Goal: Complete application form: Complete application form

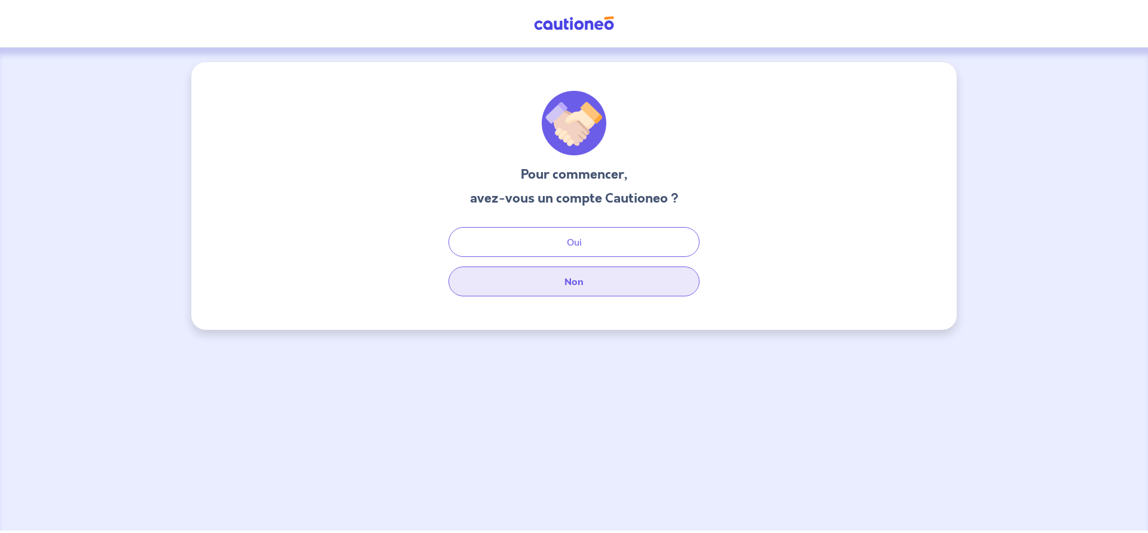
click at [570, 277] on button "Non" at bounding box center [573, 282] width 251 height 30
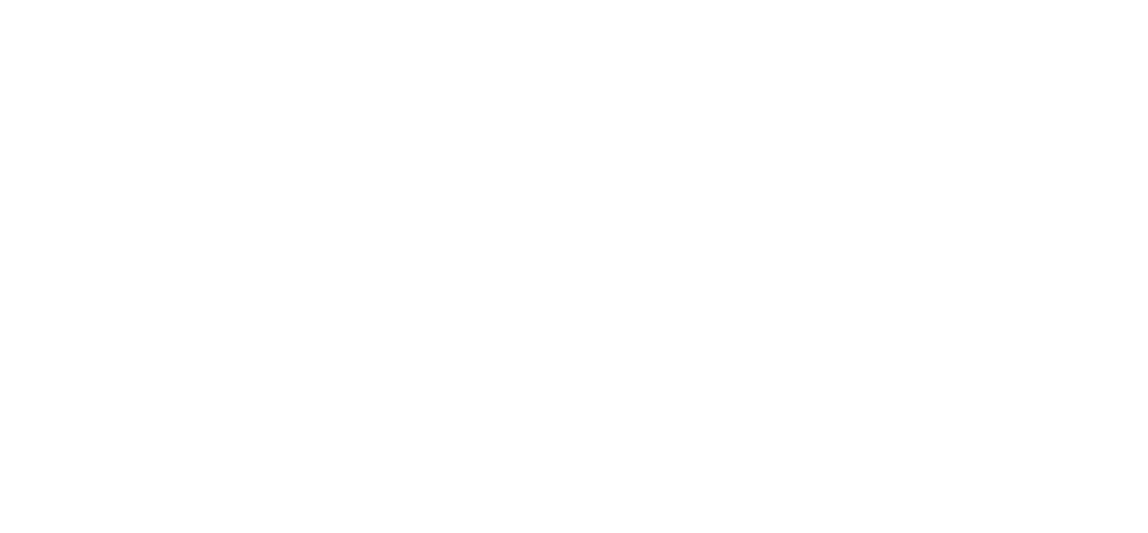
select select "FR"
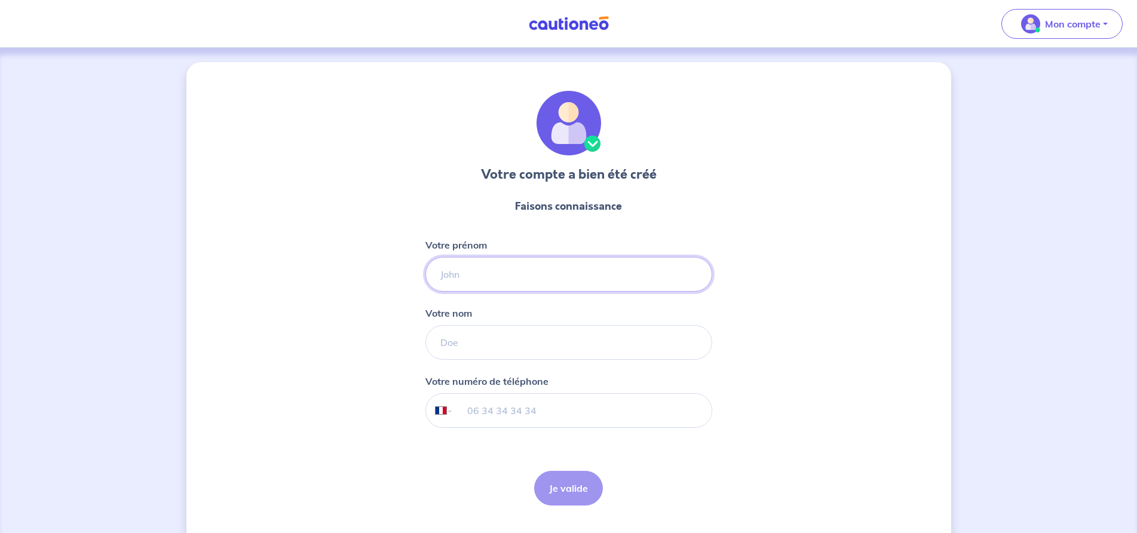
click at [463, 272] on input "Votre prénom" at bounding box center [569, 274] width 287 height 35
type input "philippe"
click at [458, 336] on input "Votre nom" at bounding box center [569, 342] width 287 height 35
type input "ispizua"
click at [486, 393] on div "Votre numéro de téléphone International Afghanistan Afrique du Sud Albanie Alge…" at bounding box center [569, 401] width 287 height 54
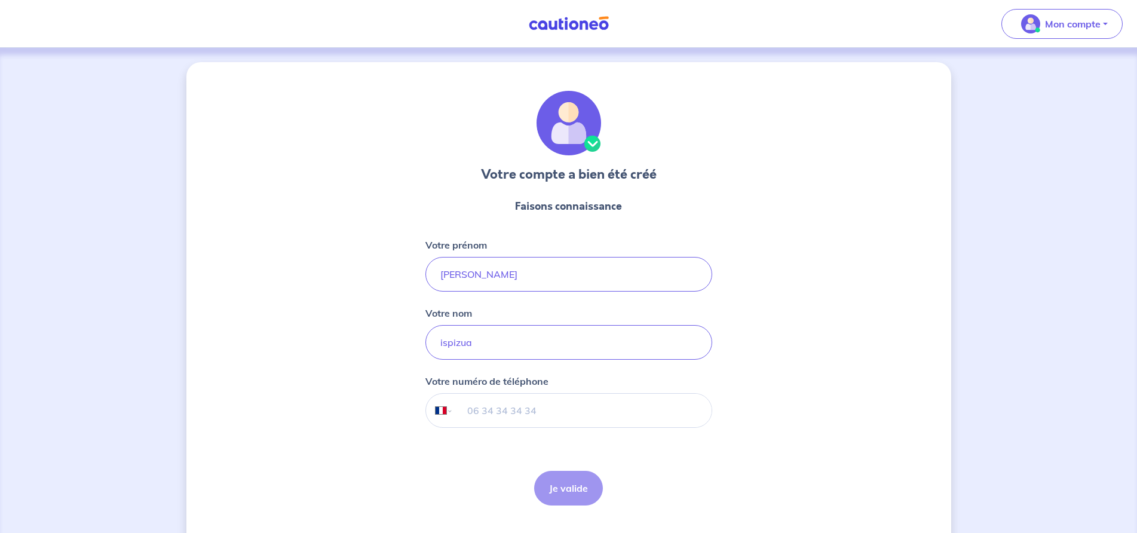
click at [485, 412] on input "tel" at bounding box center [582, 410] width 258 height 33
type input "06 22 21 22 31"
click at [570, 488] on button "Je valide" at bounding box center [568, 488] width 69 height 35
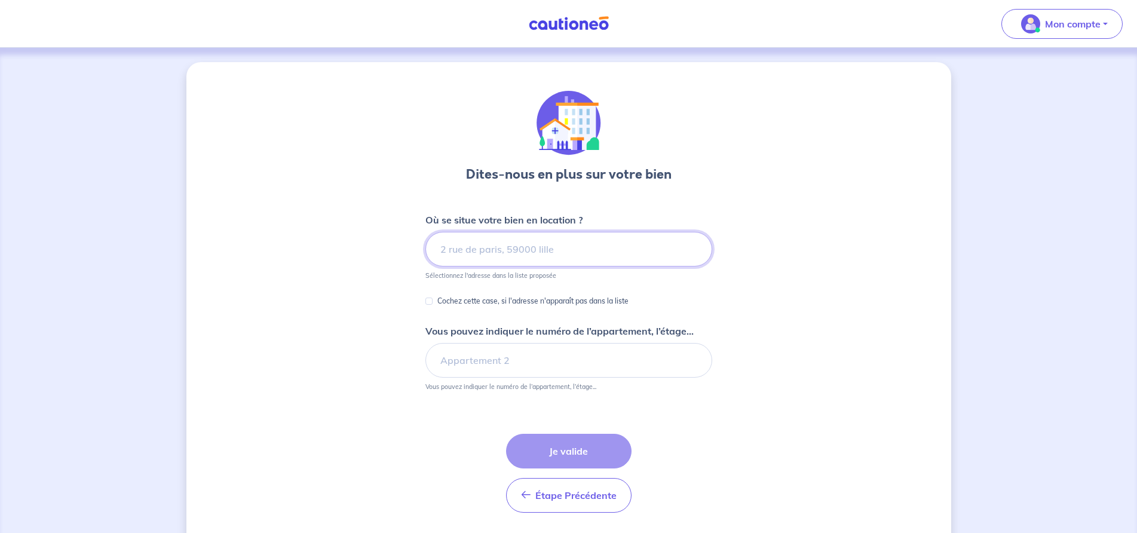
click at [453, 247] on input at bounding box center [569, 249] width 287 height 35
type input "06000"
click at [430, 303] on input "Cochez cette case, si l'adresse n'apparaît pas dans la liste" at bounding box center [429, 301] width 7 height 7
checkbox input "true"
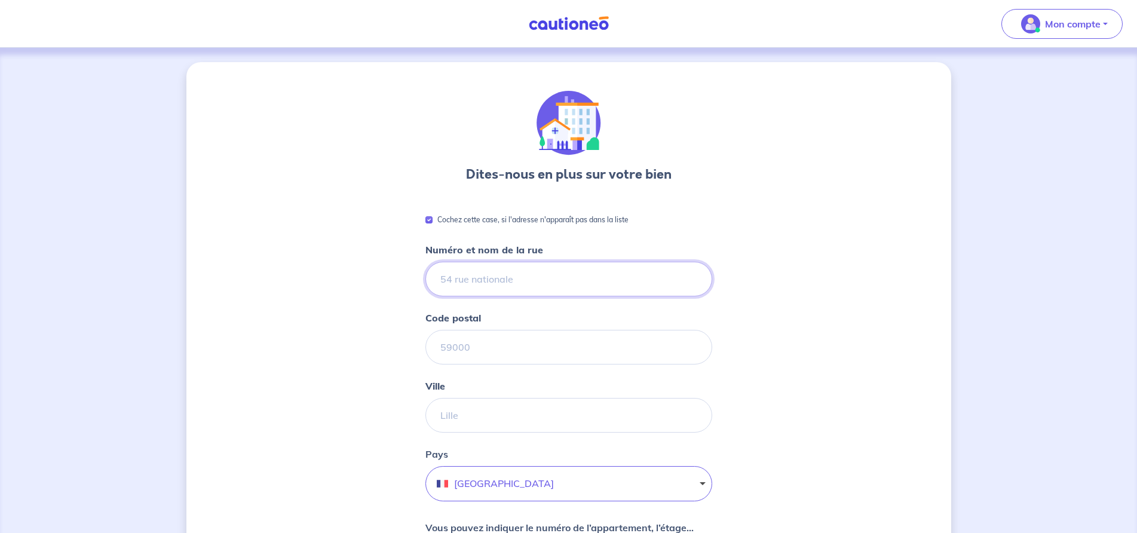
click at [448, 279] on input "Numéro et nom de la rue" at bounding box center [569, 279] width 287 height 35
click at [451, 279] on input "Numéro et nom de la rue" at bounding box center [569, 279] width 287 height 35
type input "10 rue paradis"
click at [451, 358] on input "Code postal" at bounding box center [569, 347] width 287 height 35
type input "06000"
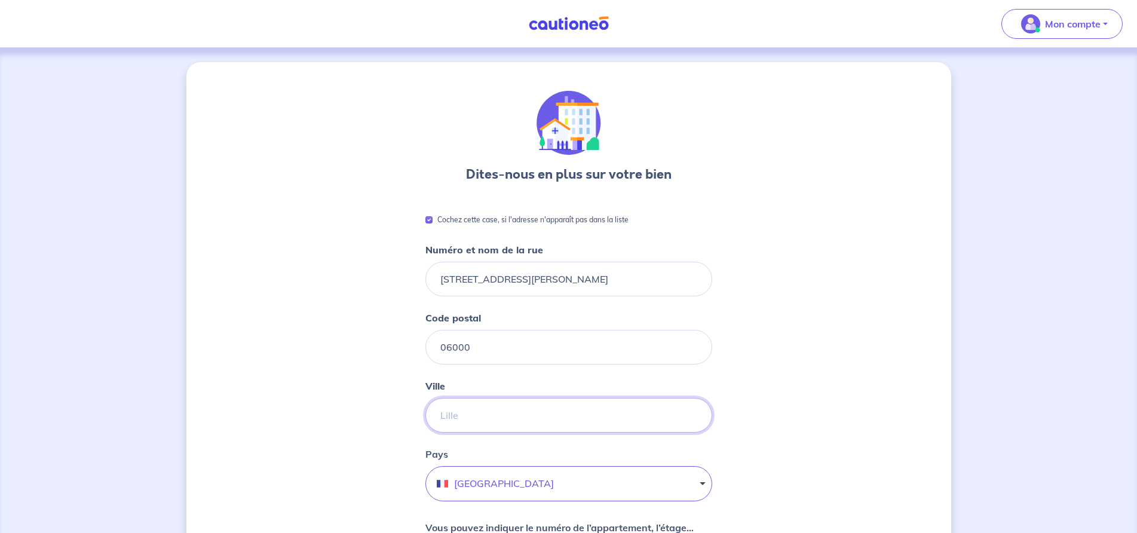
click at [451, 420] on input "Ville" at bounding box center [569, 415] width 287 height 35
type input "nice"
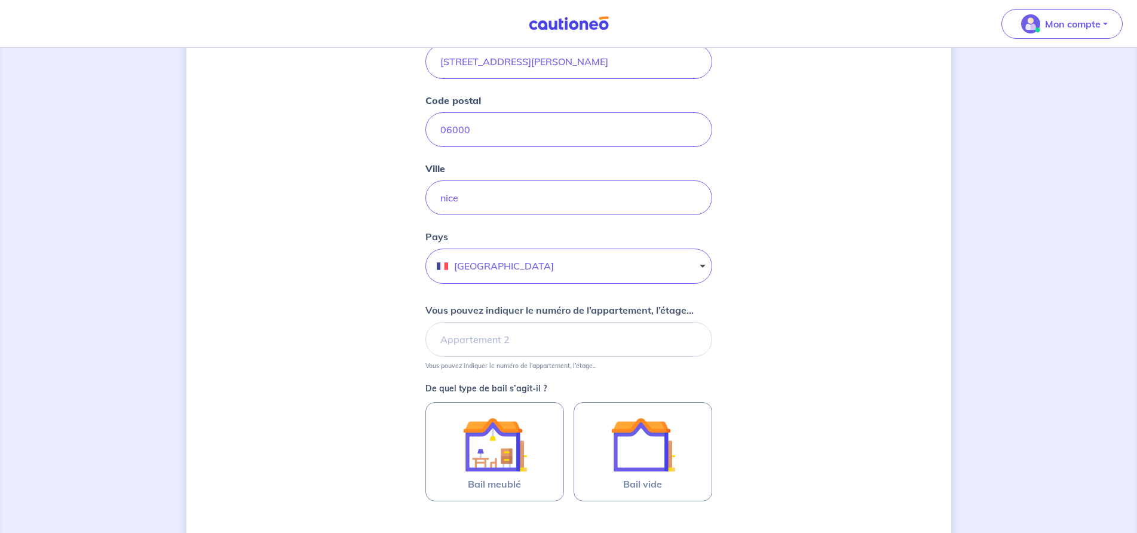
scroll to position [239, 0]
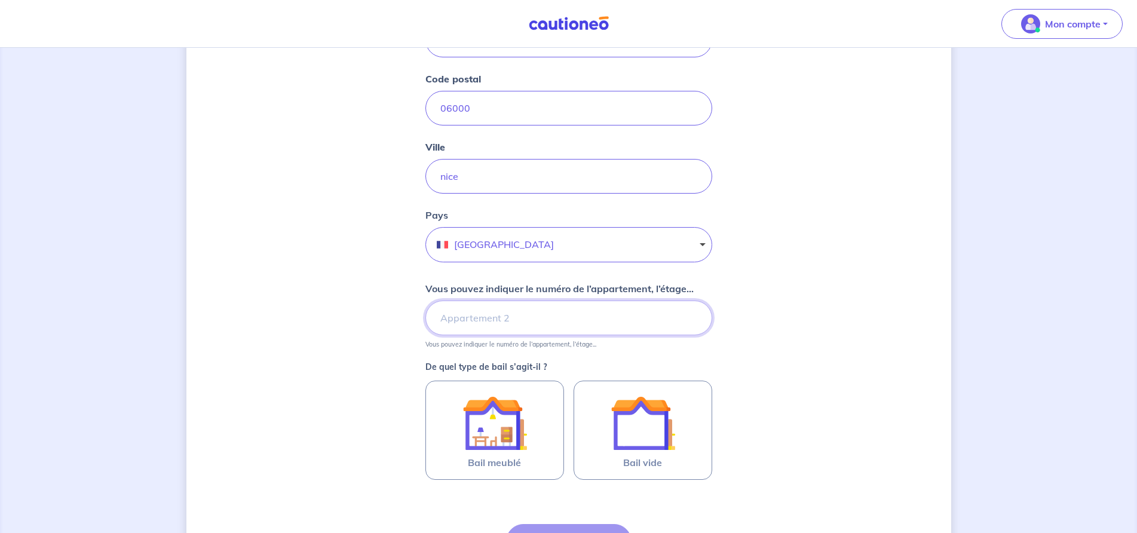
click at [452, 319] on input "Vous pouvez indiquer le numéro de l’appartement, l’étage..." at bounding box center [569, 318] width 287 height 35
type input "2"
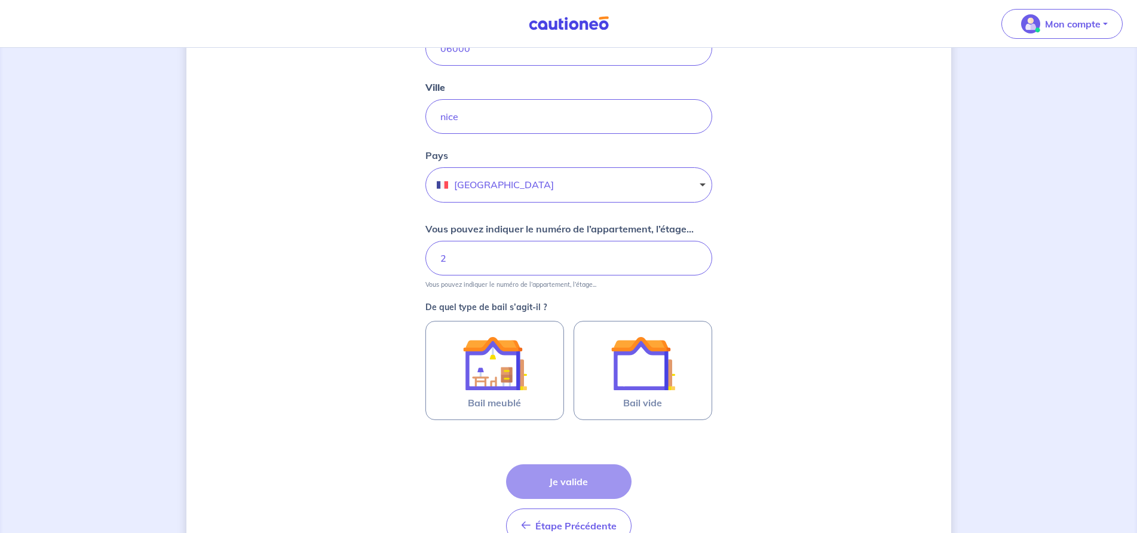
scroll to position [359, 0]
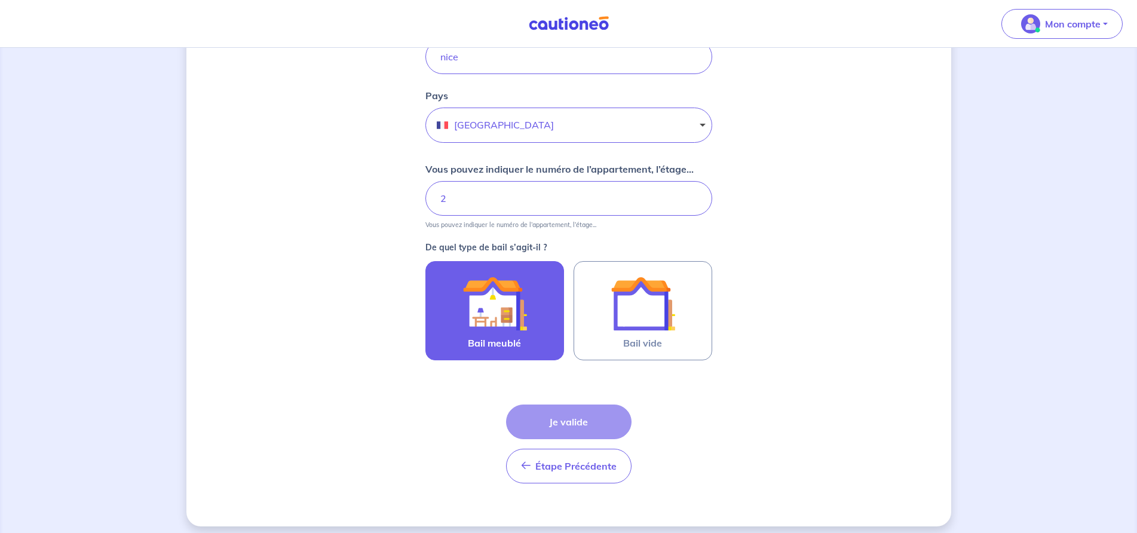
click at [501, 311] on img at bounding box center [495, 303] width 65 height 65
click at [0, 0] on input "Bail meublé" at bounding box center [0, 0] width 0 height 0
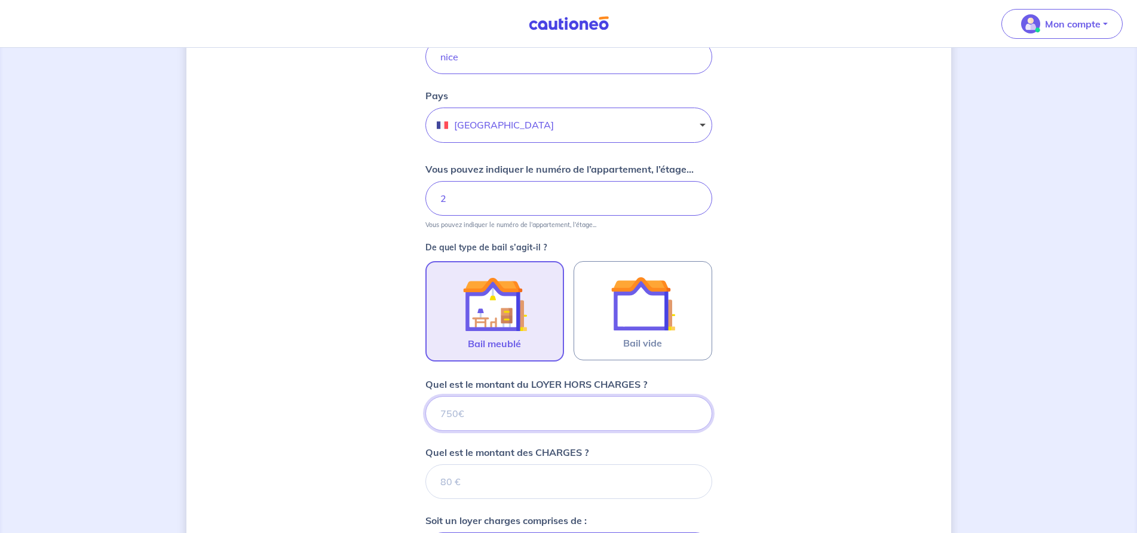
scroll to position [418, 0]
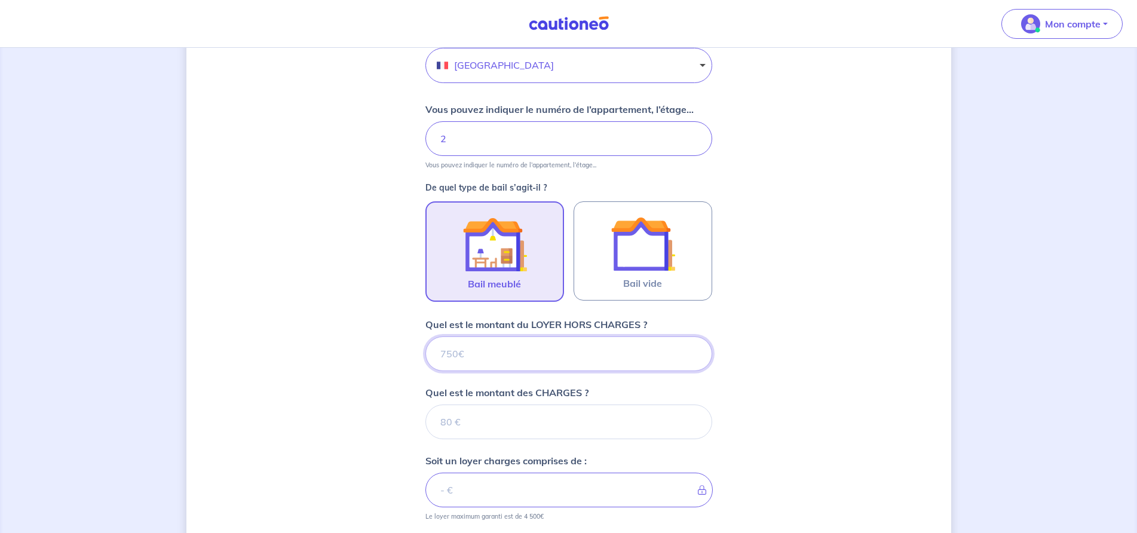
click at [455, 350] on input "Quel est le montant du LOYER HORS CHARGES ?" at bounding box center [569, 353] width 287 height 35
type input "87"
type input "870"
click at [459, 424] on input "Quel est le montant des CHARGES ?" at bounding box center [569, 422] width 287 height 35
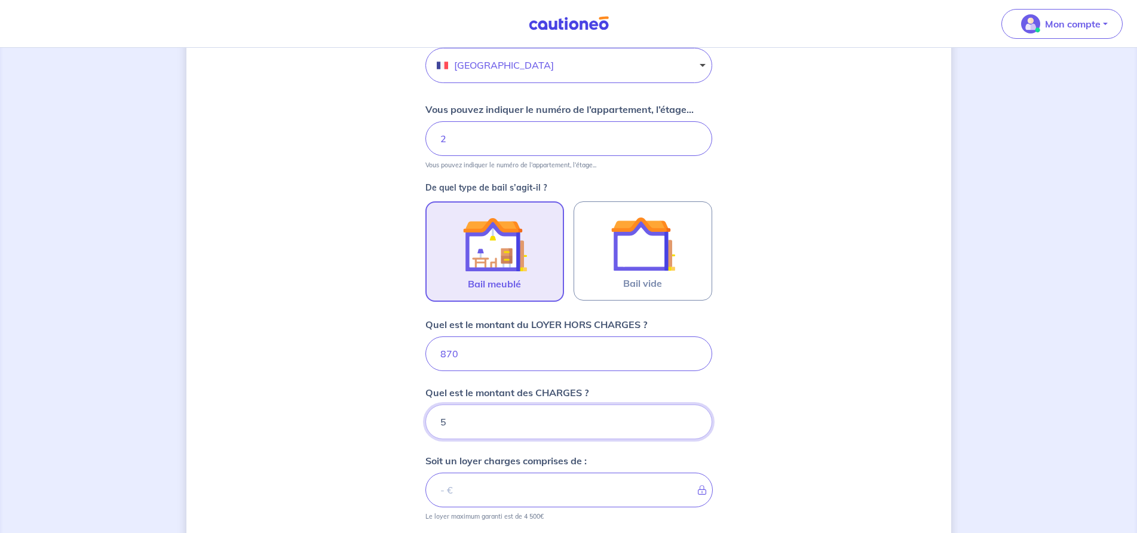
type input "55"
type input "925"
type input "55"
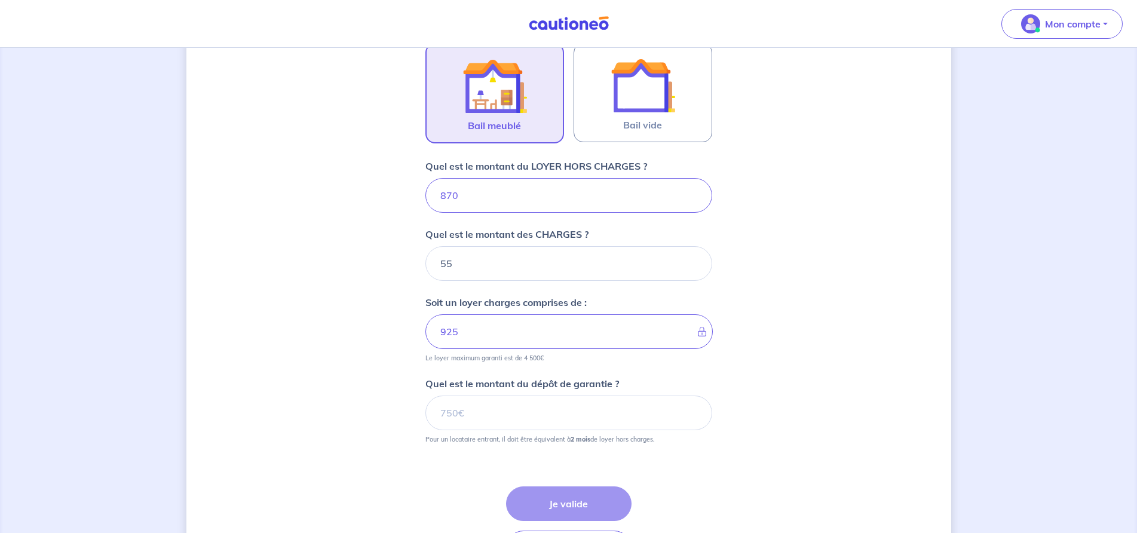
scroll to position [598, 0]
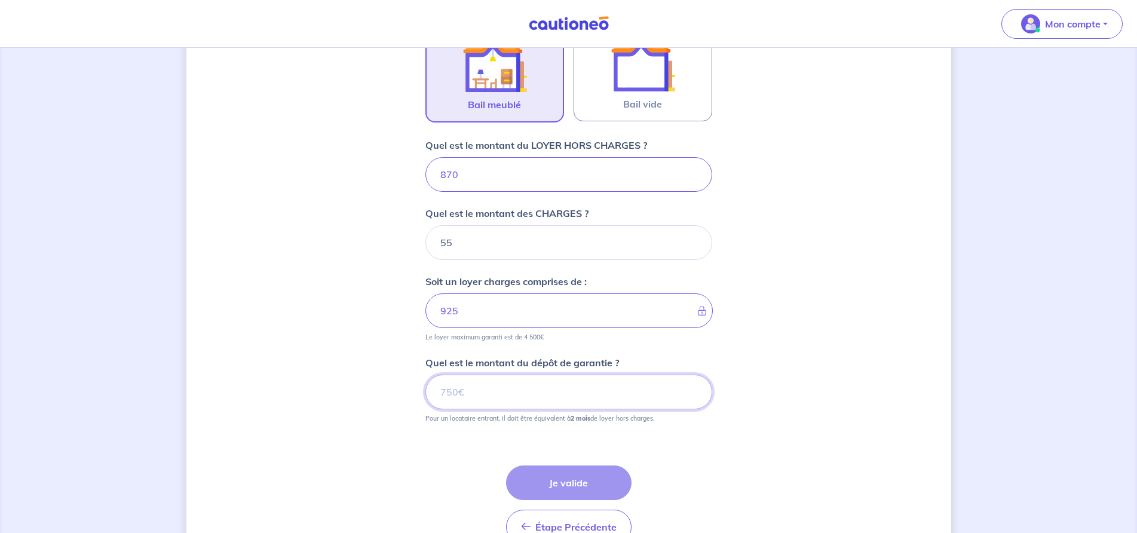
click at [443, 393] on input "Quel est le montant du dépôt de garantie ?" at bounding box center [569, 392] width 287 height 35
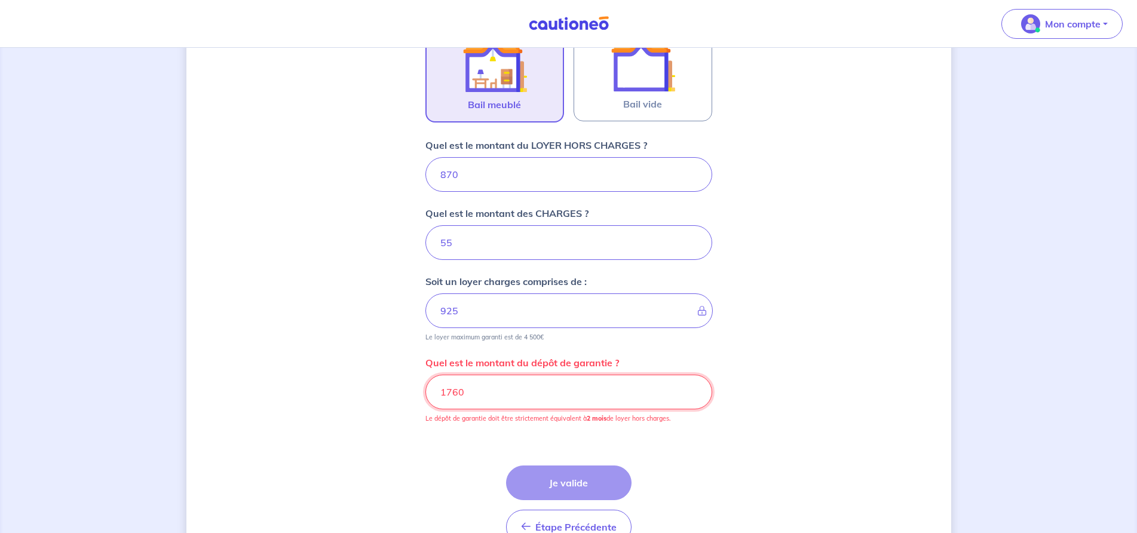
click at [468, 391] on input "1760" at bounding box center [569, 392] width 287 height 35
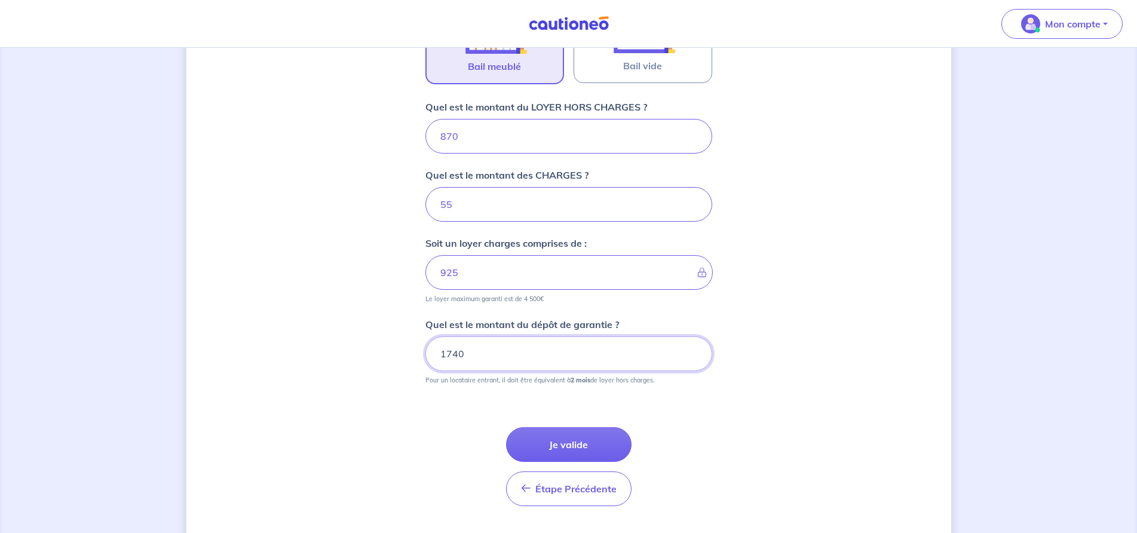
scroll to position [666, 0]
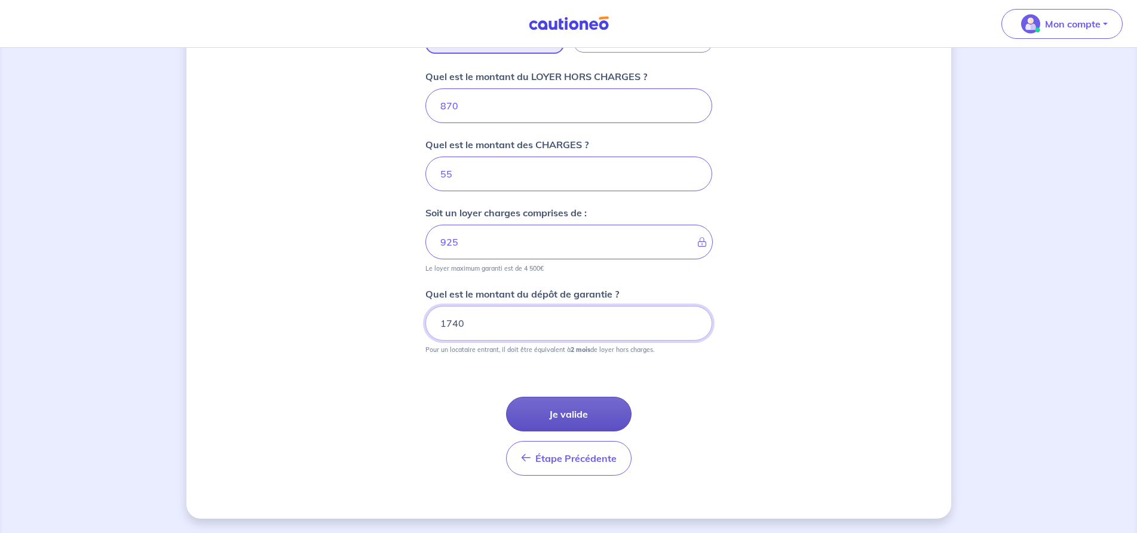
type input "1740"
click at [529, 413] on button "Je valide" at bounding box center [569, 414] width 126 height 35
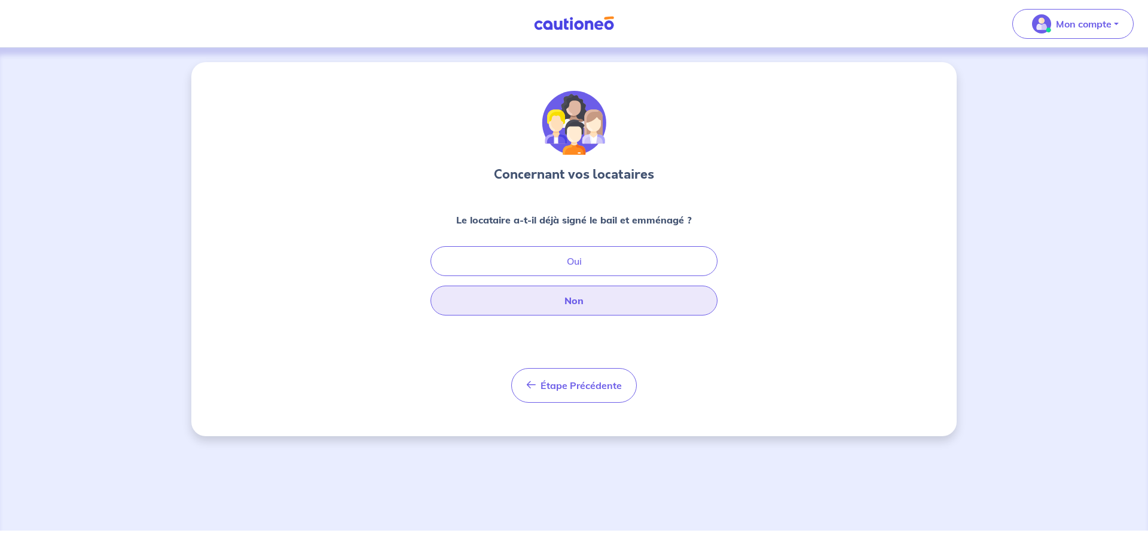
click at [555, 298] on button "Non" at bounding box center [573, 301] width 287 height 30
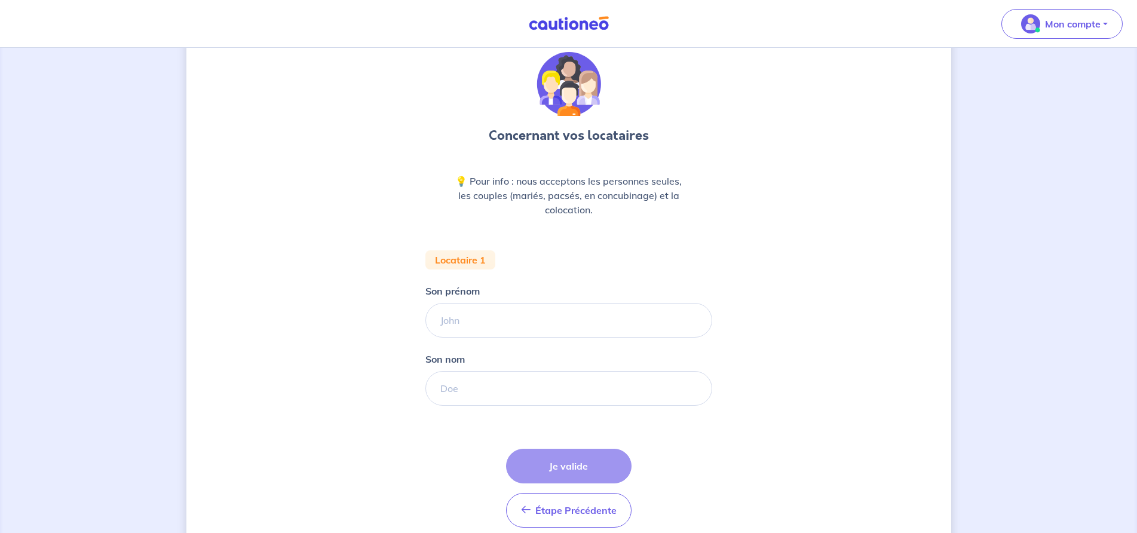
scroll to position [60, 0]
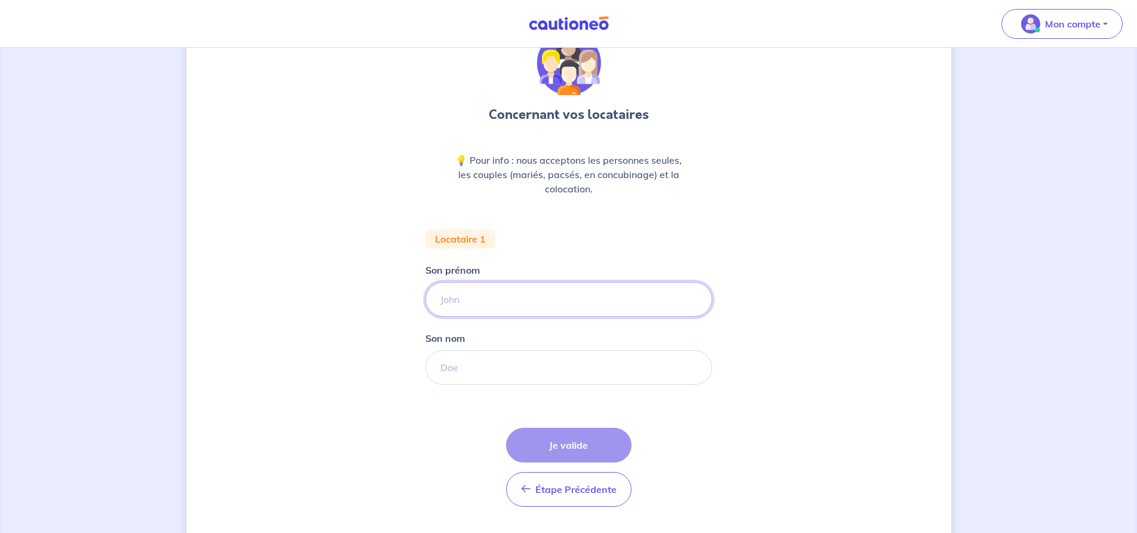
click at [446, 299] on input "Son prénom" at bounding box center [569, 299] width 287 height 35
type input "agnés"
click at [456, 369] on input "Son nom" at bounding box center [569, 367] width 287 height 35
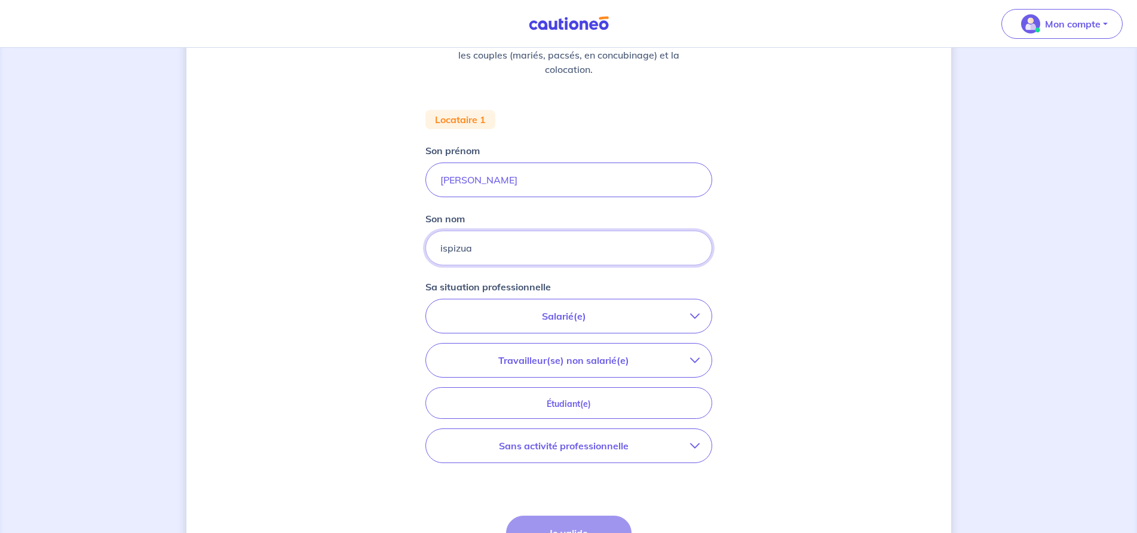
scroll to position [239, 0]
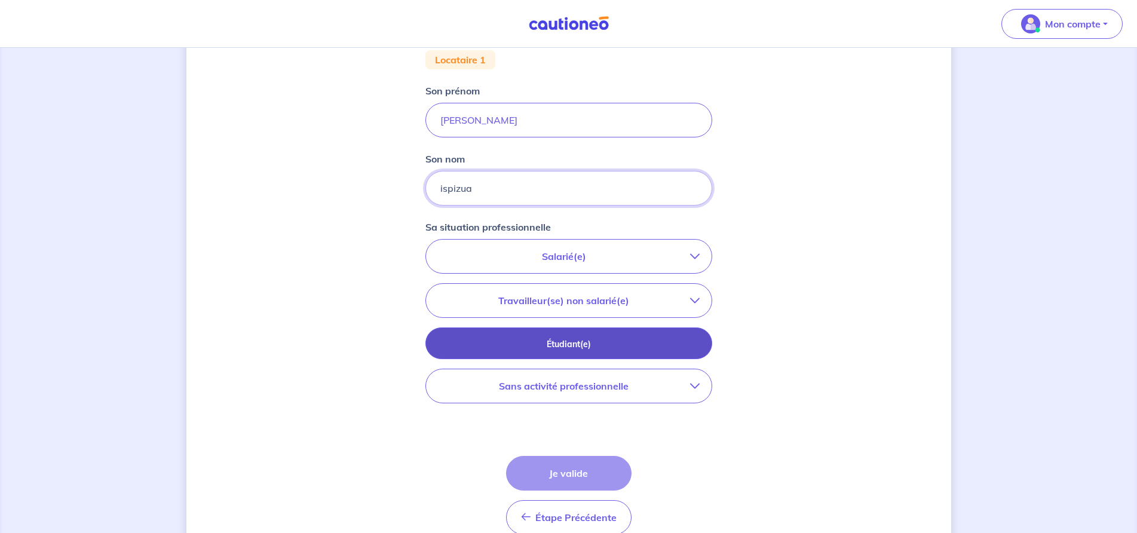
type input "ispizua"
click at [457, 341] on p "Étudiant(e)" at bounding box center [568, 344] width 257 height 13
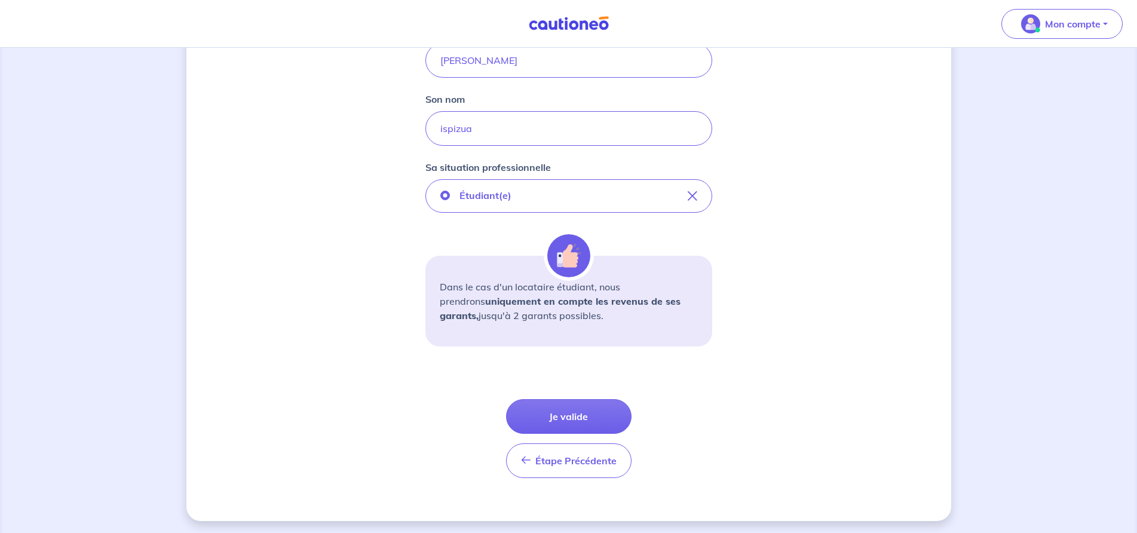
scroll to position [301, 0]
click at [530, 412] on button "Je valide" at bounding box center [569, 414] width 126 height 35
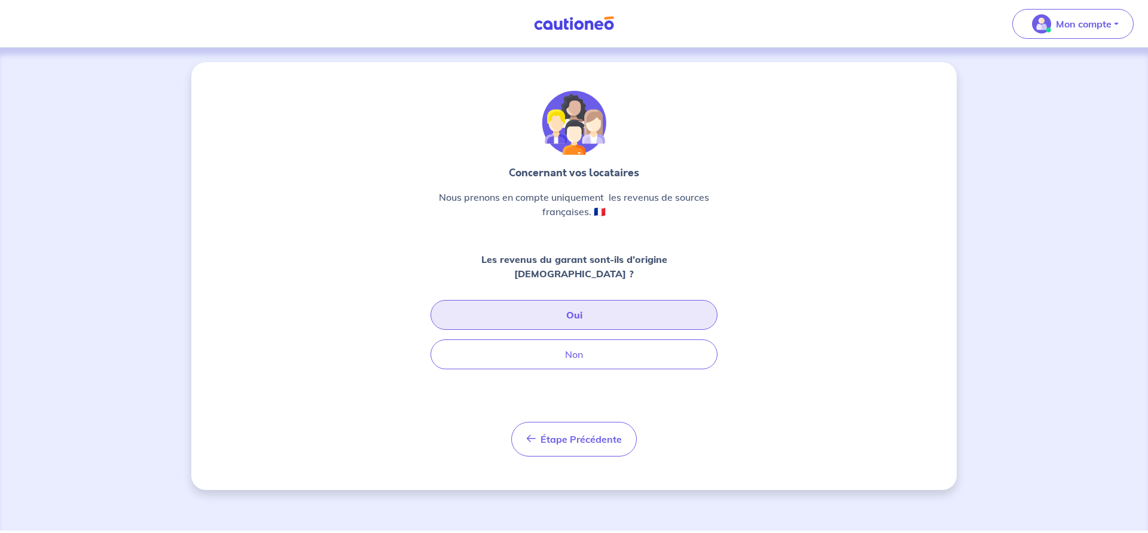
click at [521, 300] on button "Oui" at bounding box center [573, 315] width 287 height 30
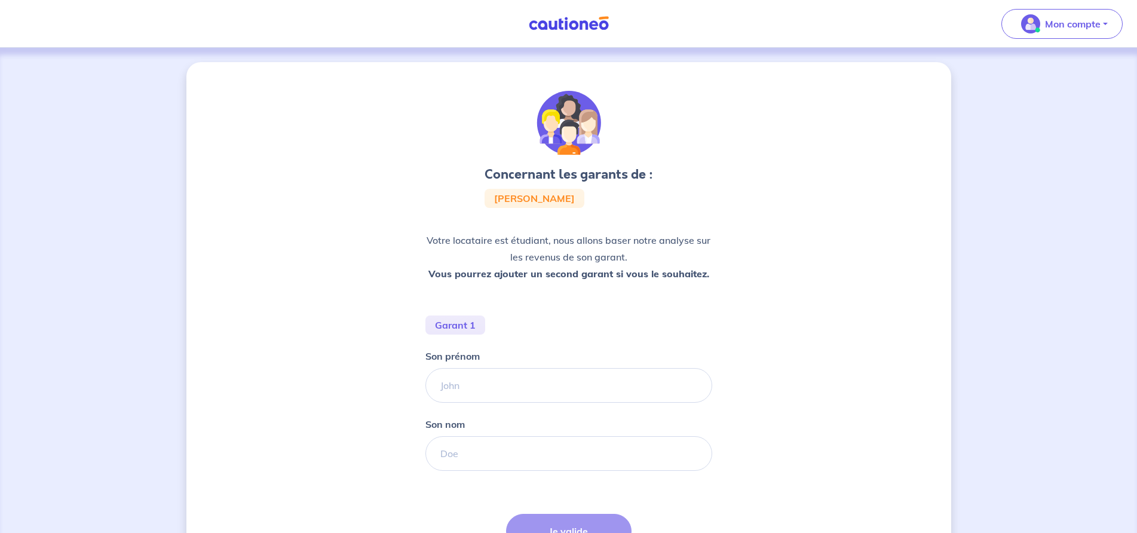
scroll to position [60, 0]
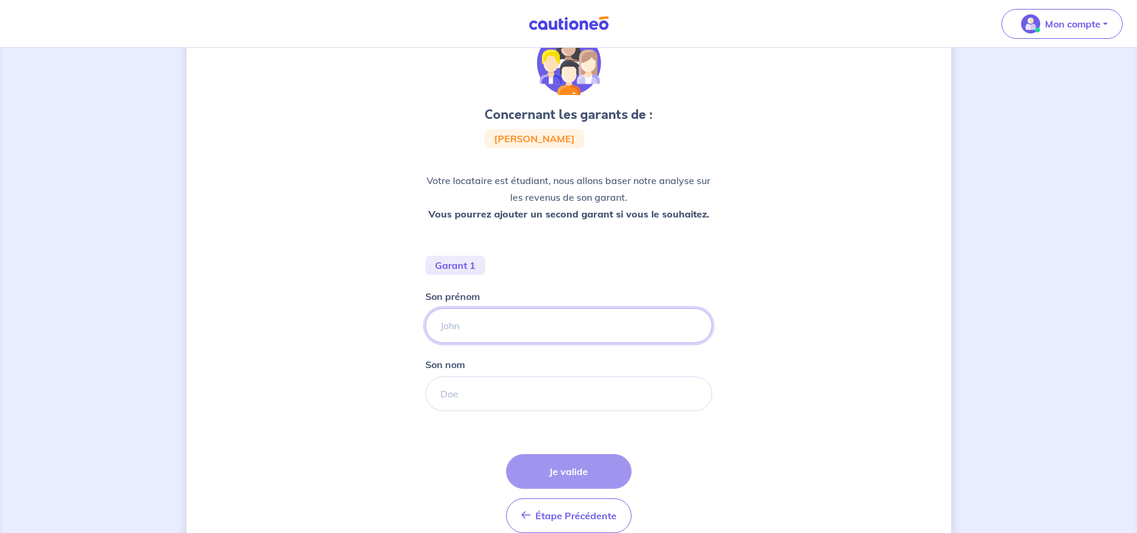
click at [450, 328] on input "Son prénom" at bounding box center [569, 325] width 287 height 35
type input "philippe"
click at [454, 388] on input "Son nom" at bounding box center [569, 394] width 287 height 35
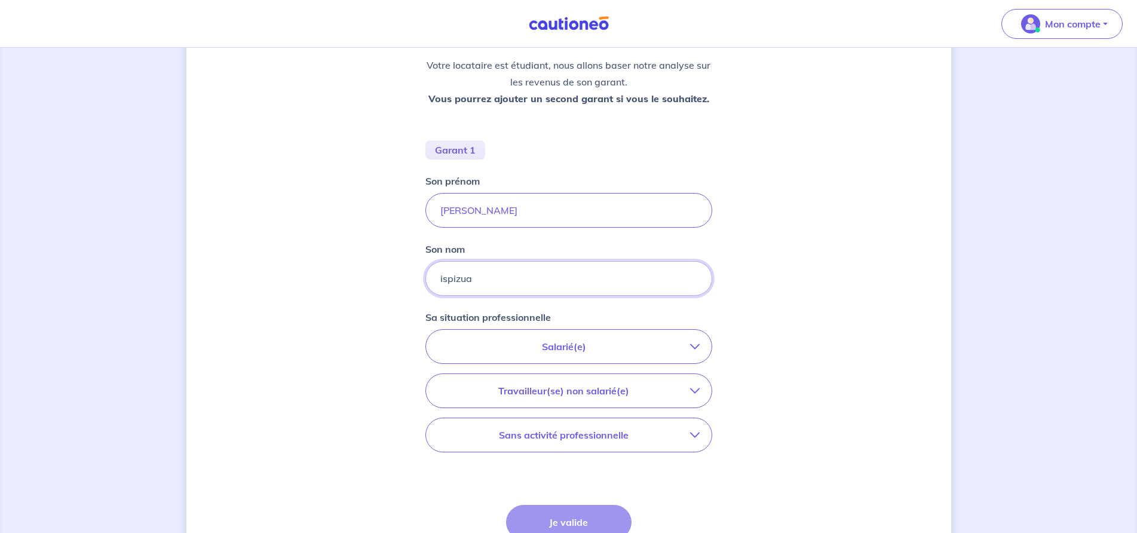
scroll to position [179, 0]
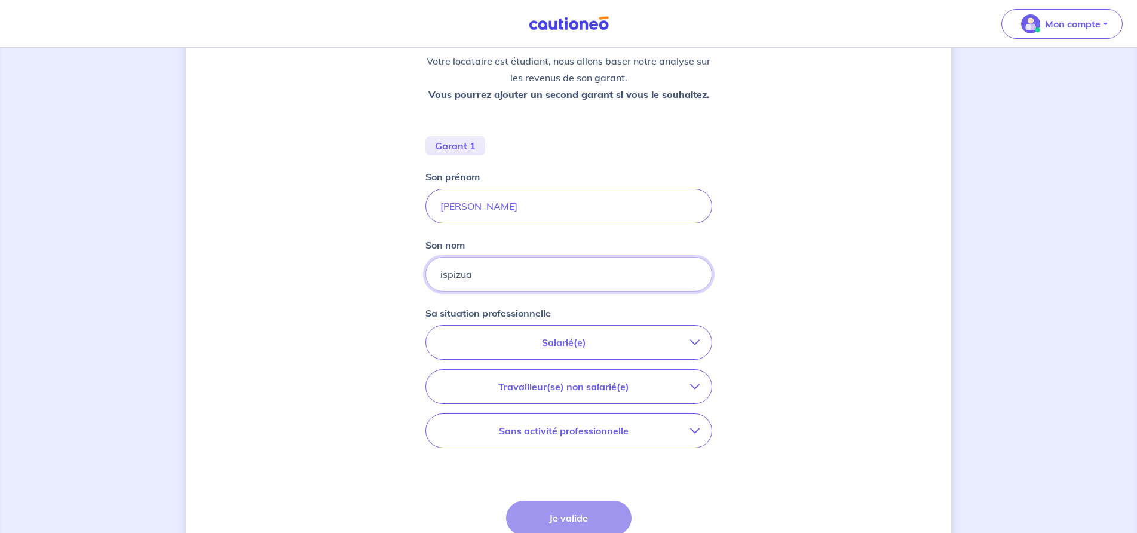
type input "ispizua"
click at [458, 384] on p "Travailleur(se) non salarié(e)" at bounding box center [564, 387] width 252 height 14
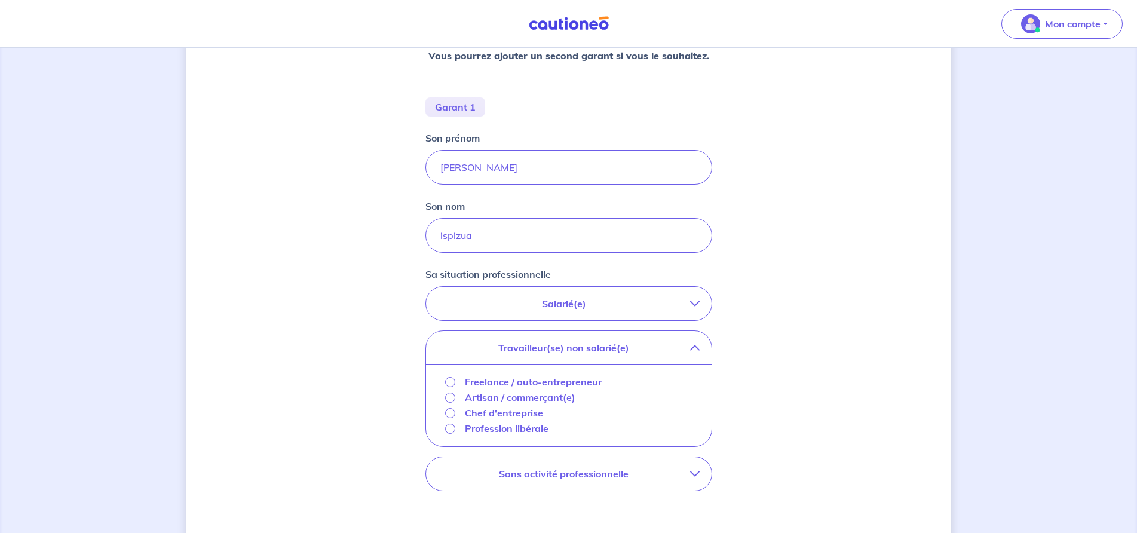
scroll to position [239, 0]
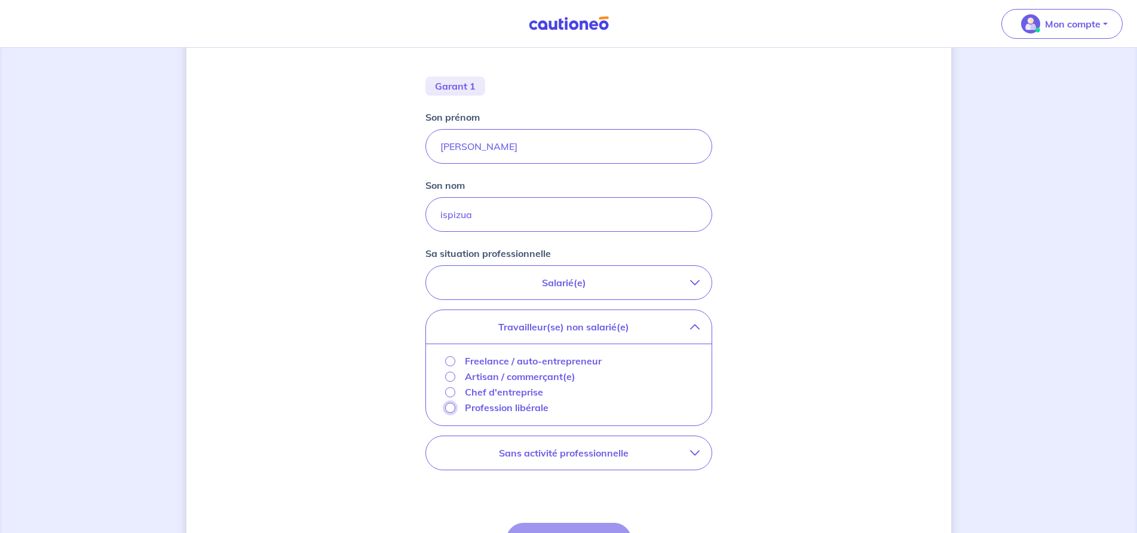
click at [448, 408] on input "Profession libérale" at bounding box center [450, 408] width 10 height 10
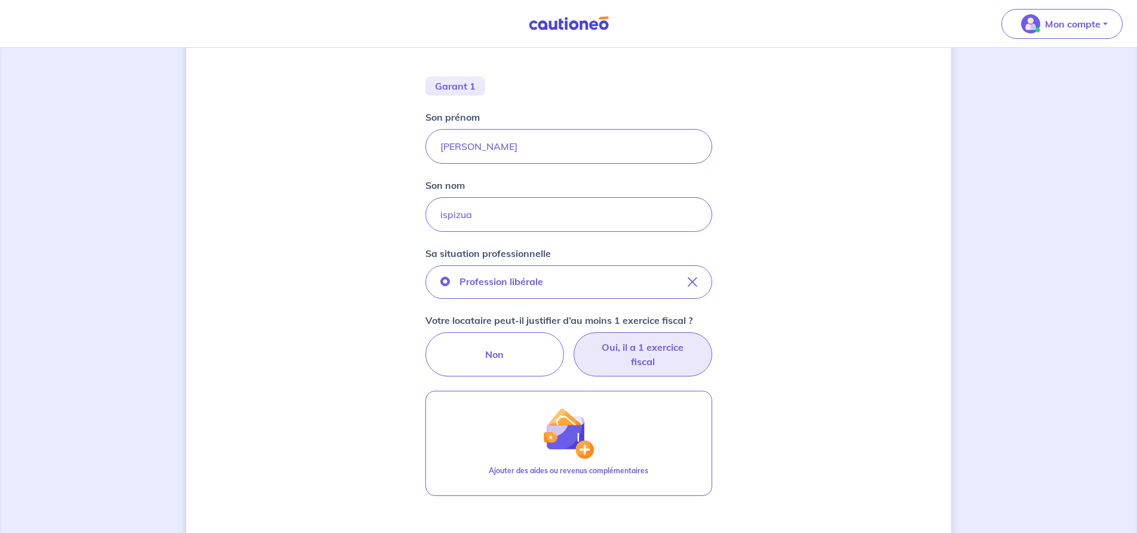
click at [591, 357] on label "Oui, il a 1 exercice fiscal" at bounding box center [643, 354] width 139 height 44
click at [573, 340] on input "Oui, il a 1 exercice fiscal" at bounding box center [569, 336] width 8 height 8
radio input "true"
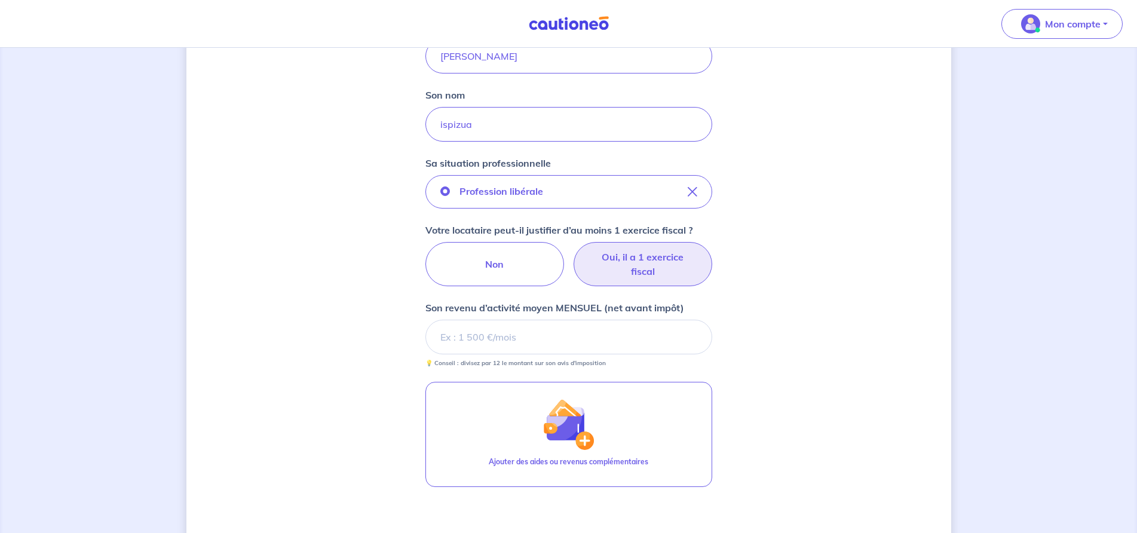
scroll to position [359, 0]
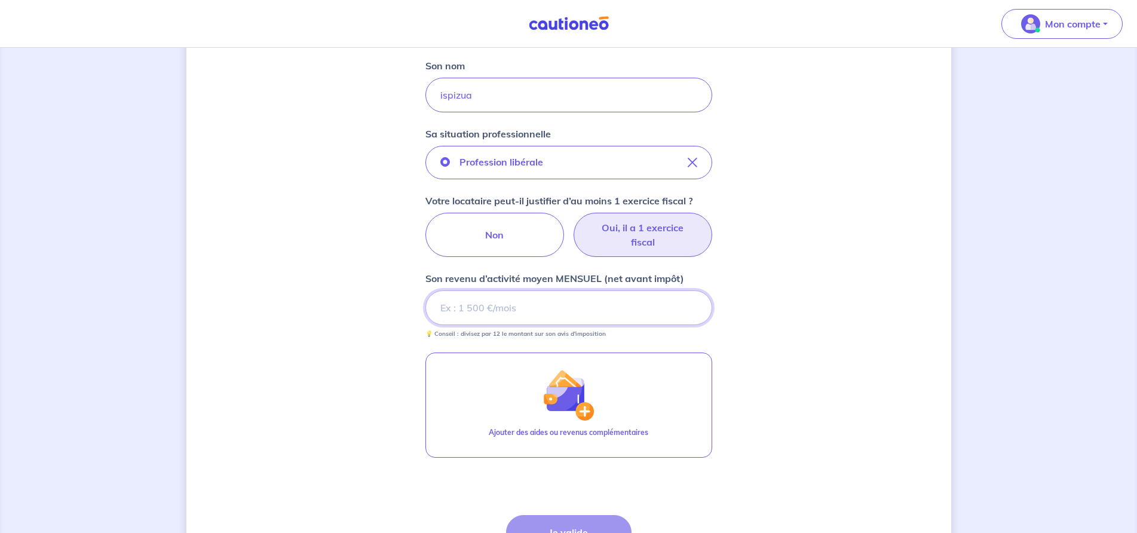
click at [451, 309] on input "Son revenu d’activité moyen MENSUEL (net avant impôt)" at bounding box center [569, 307] width 287 height 35
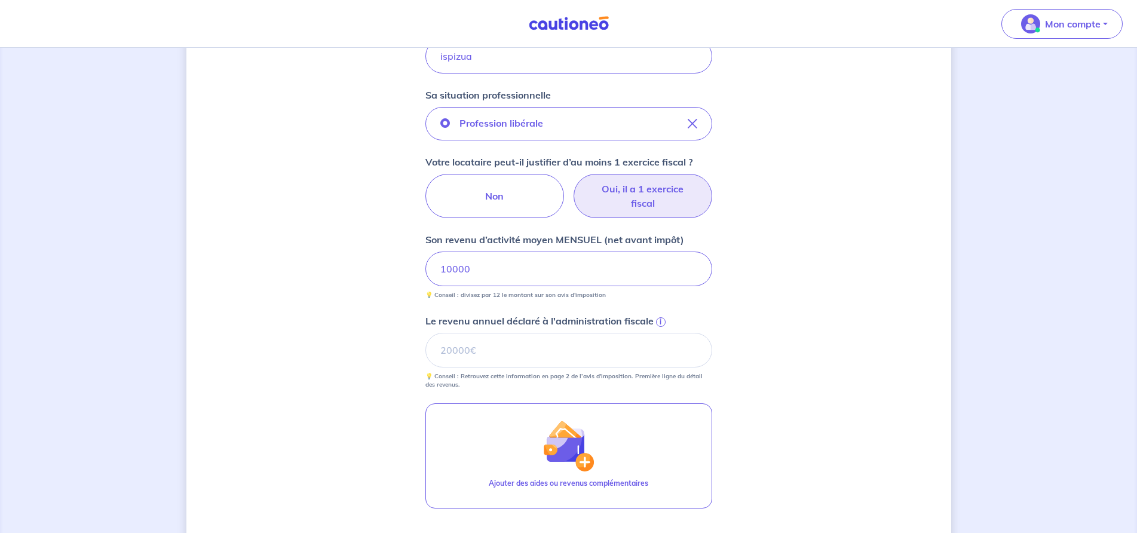
scroll to position [418, 0]
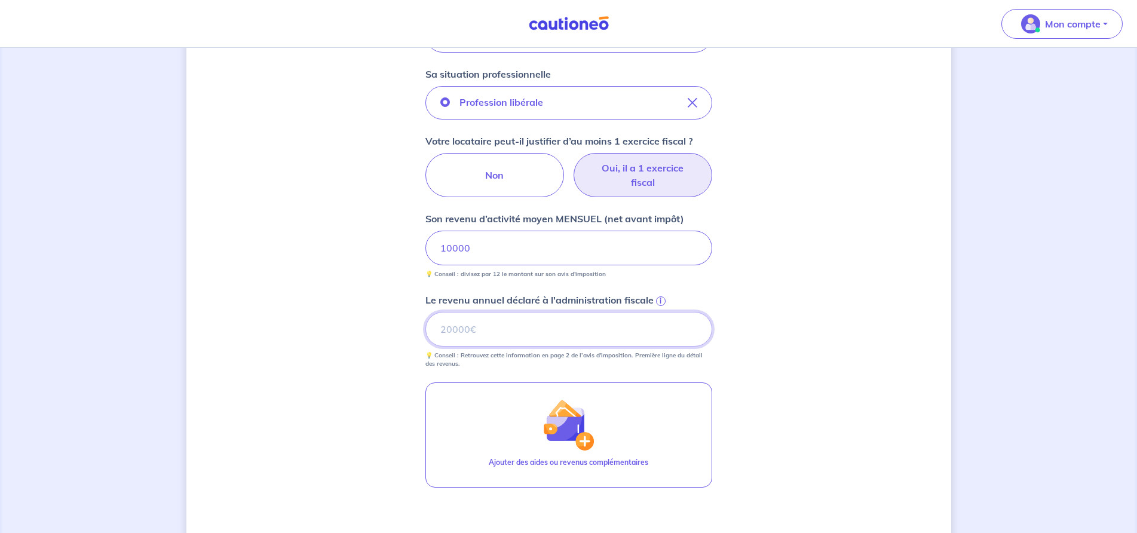
click at [456, 328] on input "Le revenu annuel déclaré à l'administration fiscale i" at bounding box center [569, 329] width 287 height 35
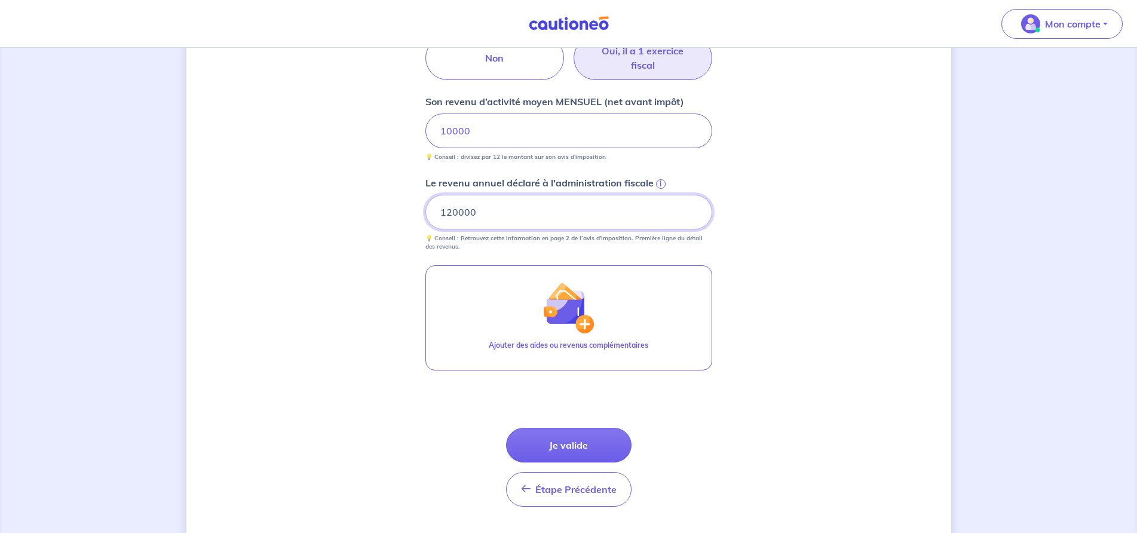
scroll to position [538, 0]
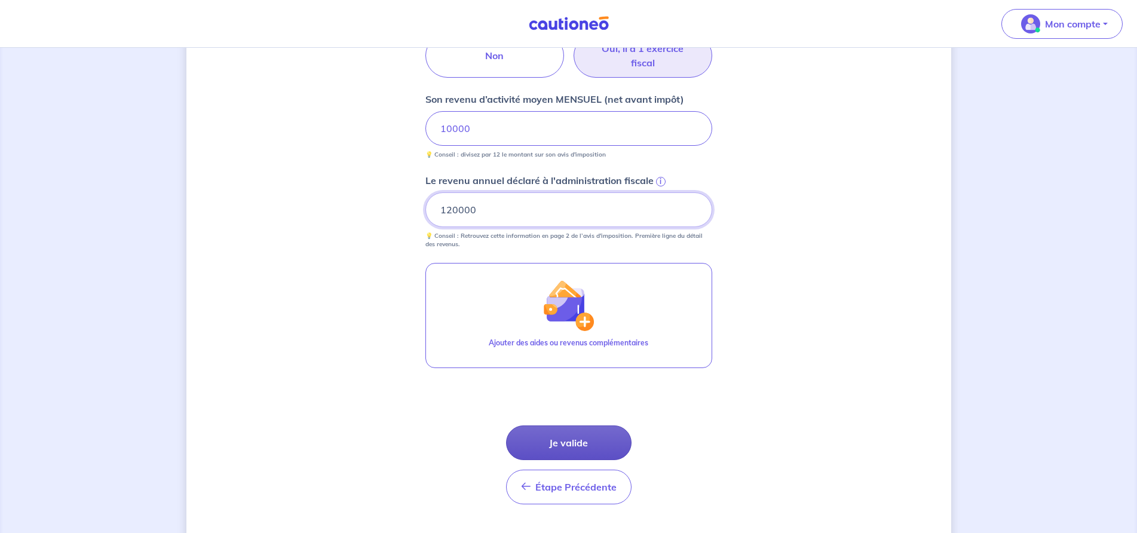
type input "120000"
click at [587, 442] on button "Je valide" at bounding box center [569, 443] width 126 height 35
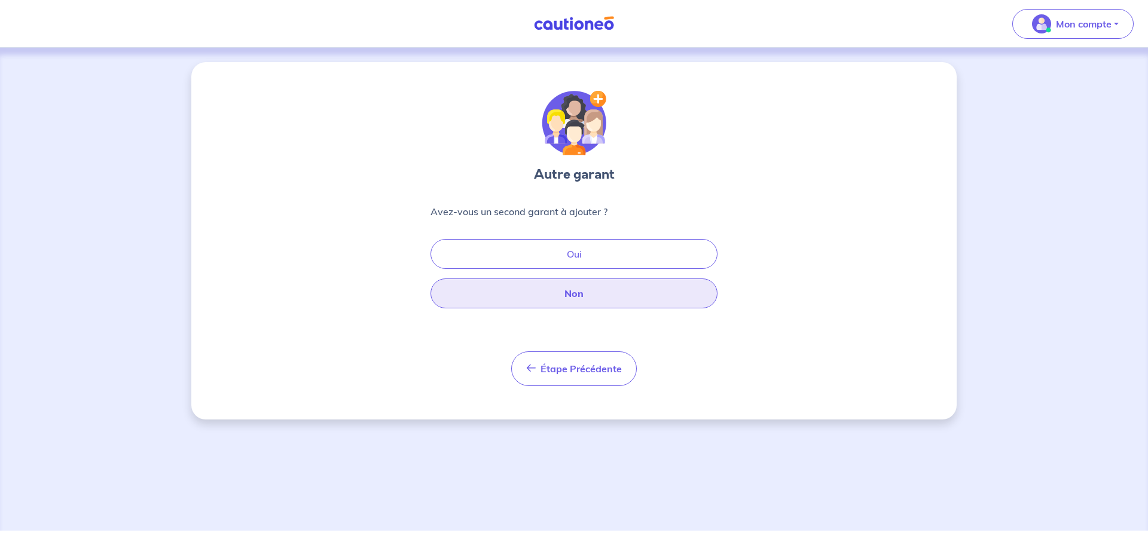
click at [598, 287] on button "Non" at bounding box center [573, 294] width 287 height 30
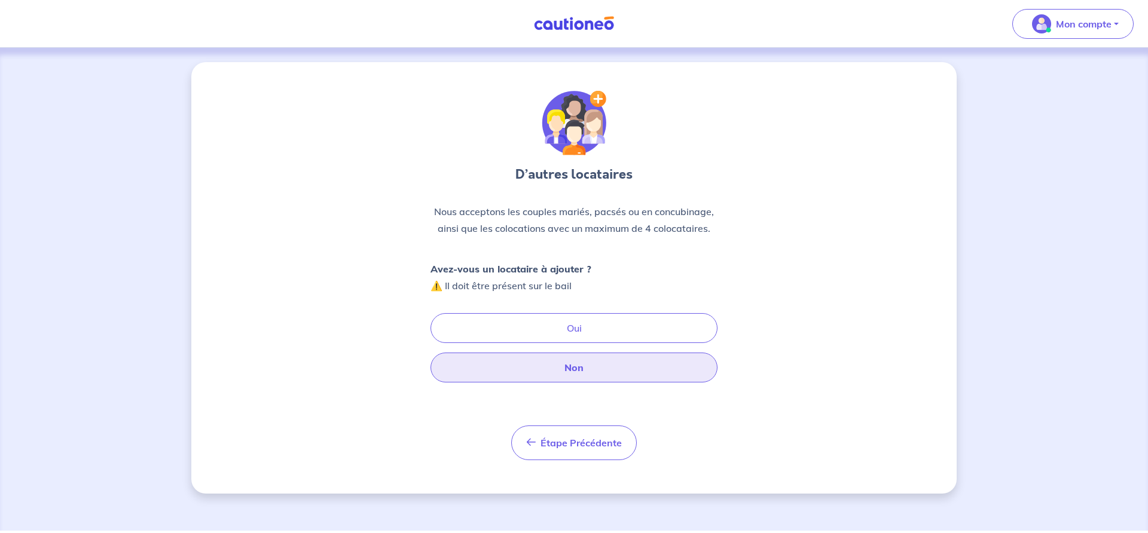
click at [579, 364] on button "Non" at bounding box center [573, 368] width 287 height 30
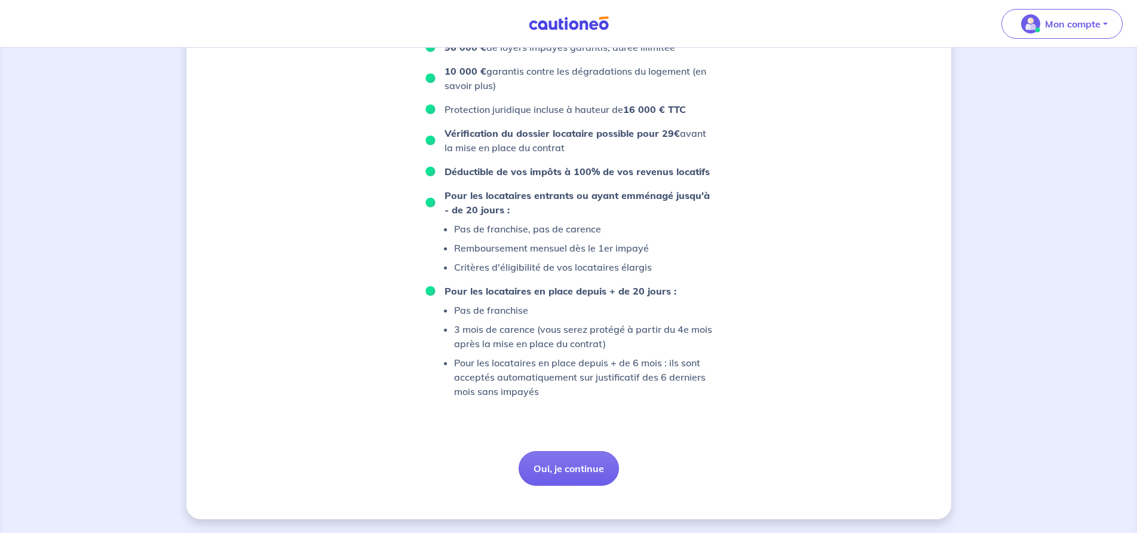
scroll to position [718, 0]
click at [582, 467] on button "Oui, je continue" at bounding box center [569, 468] width 100 height 35
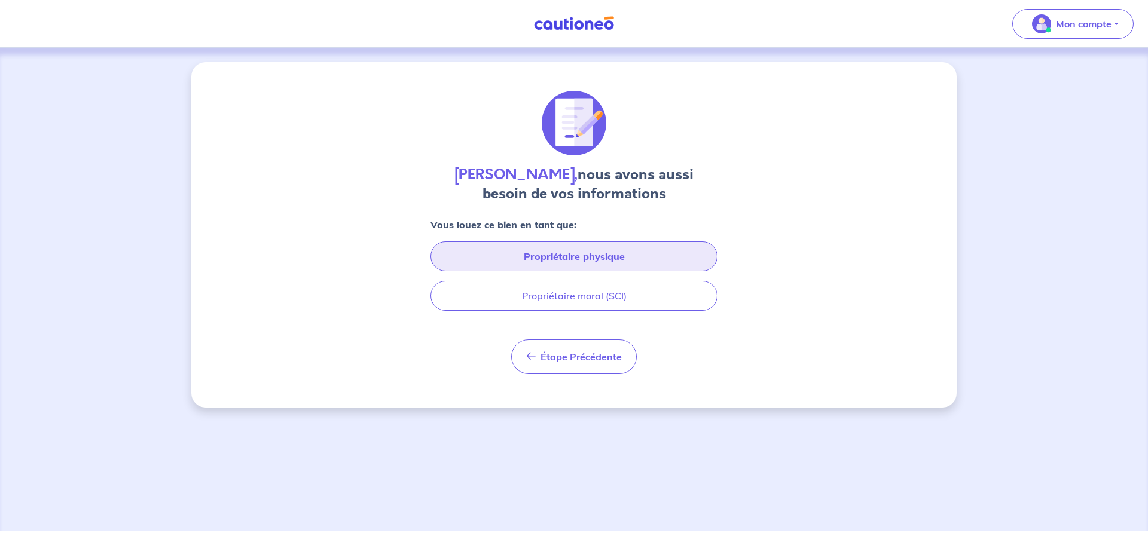
click at [487, 252] on button "Propriétaire physique" at bounding box center [573, 256] width 287 height 30
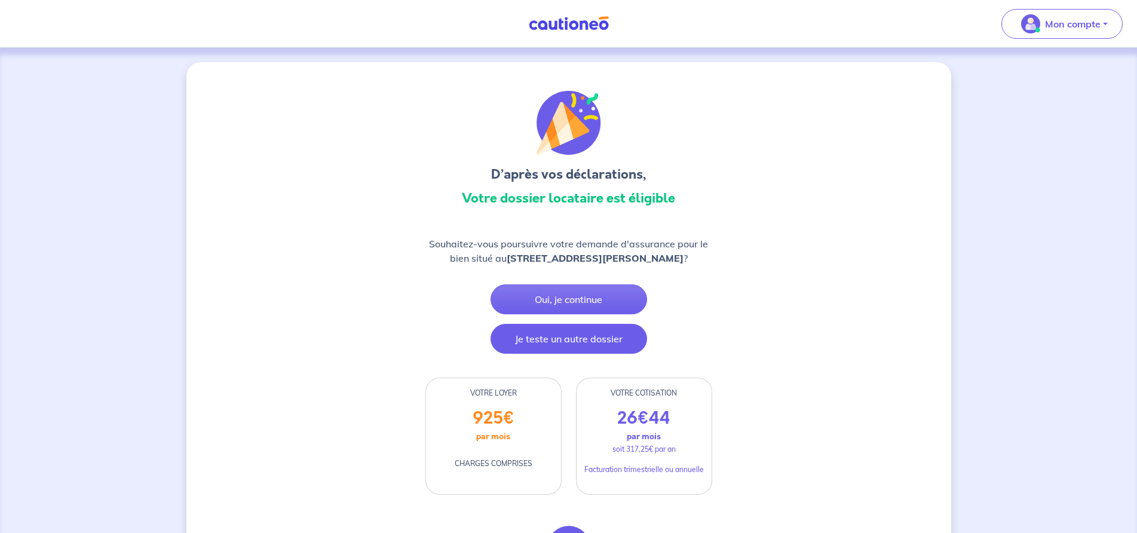
click at [534, 338] on button "Je teste un autre dossier" at bounding box center [569, 339] width 157 height 30
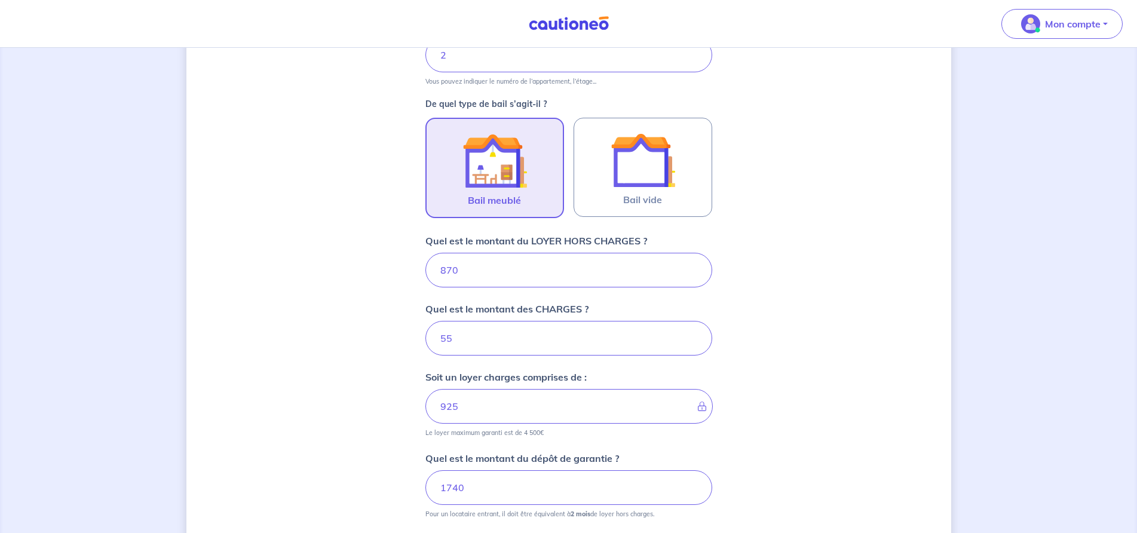
scroll to position [309, 0]
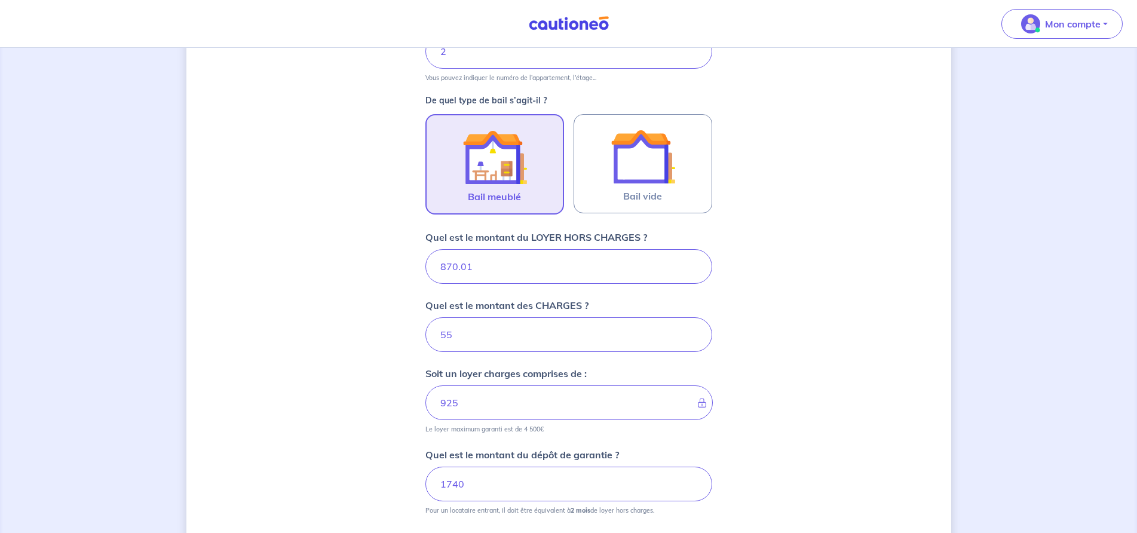
type input "870.01"
click at [693, 264] on input "870.01" at bounding box center [569, 266] width 287 height 35
type input "925.01"
type input "870"
click at [693, 271] on input "870" at bounding box center [569, 266] width 287 height 35
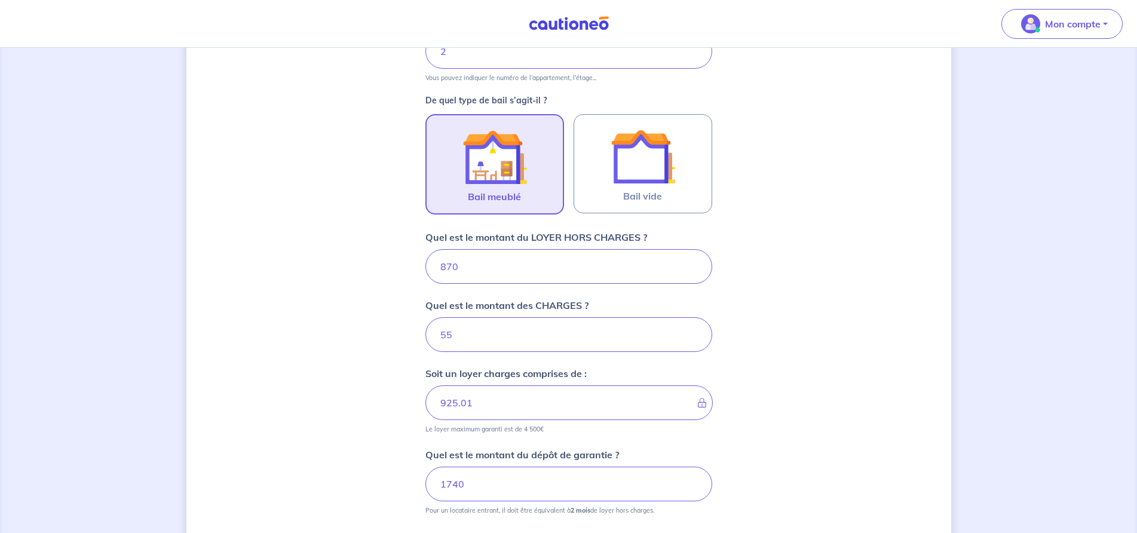
type input "925"
type input "8"
type input "142"
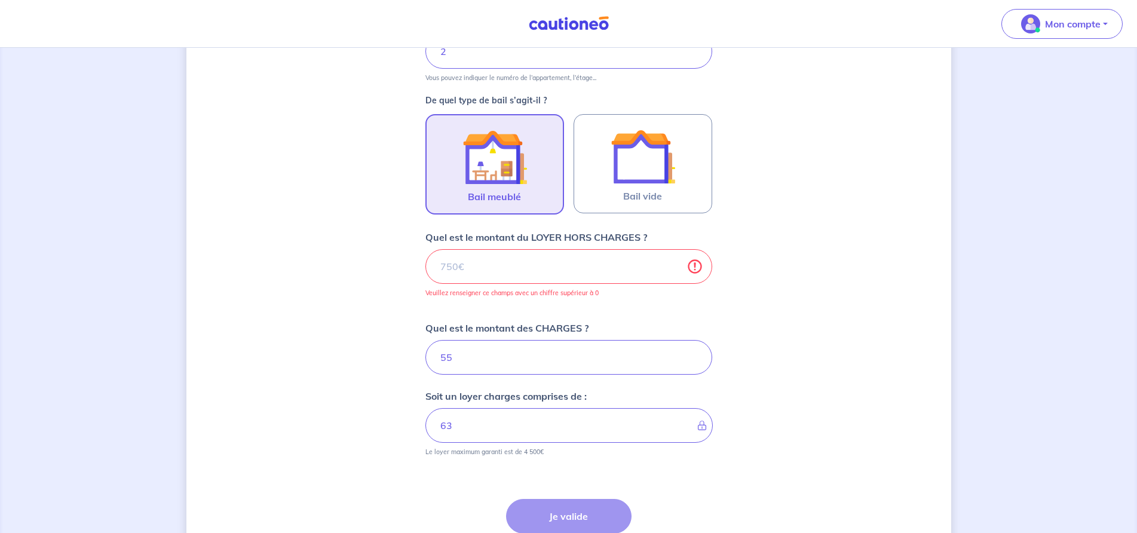
type input "55"
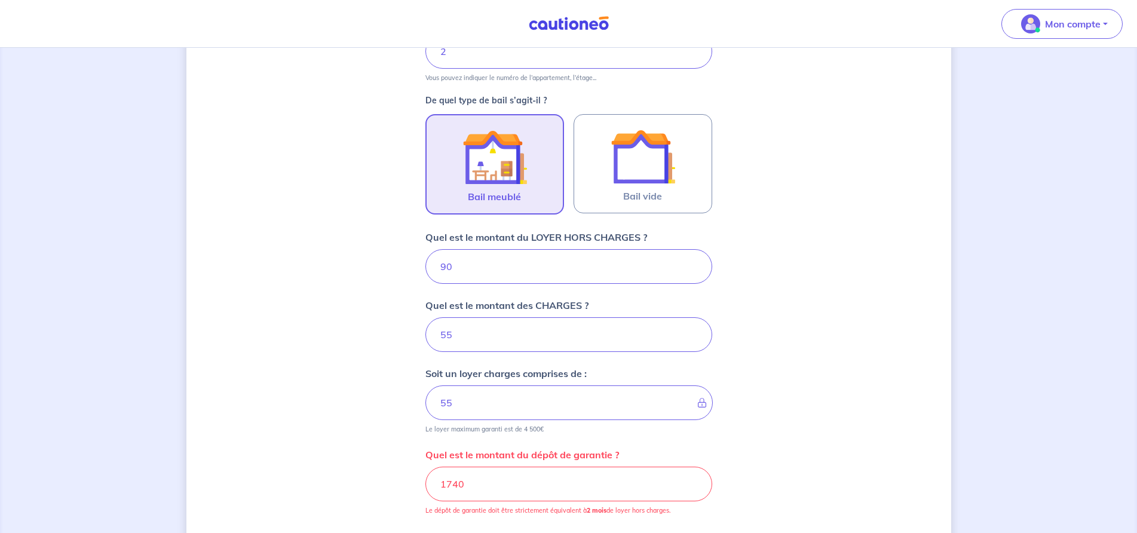
type input "900"
type input "955"
type input "900"
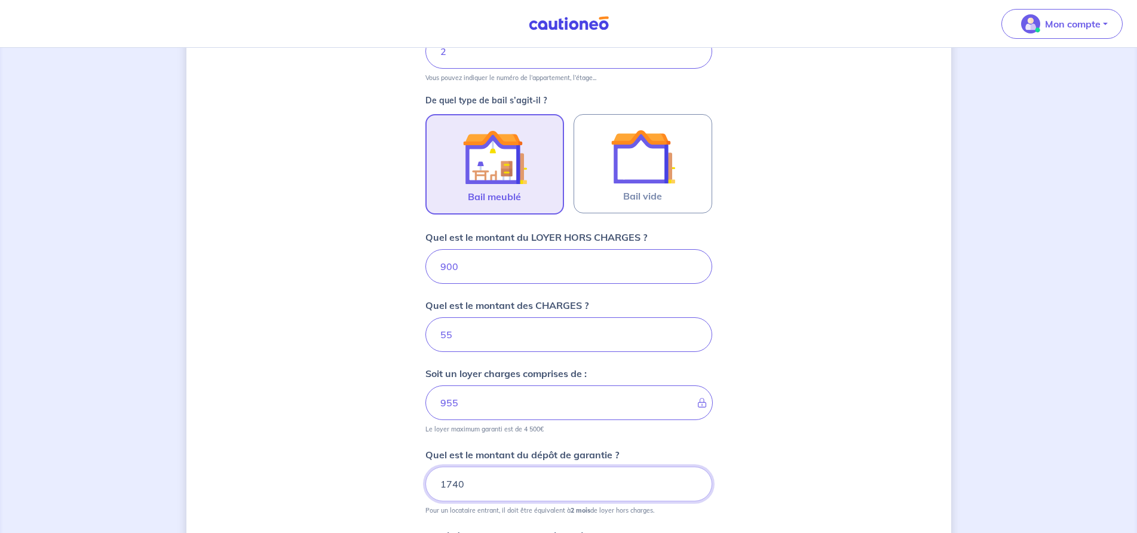
click at [467, 485] on input "1740" at bounding box center [569, 484] width 287 height 35
type input "1800"
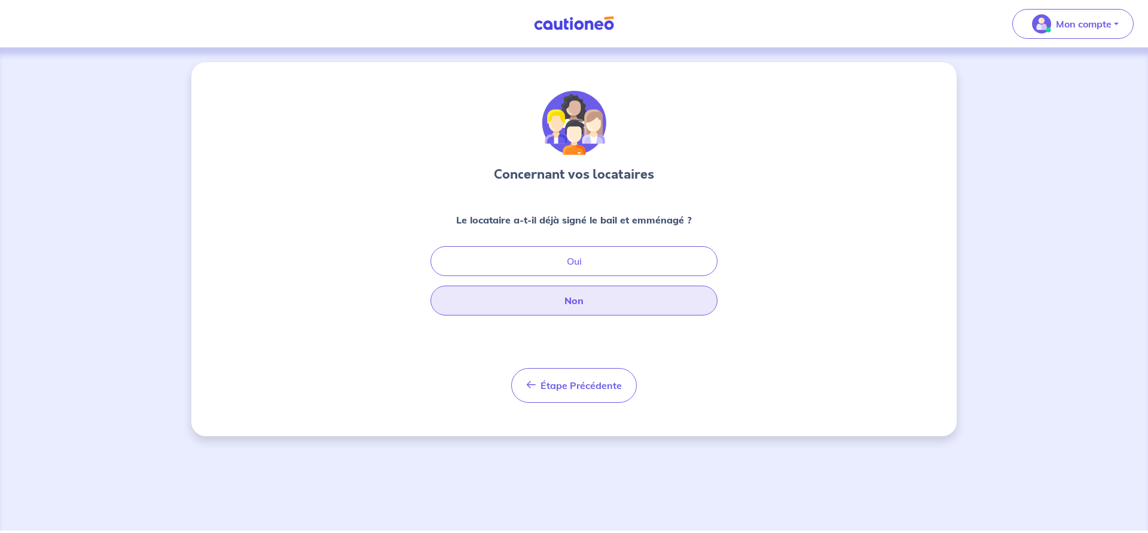
click at [552, 301] on button "Non" at bounding box center [573, 301] width 287 height 30
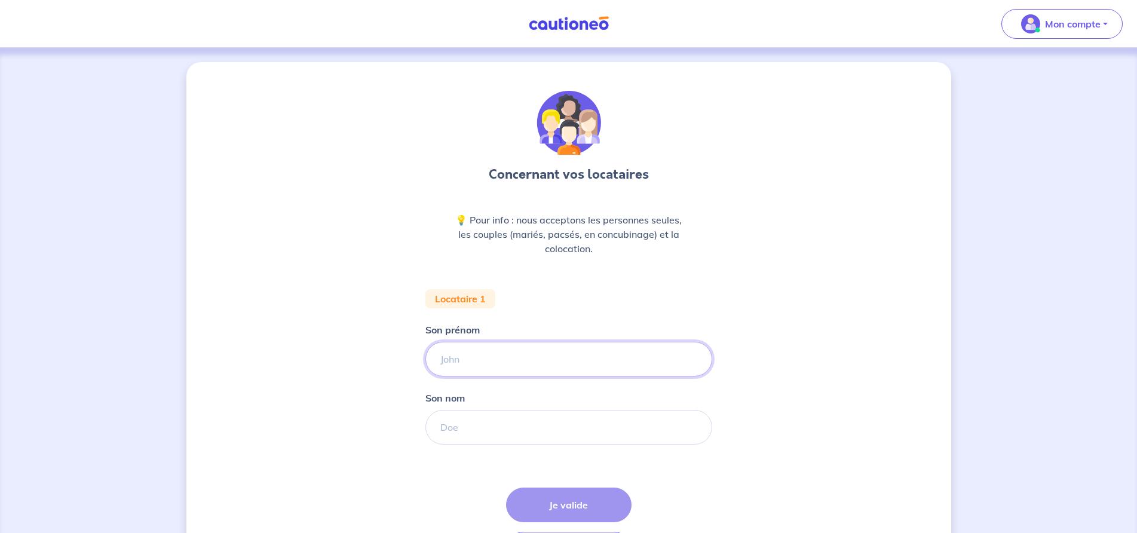
click at [472, 366] on input "Son prénom" at bounding box center [569, 359] width 287 height 35
type input "agnés"
click at [469, 424] on input "Son nom" at bounding box center [569, 427] width 287 height 35
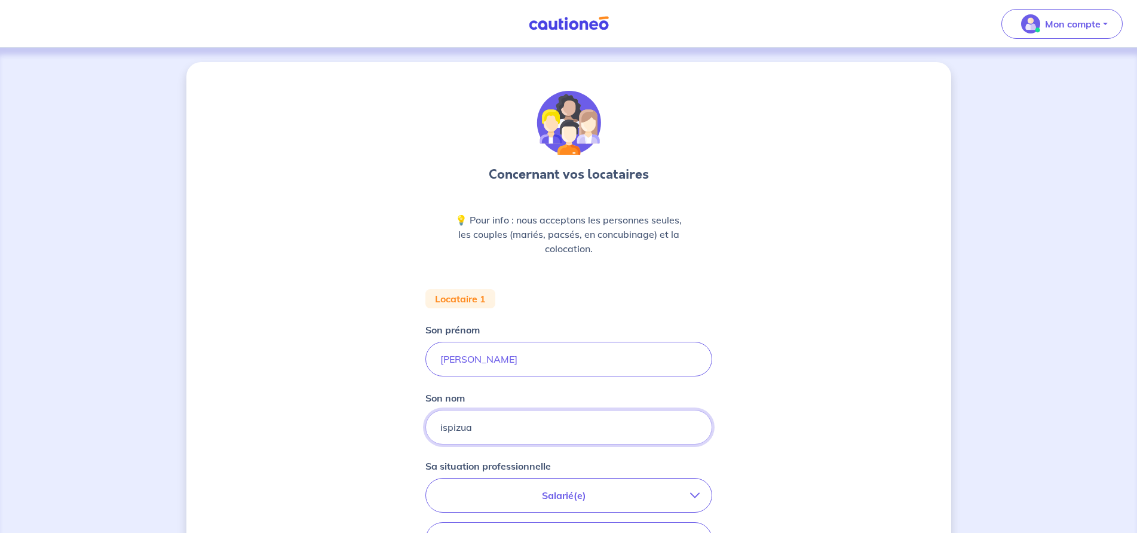
type input "ispizua"
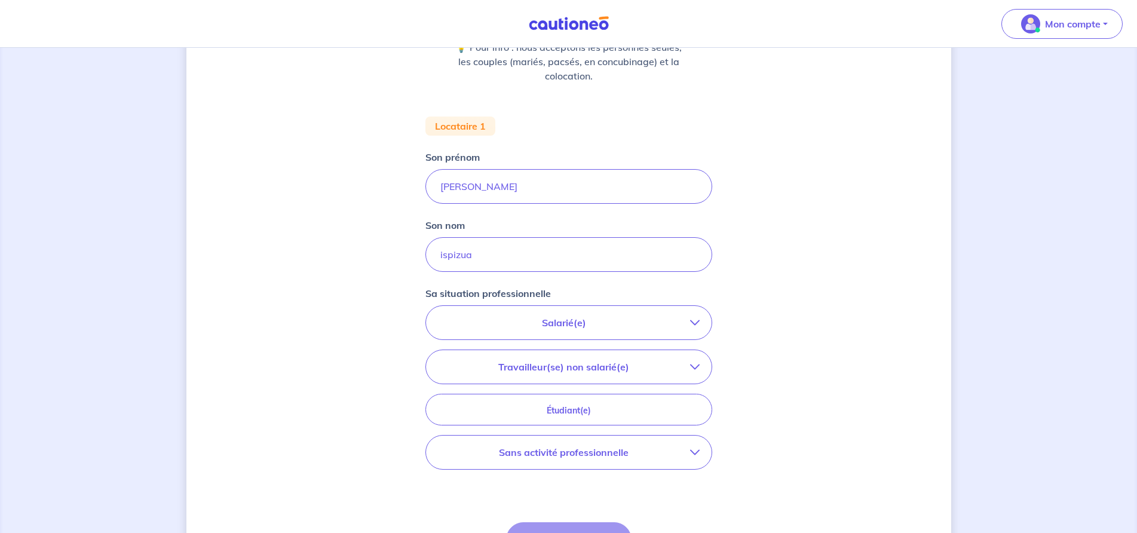
scroll to position [179, 0]
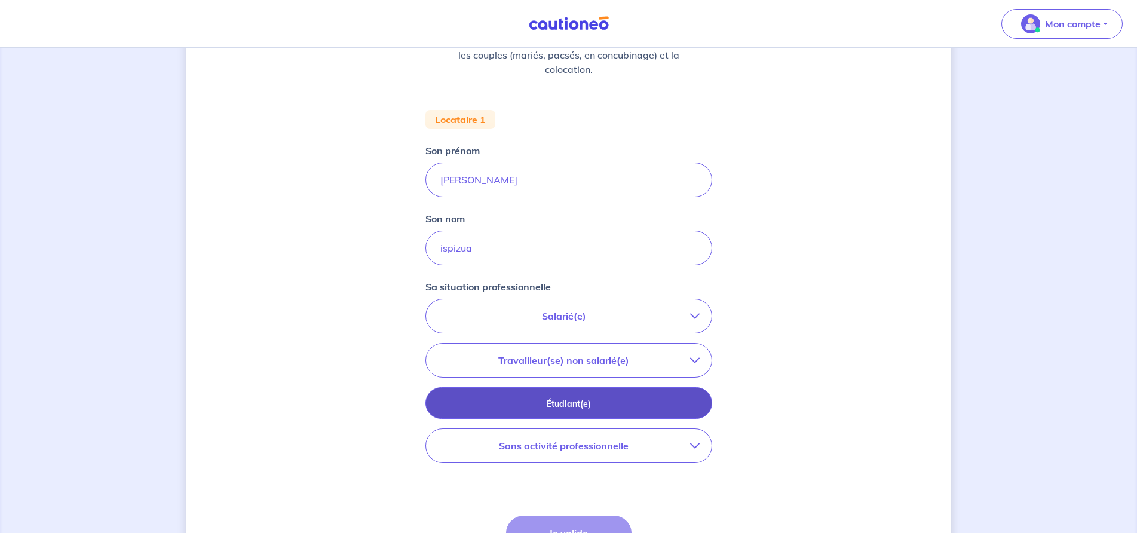
click at [479, 395] on button "Étudiant(e)" at bounding box center [569, 403] width 287 height 32
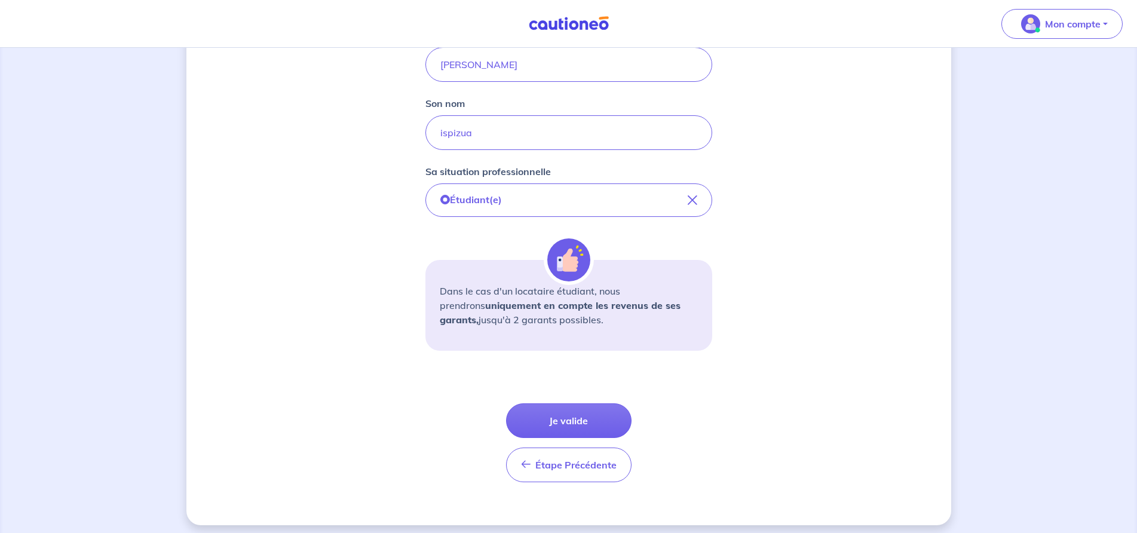
scroll to position [301, 0]
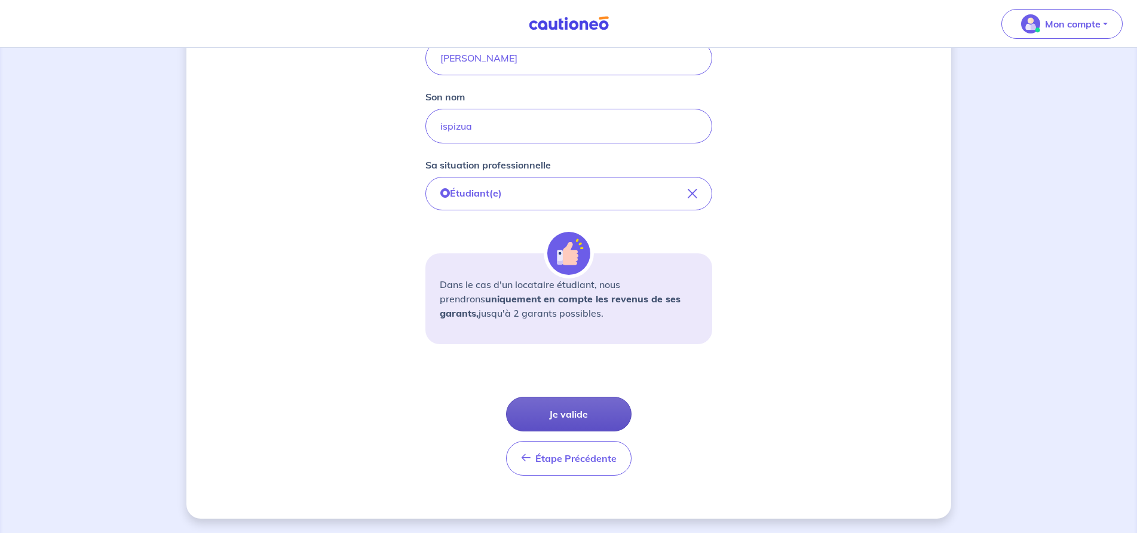
click at [598, 414] on button "Je valide" at bounding box center [569, 414] width 126 height 35
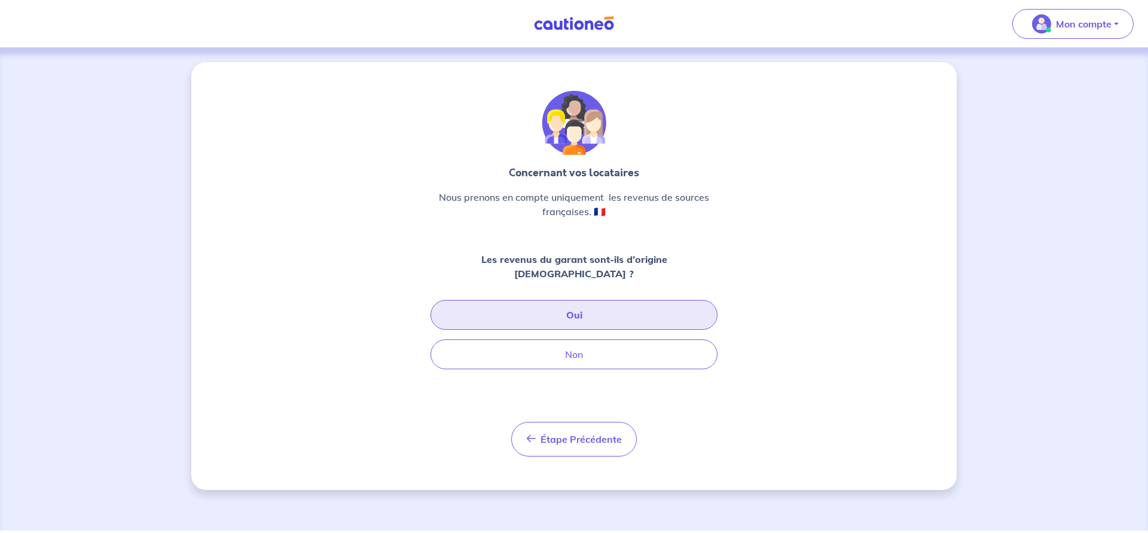
click at [546, 300] on button "Oui" at bounding box center [573, 315] width 287 height 30
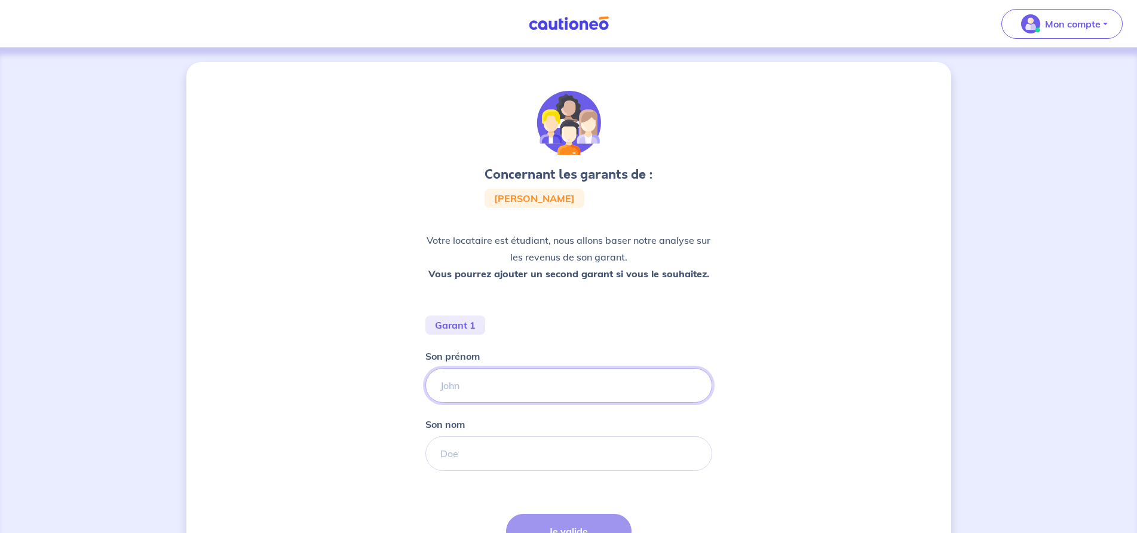
click at [487, 371] on input "Son prénom" at bounding box center [569, 385] width 287 height 35
type input "philippe"
click at [472, 448] on input "Son nom" at bounding box center [569, 453] width 287 height 35
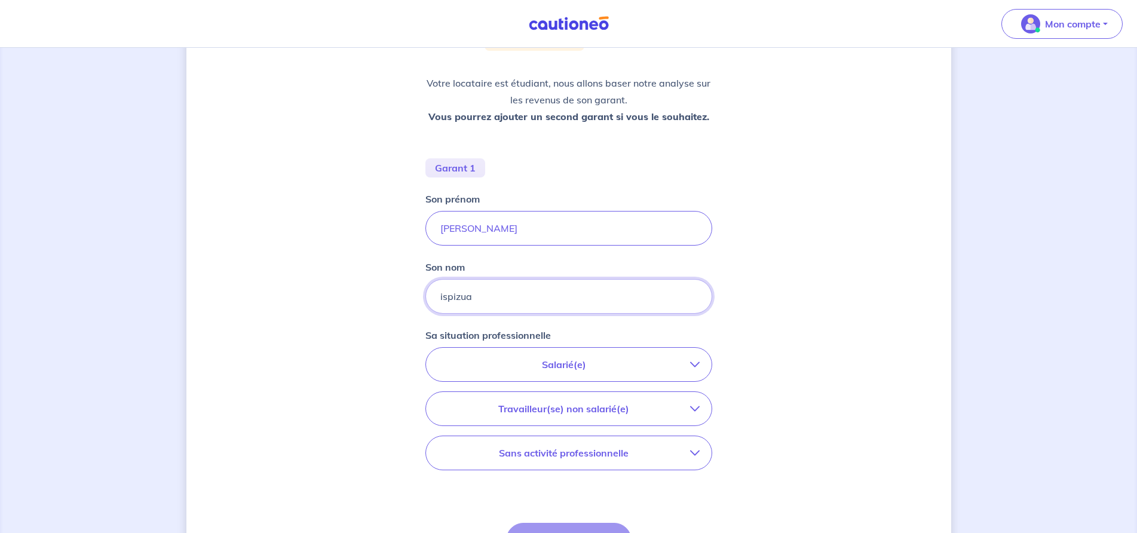
scroll to position [179, 0]
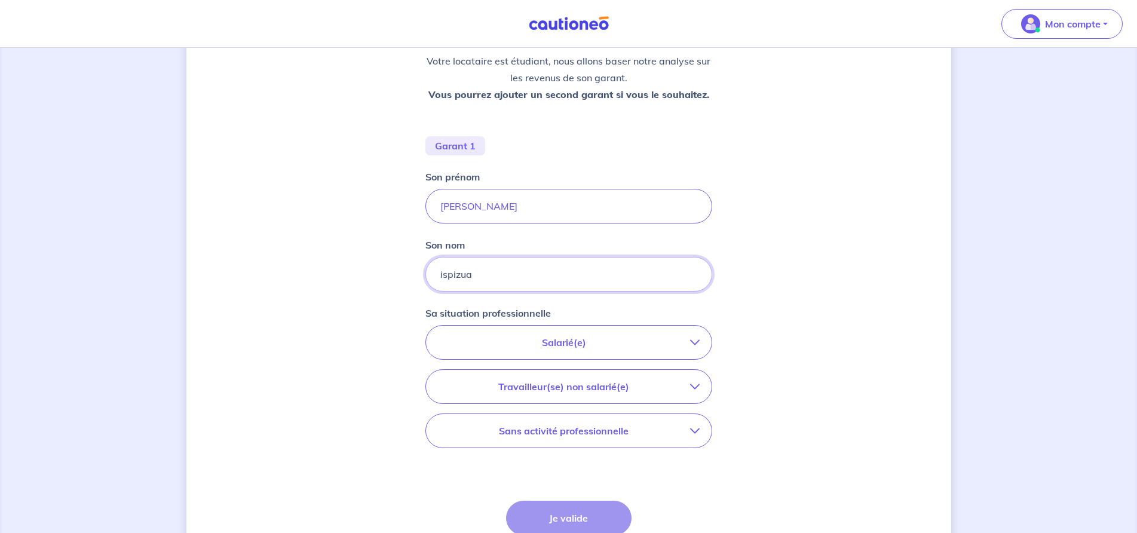
type input "ispizua"
click at [476, 385] on p "Travailleur(se) non salarié(e)" at bounding box center [564, 387] width 252 height 14
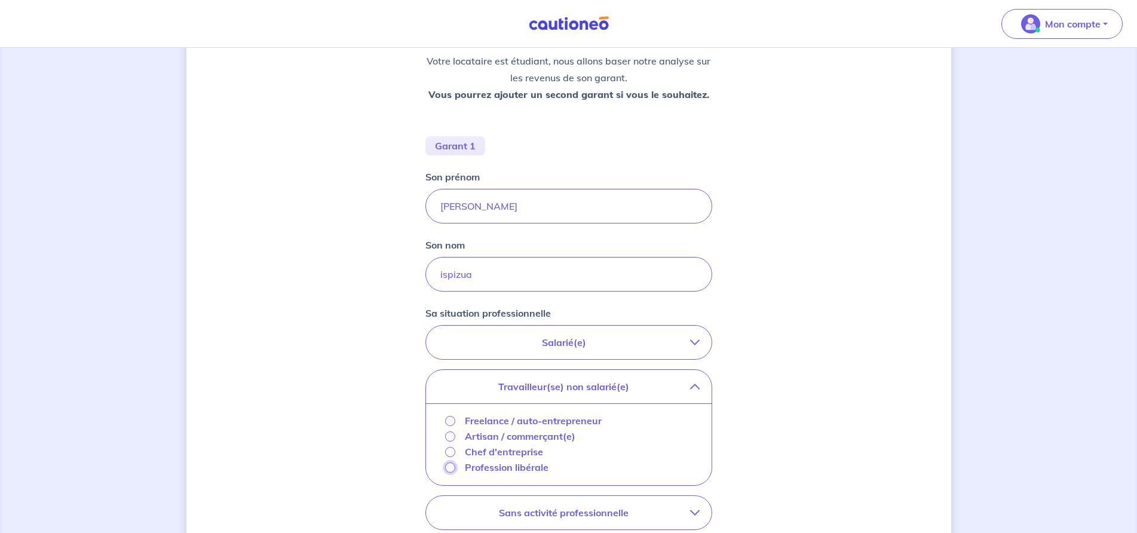
click at [450, 467] on input "Profession libérale" at bounding box center [450, 468] width 10 height 10
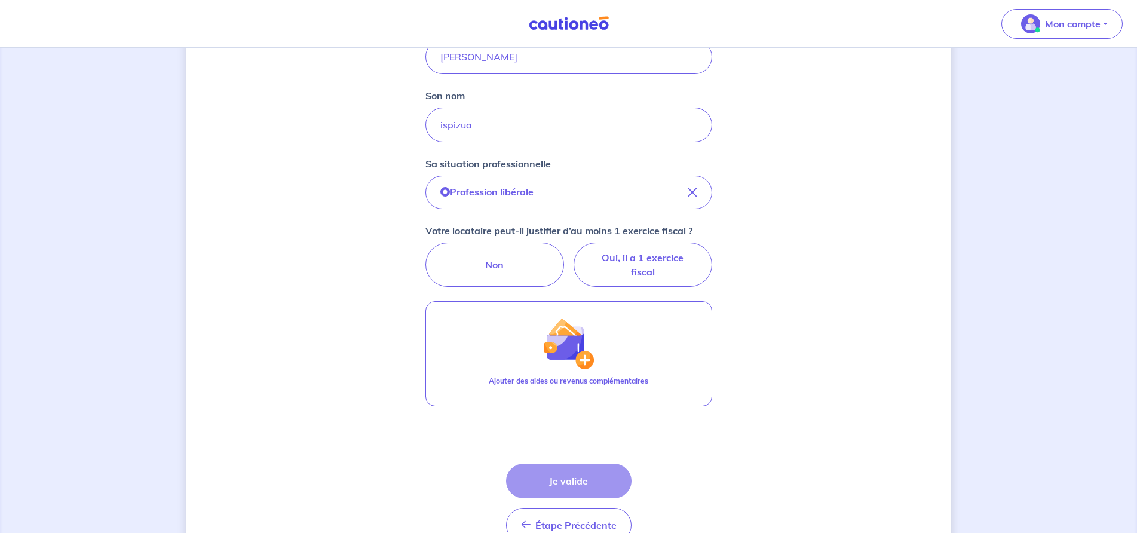
scroll to position [359, 0]
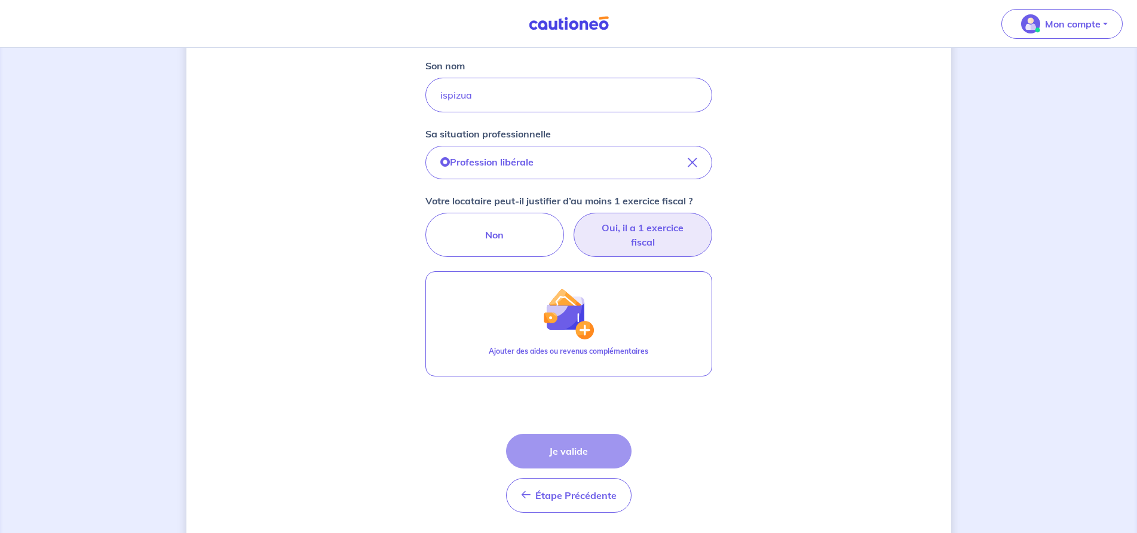
click at [649, 228] on label "Oui, il a 1 exercice fiscal" at bounding box center [643, 235] width 139 height 44
click at [573, 221] on input "Oui, il a 1 exercice fiscal" at bounding box center [569, 217] width 8 height 8
radio input "true"
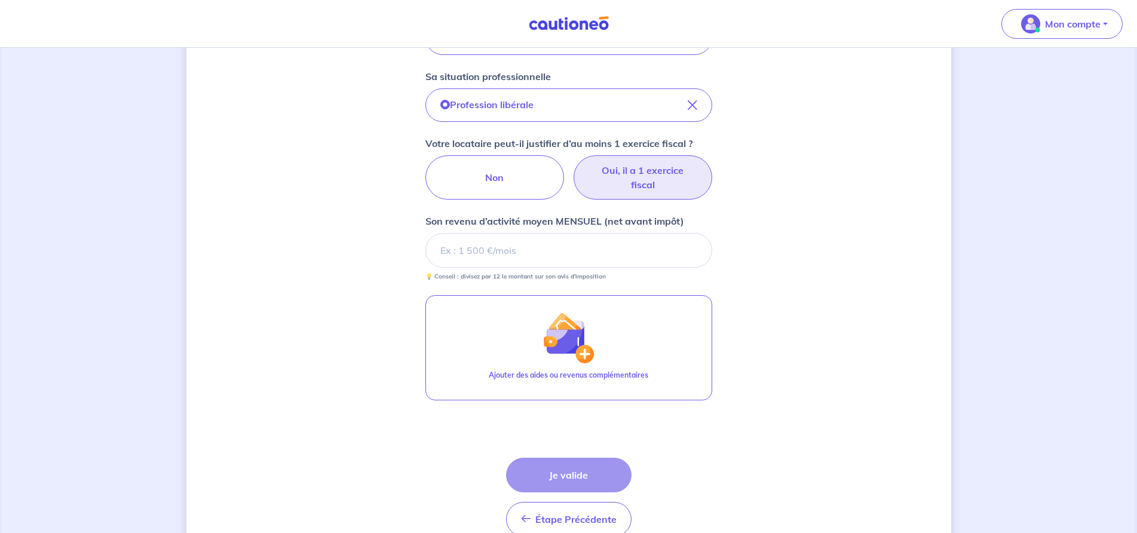
scroll to position [418, 0]
click at [454, 245] on input "Son revenu d’activité moyen MENSUEL (net avant impôt)" at bounding box center [569, 248] width 287 height 35
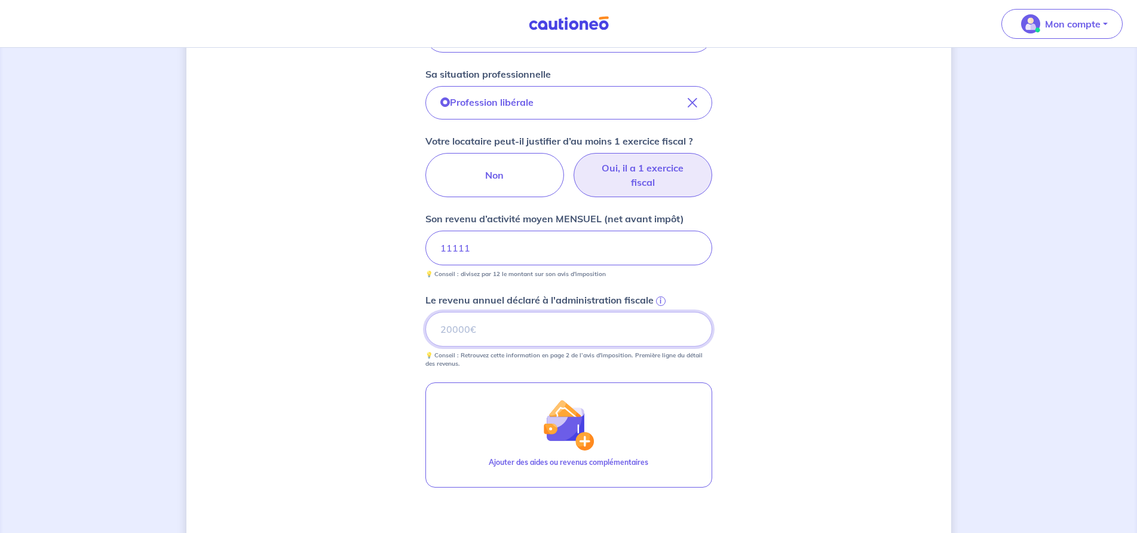
click at [460, 324] on input "Le revenu annuel déclaré à l'administration fiscale i" at bounding box center [569, 329] width 287 height 35
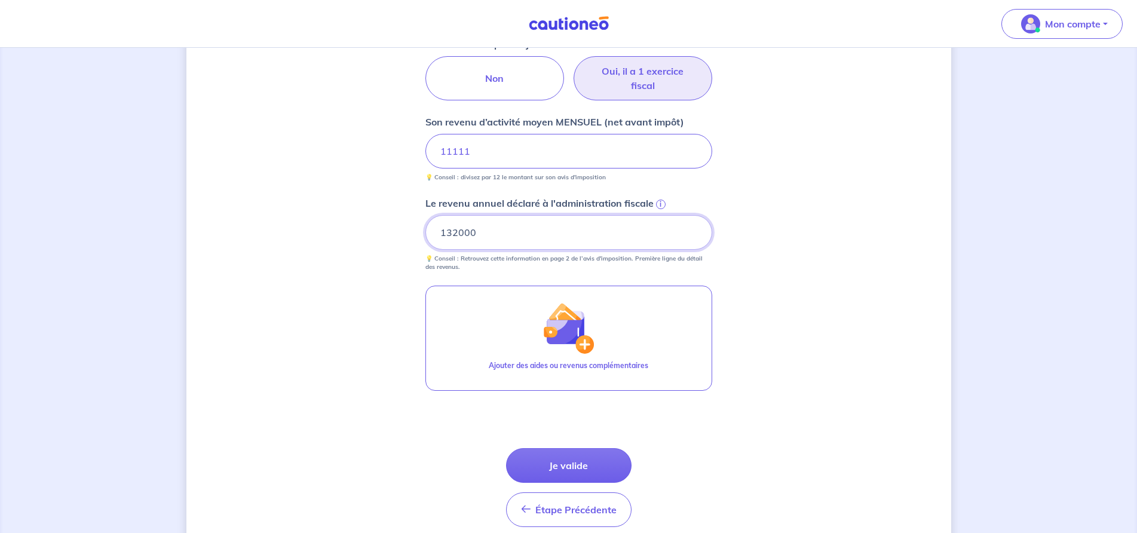
scroll to position [538, 0]
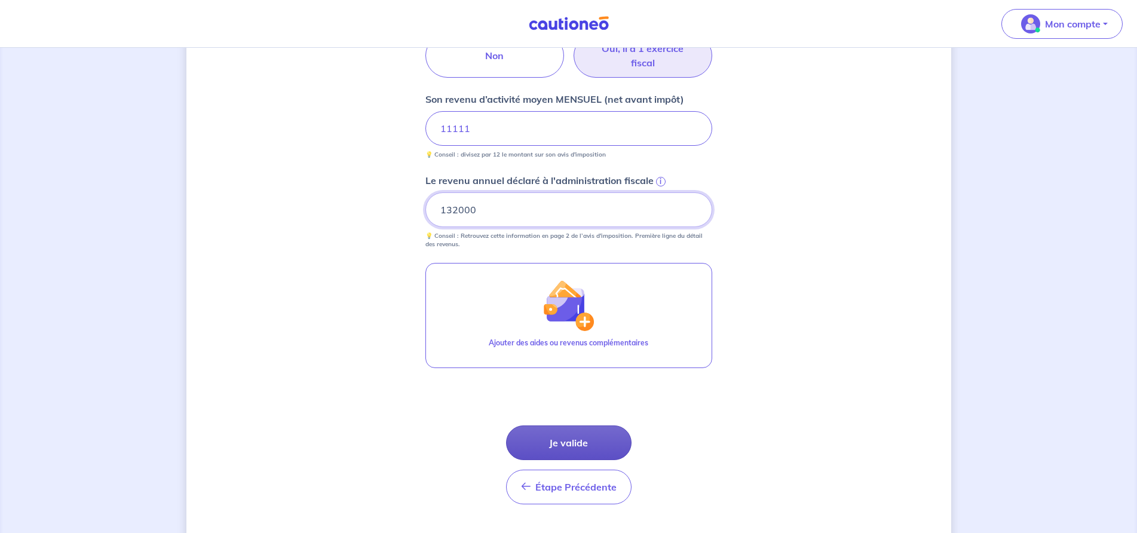
type input "132000"
click at [595, 446] on button "Je valide" at bounding box center [569, 443] width 126 height 35
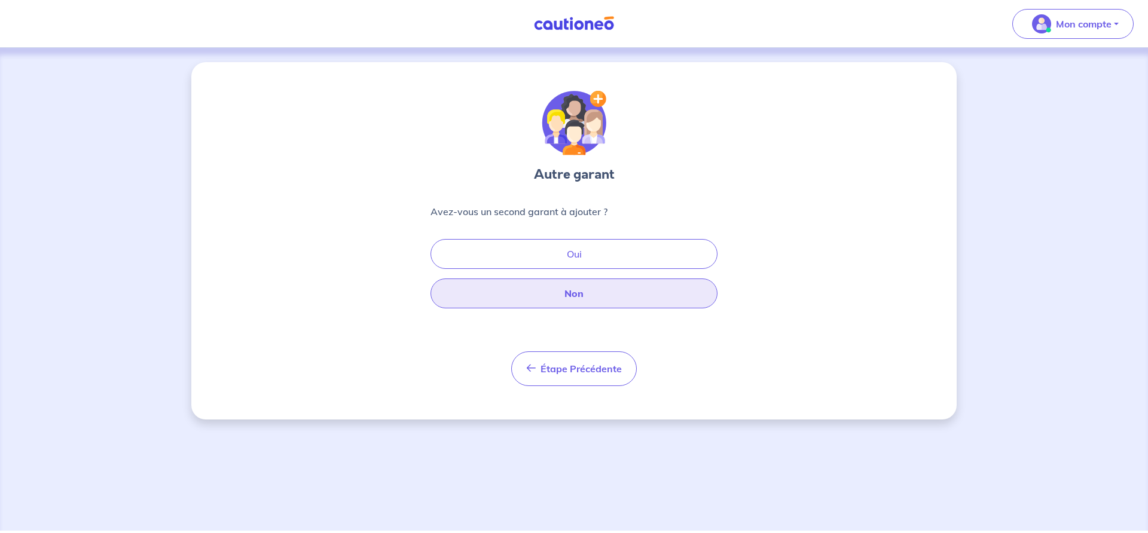
click at [575, 290] on button "Non" at bounding box center [573, 294] width 287 height 30
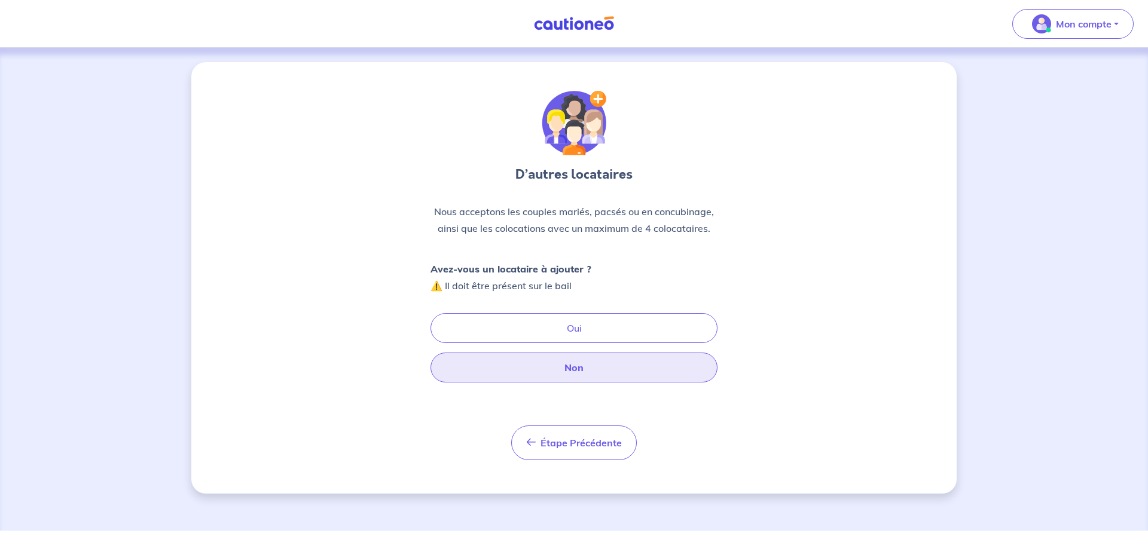
click at [561, 364] on button "Non" at bounding box center [573, 368] width 287 height 30
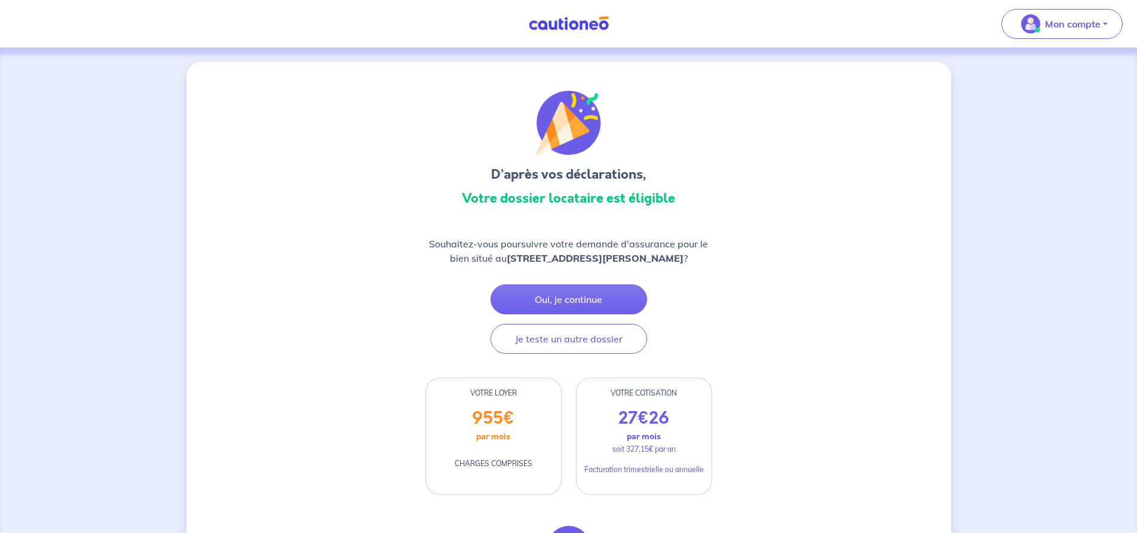
scroll to position [60, 0]
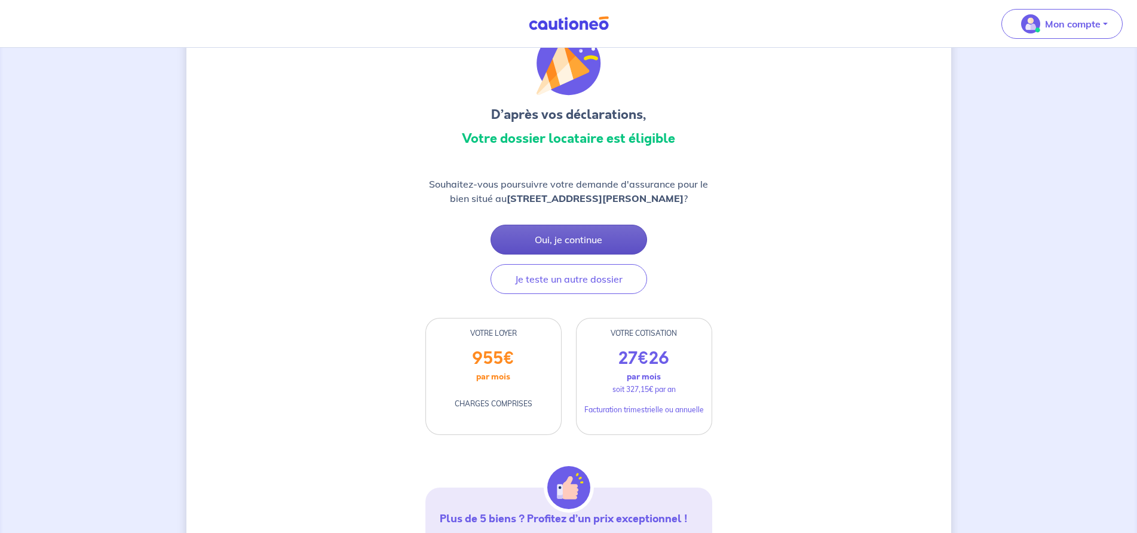
click at [507, 236] on button "Oui, je continue" at bounding box center [569, 240] width 157 height 30
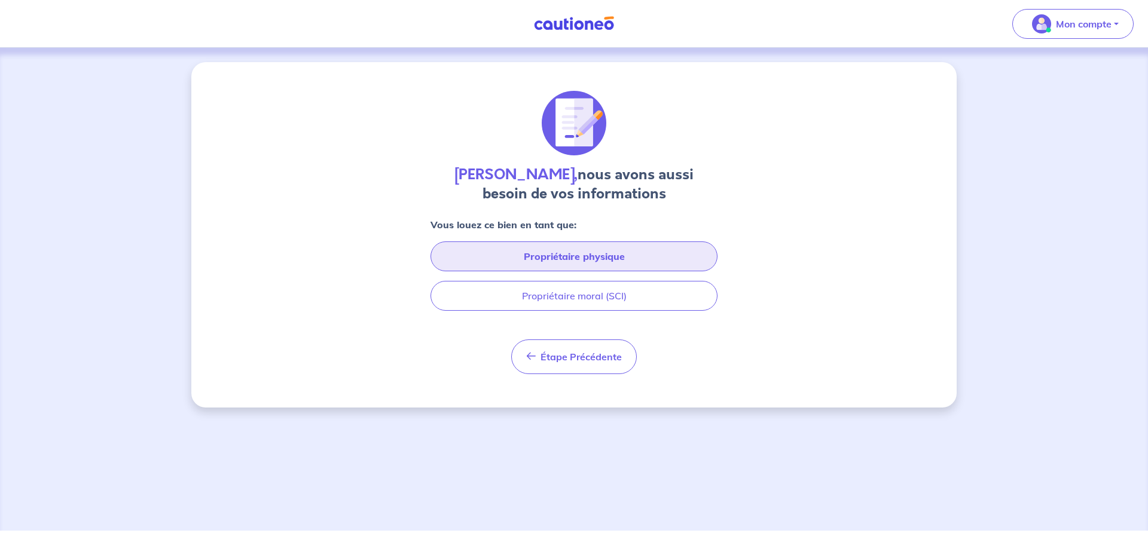
click at [468, 250] on button "Propriétaire physique" at bounding box center [573, 256] width 287 height 30
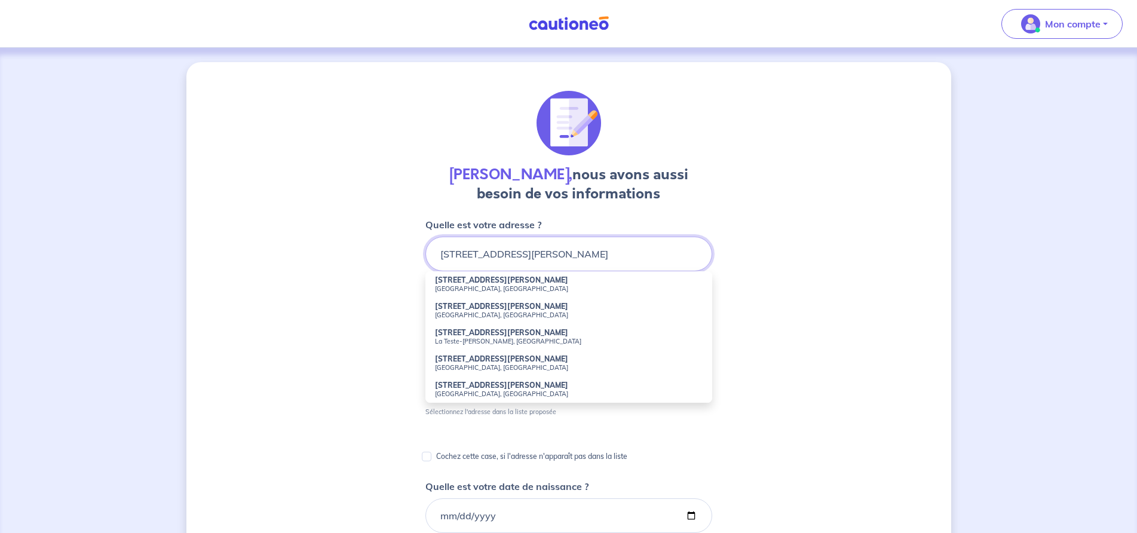
click at [480, 253] on input "18 rue de paradis" at bounding box center [569, 254] width 287 height 35
click at [357, 314] on div "Philippe Ispizua, nous avons aussi besoin de vos informations Quelle est votre …" at bounding box center [568, 514] width 765 height 905
click at [524, 256] on input "18 rue paradis" at bounding box center [569, 254] width 287 height 35
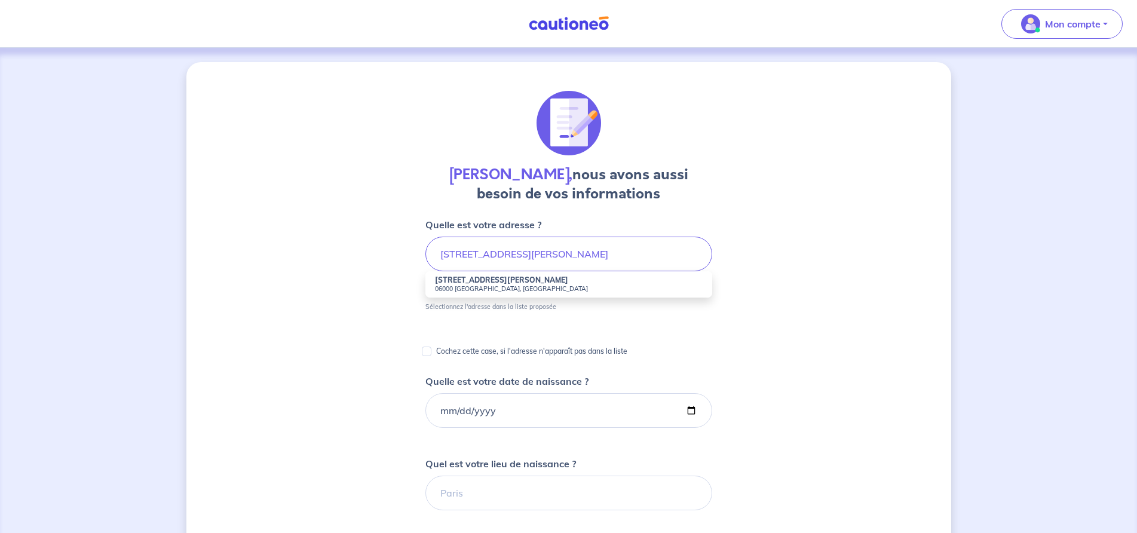
click at [449, 288] on small "06000 Nice, France" at bounding box center [569, 288] width 268 height 8
type input "18 Rue Paradis, 06000 Nice, France"
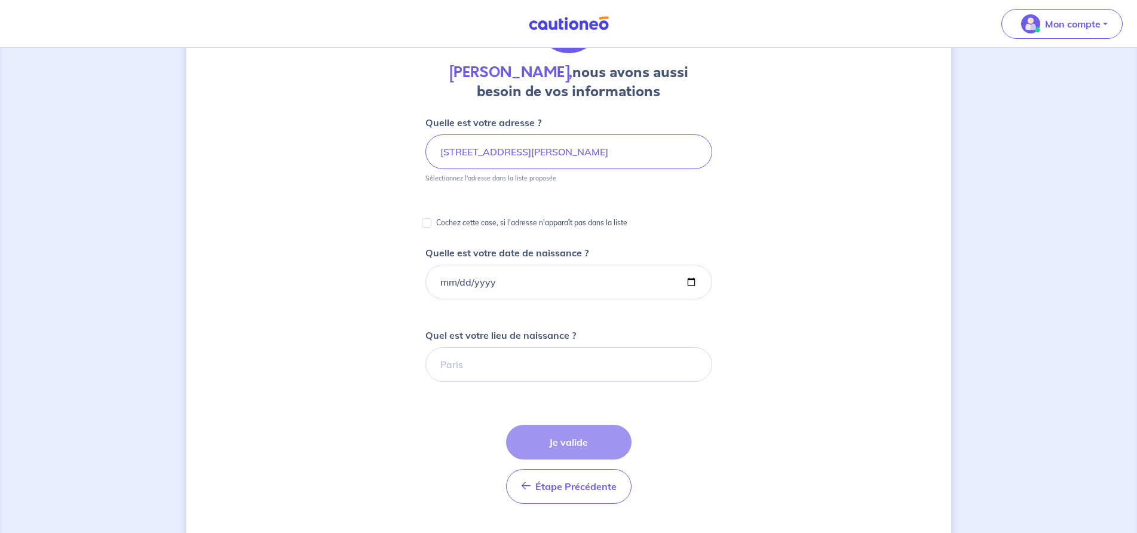
scroll to position [120, 0]
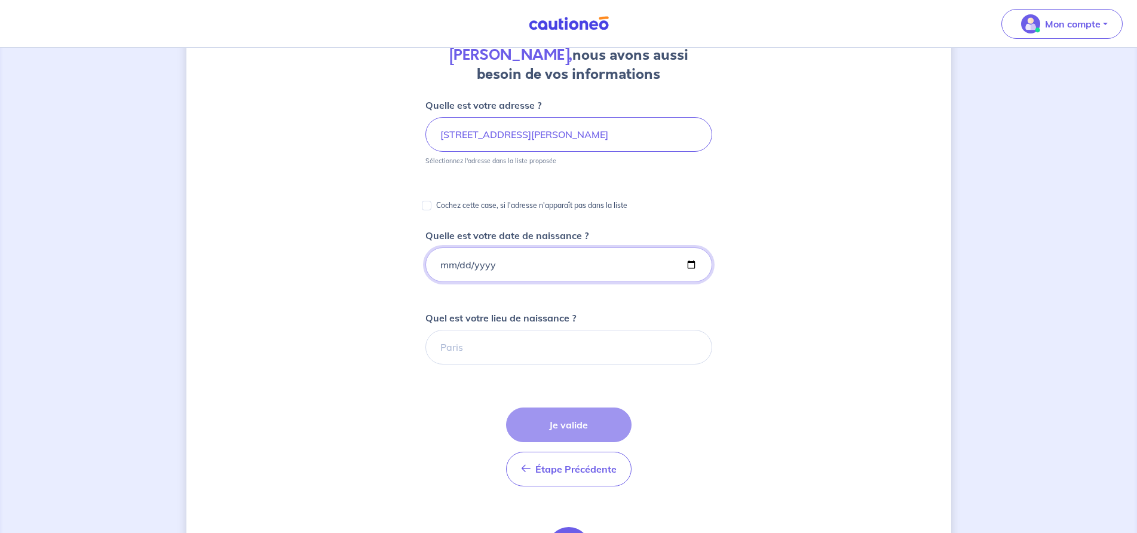
click at [455, 268] on input "Quelle est votre date de naissance ?" at bounding box center [569, 264] width 287 height 35
click at [441, 266] on input "Quelle est votre date de naissance ?" at bounding box center [569, 264] width 287 height 35
type input "2005-06-14"
click at [469, 348] on input "Quel est votre lieu de naissance ?" at bounding box center [569, 347] width 287 height 35
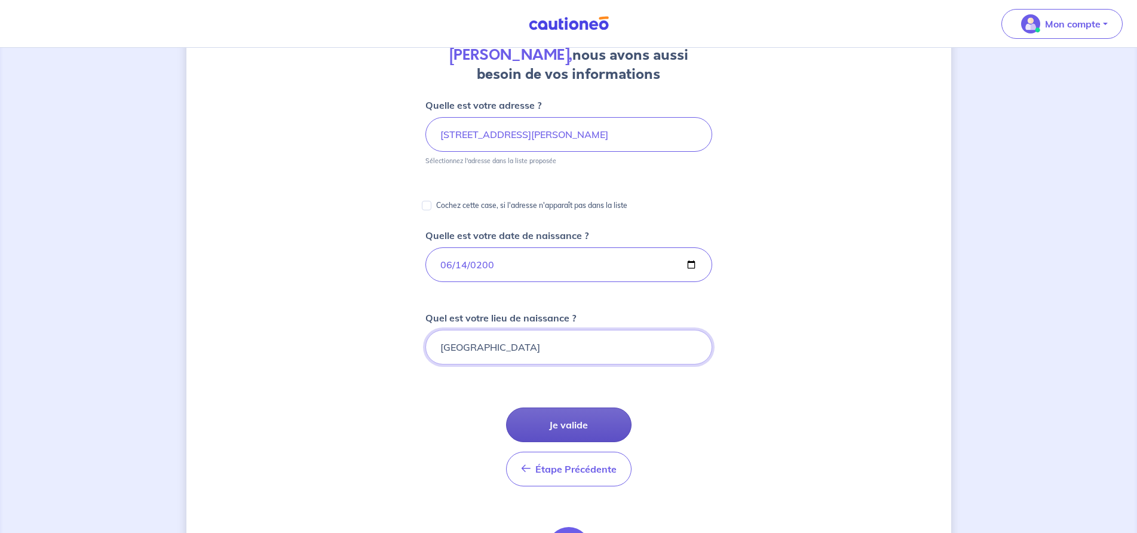
type input "avignon"
click at [540, 417] on button "Je valide" at bounding box center [569, 425] width 126 height 35
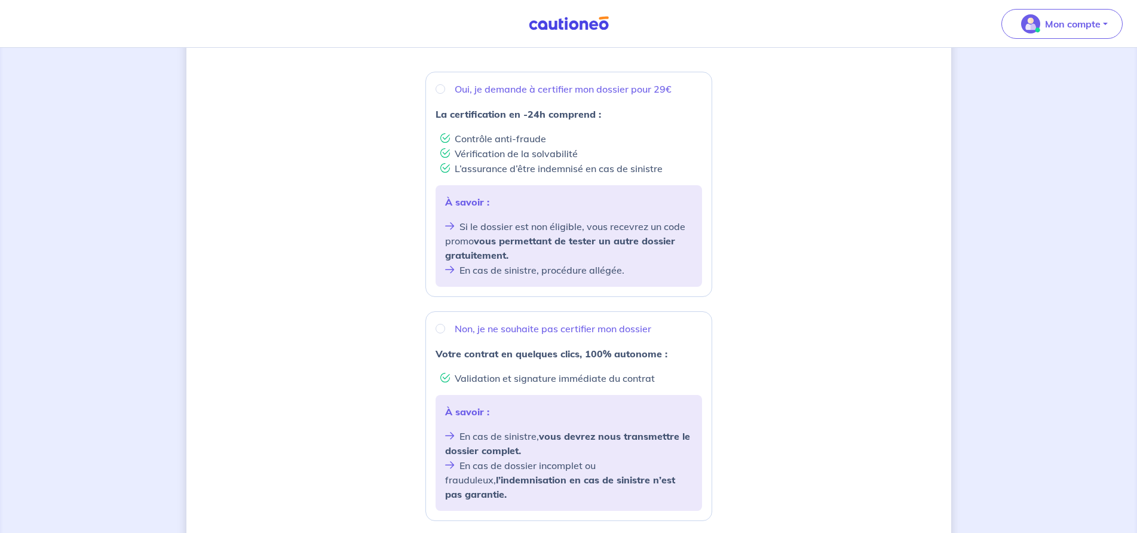
scroll to position [239, 0]
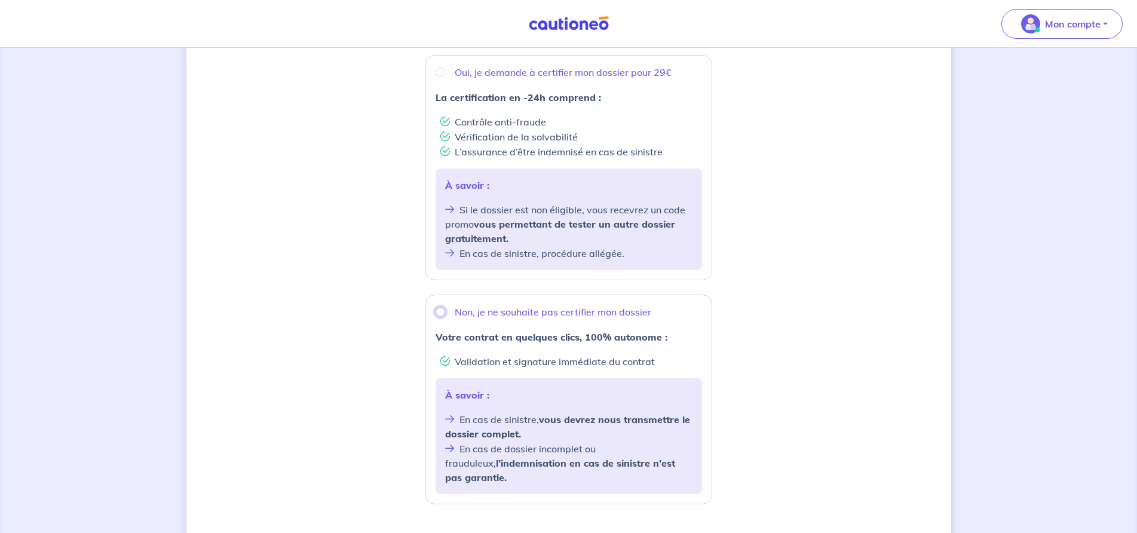
click at [439, 307] on input "Non, je ne souhaite pas certifier mon dossier" at bounding box center [441, 312] width 10 height 10
radio input "true"
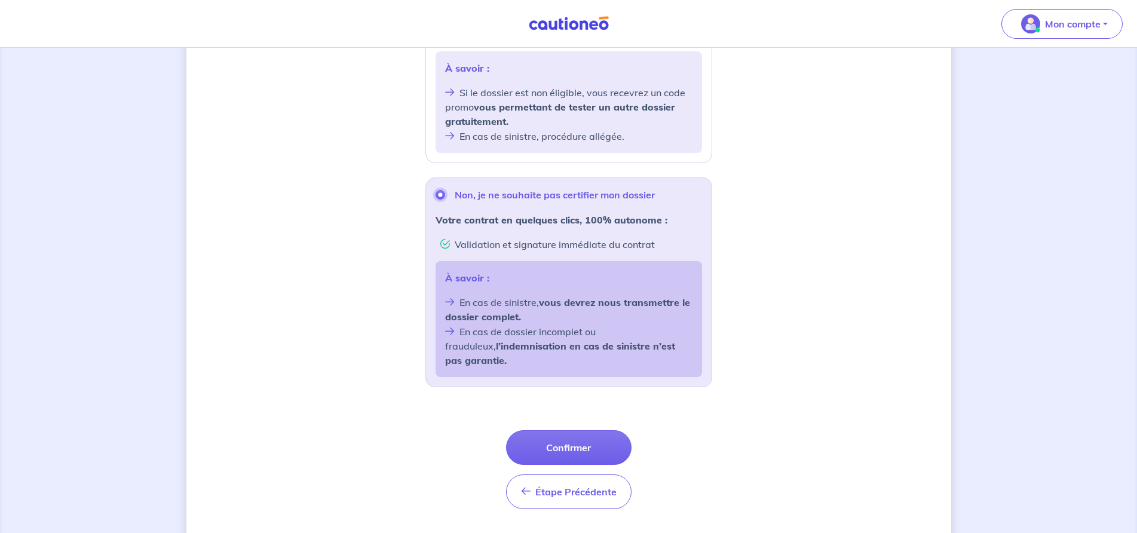
scroll to position [361, 0]
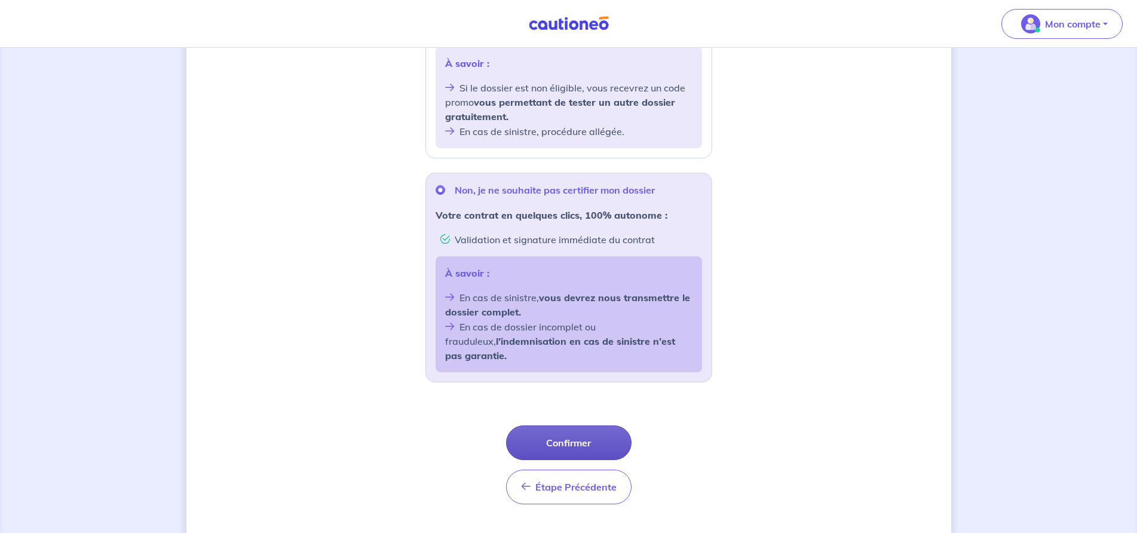
click at [582, 426] on button "Confirmer" at bounding box center [569, 443] width 126 height 35
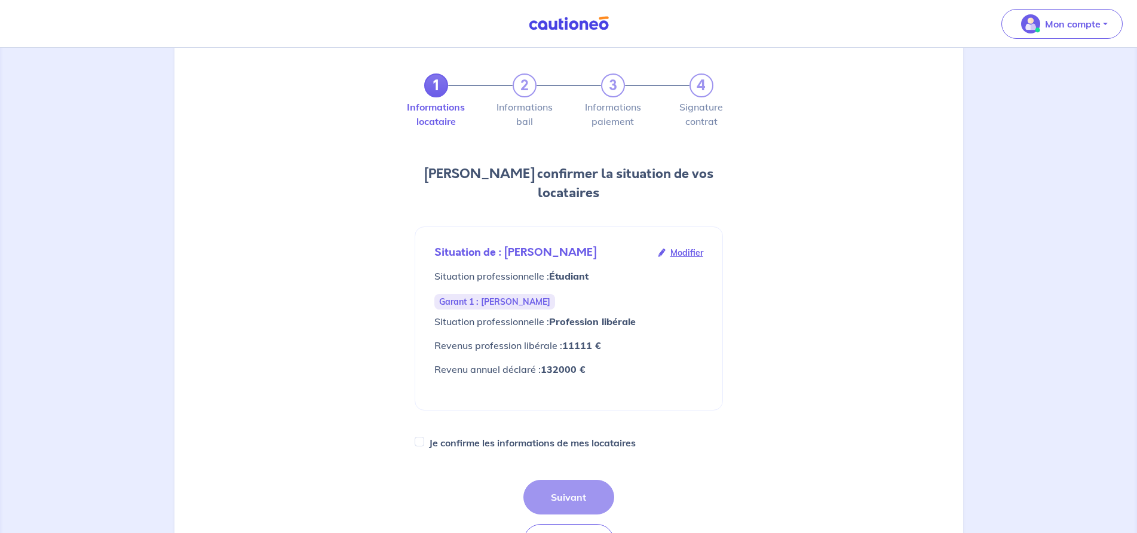
scroll to position [60, 0]
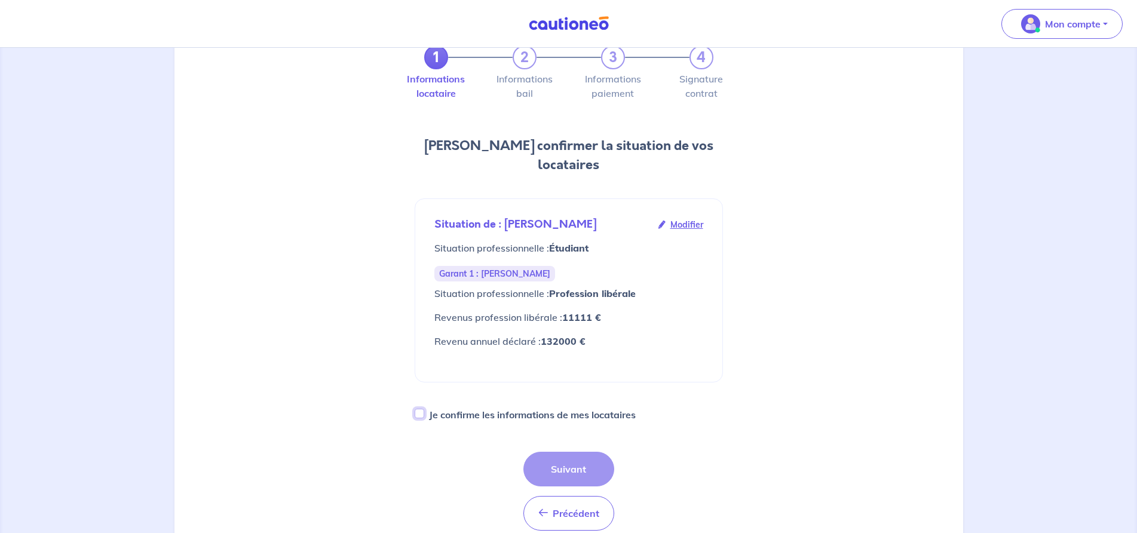
click at [417, 409] on input "Je confirme les informations de mes locataires" at bounding box center [420, 414] width 10 height 10
checkbox input "true"
click at [575, 452] on button "Suivant" at bounding box center [569, 469] width 91 height 35
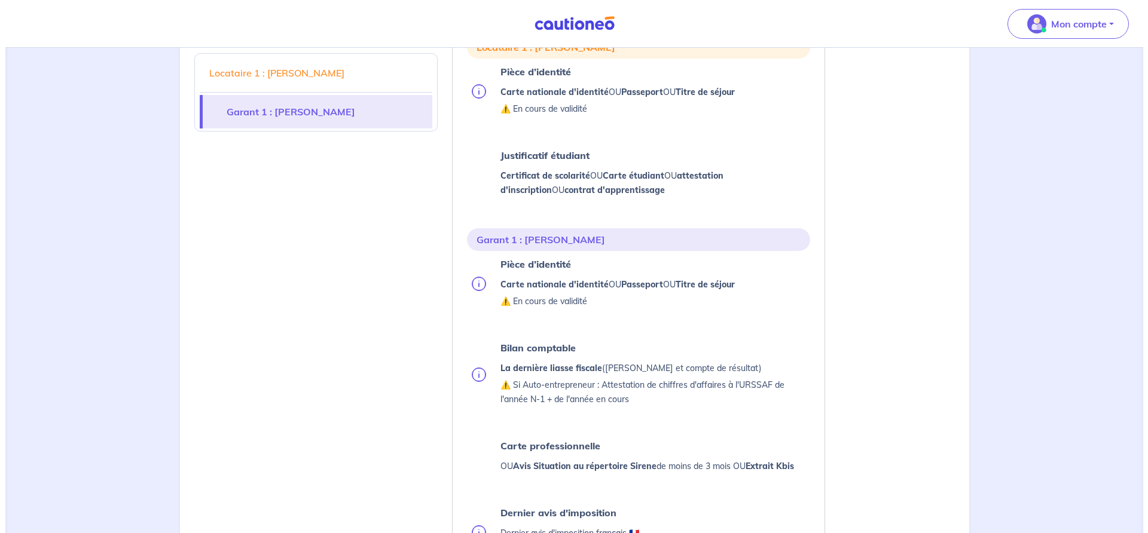
scroll to position [179, 0]
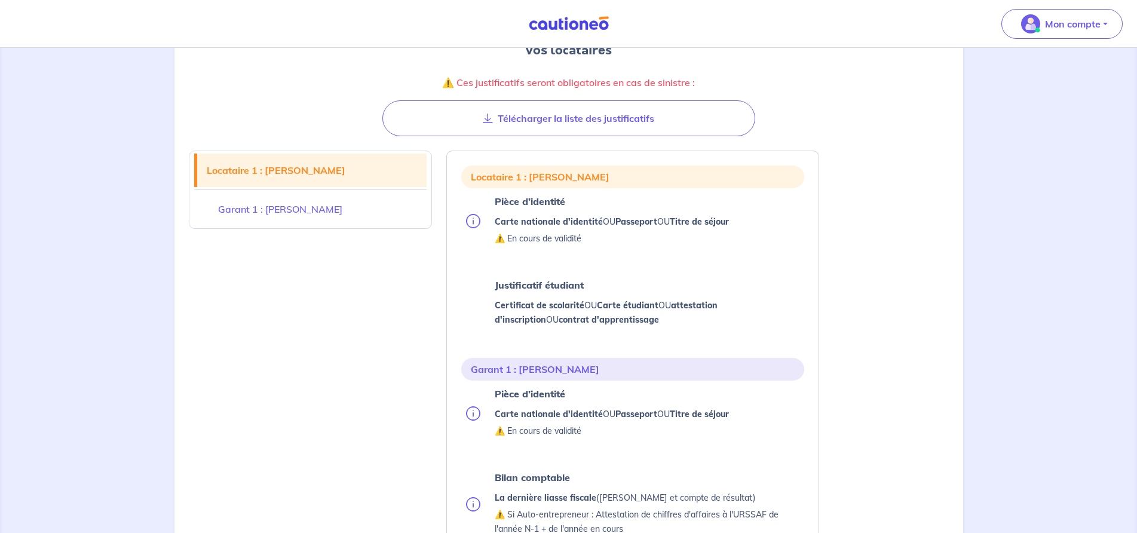
click at [474, 222] on img at bounding box center [473, 221] width 14 height 14
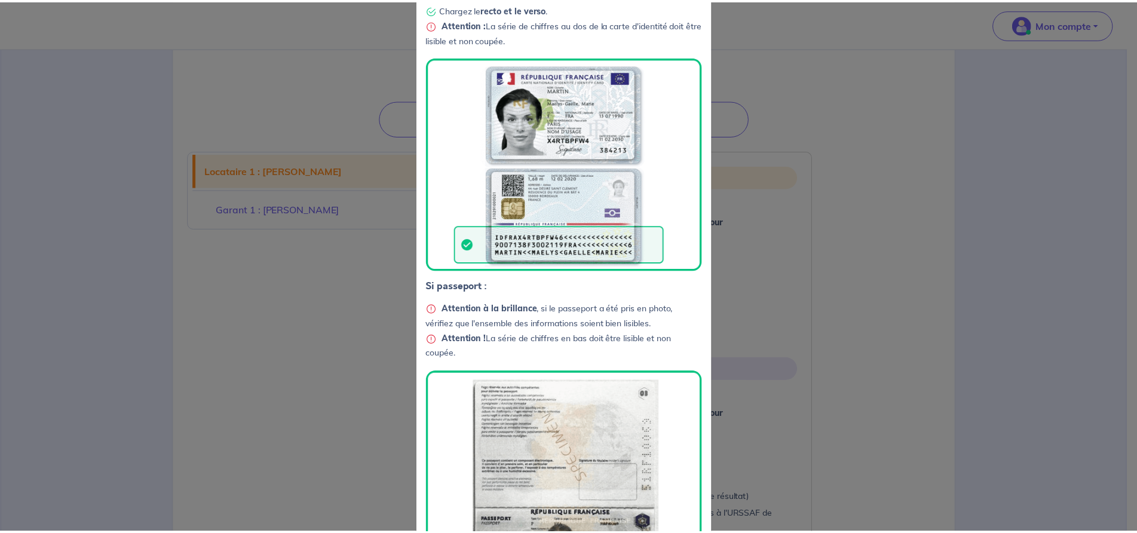
scroll to position [0, 0]
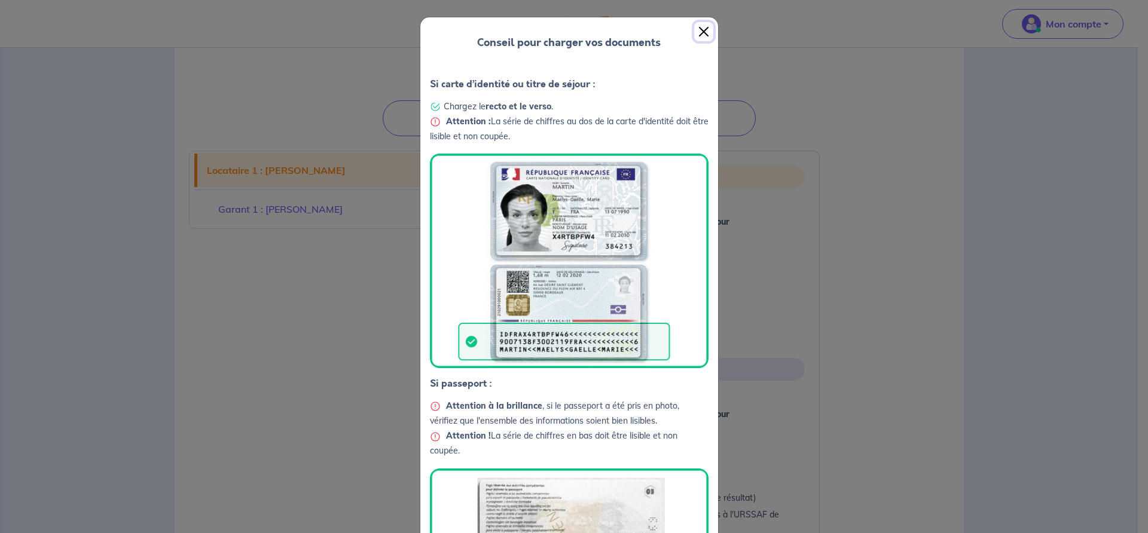
click at [701, 32] on button "Close" at bounding box center [703, 31] width 19 height 19
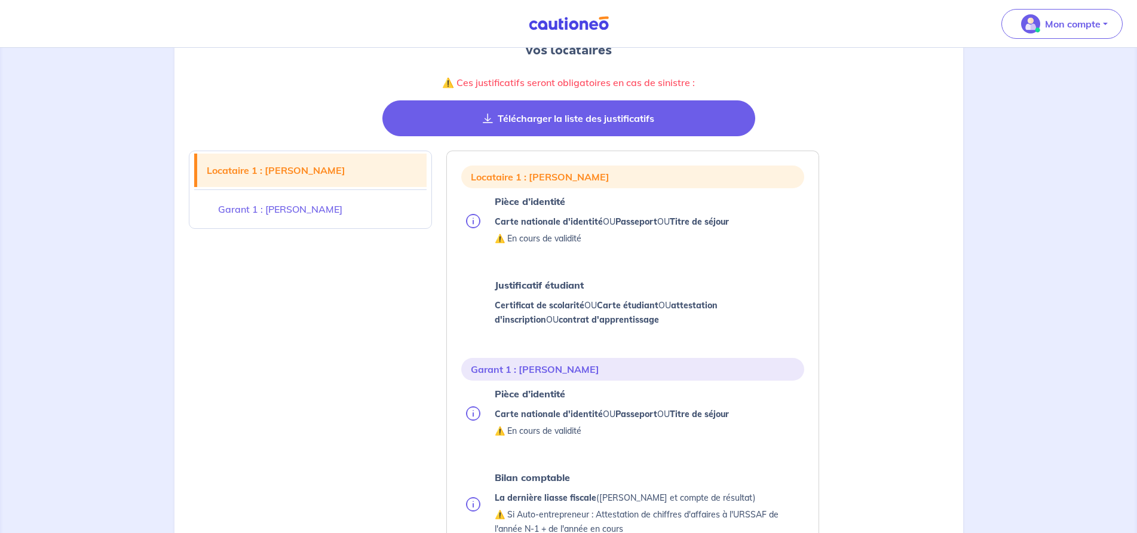
click at [522, 117] on button "Télécharger la liste des justificatifs" at bounding box center [569, 118] width 373 height 36
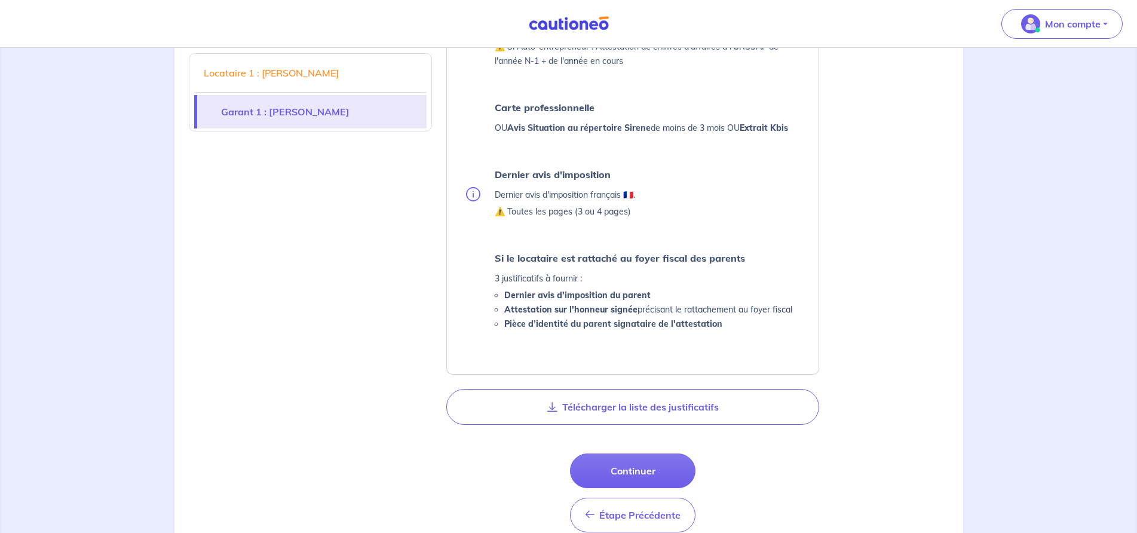
scroll to position [657, 0]
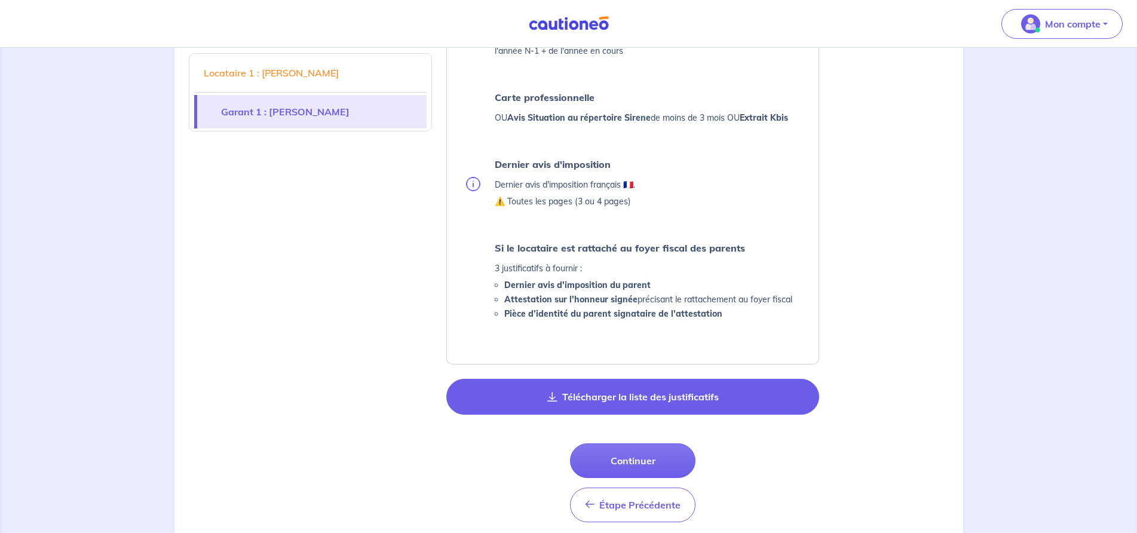
click at [624, 392] on button "Télécharger la liste des justificatifs" at bounding box center [632, 397] width 373 height 36
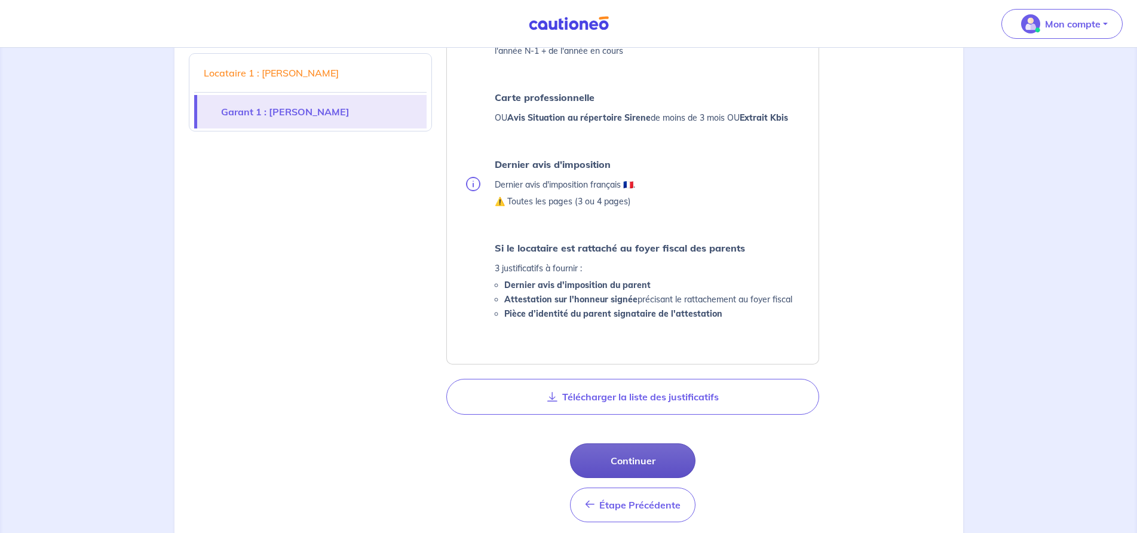
click at [635, 460] on button "Continuer" at bounding box center [633, 460] width 126 height 35
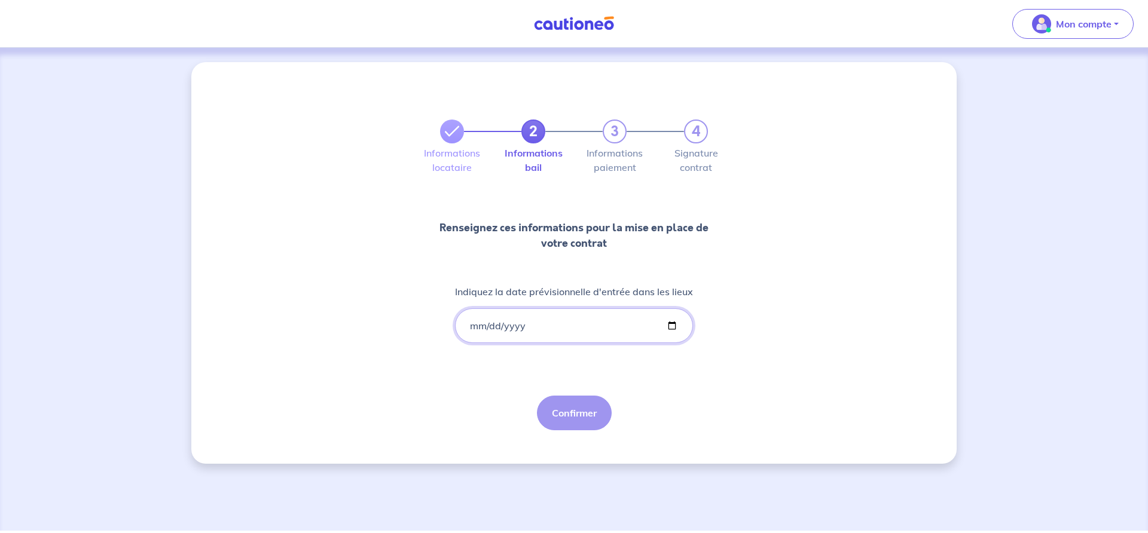
click at [480, 326] on input "Indiquez la date prévisionnelle d'entrée dans les lieux" at bounding box center [574, 325] width 238 height 35
click at [473, 327] on input "Indiquez la date prévisionnelle d'entrée dans les lieux" at bounding box center [574, 325] width 238 height 35
type input "0002-08-22"
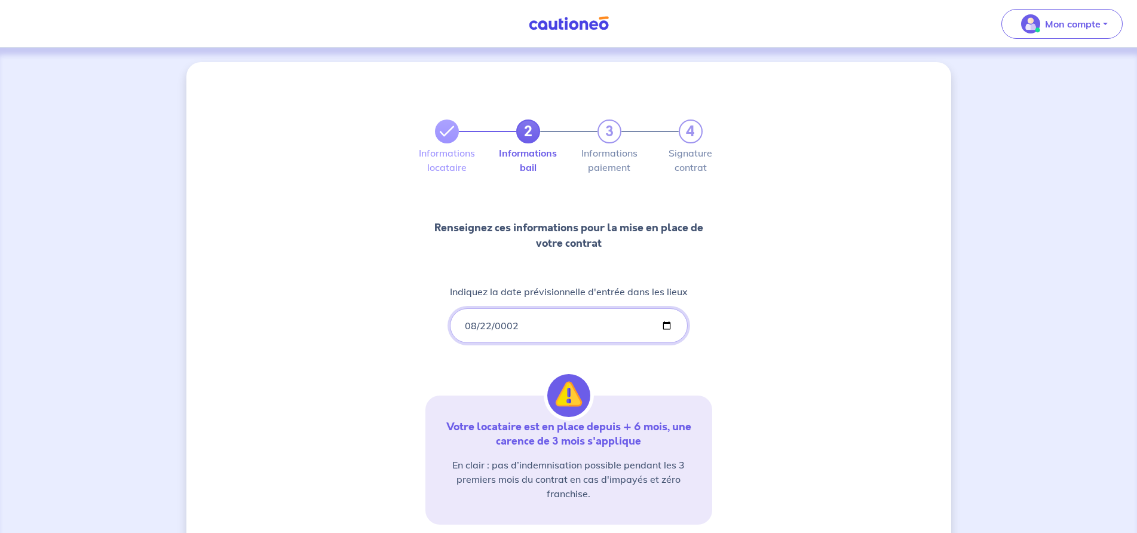
click at [473, 327] on input "0002-08-22" at bounding box center [569, 325] width 238 height 35
click at [491, 326] on input "0002-08-22" at bounding box center [569, 325] width 238 height 35
click at [498, 326] on input "0002-08-22" at bounding box center [569, 325] width 238 height 35
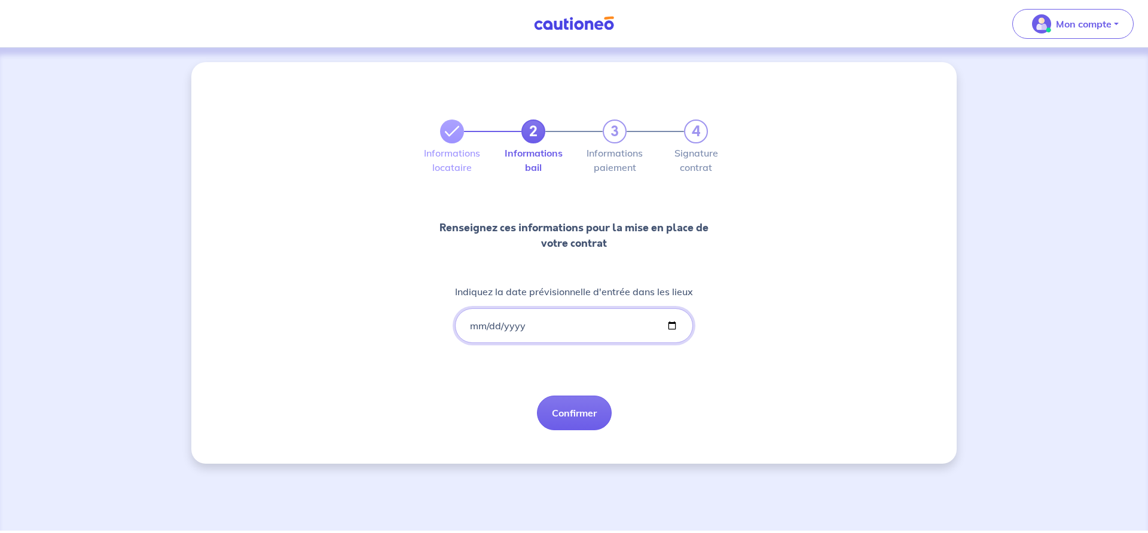
click at [534, 329] on input "Indiquez la date prévisionnelle d'entrée dans les lieux" at bounding box center [574, 325] width 238 height 35
click at [516, 328] on input "Indiquez la date prévisionnelle d'entrée dans les lieux" at bounding box center [574, 325] width 238 height 35
click at [669, 326] on input "Indiquez la date prévisionnelle d'entrée dans les lieux" at bounding box center [574, 325] width 238 height 35
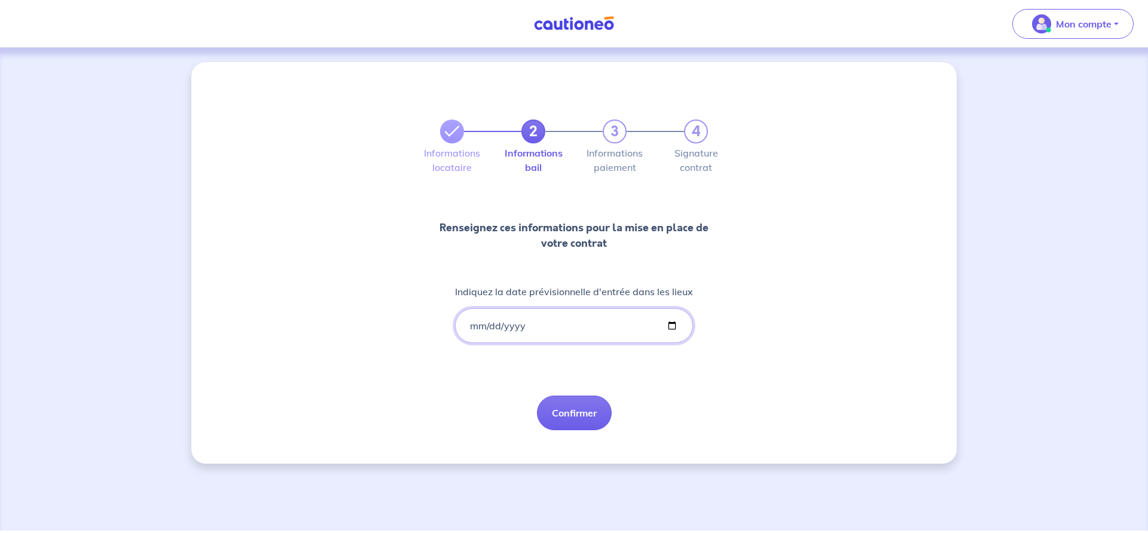
type input "2025-09-22"
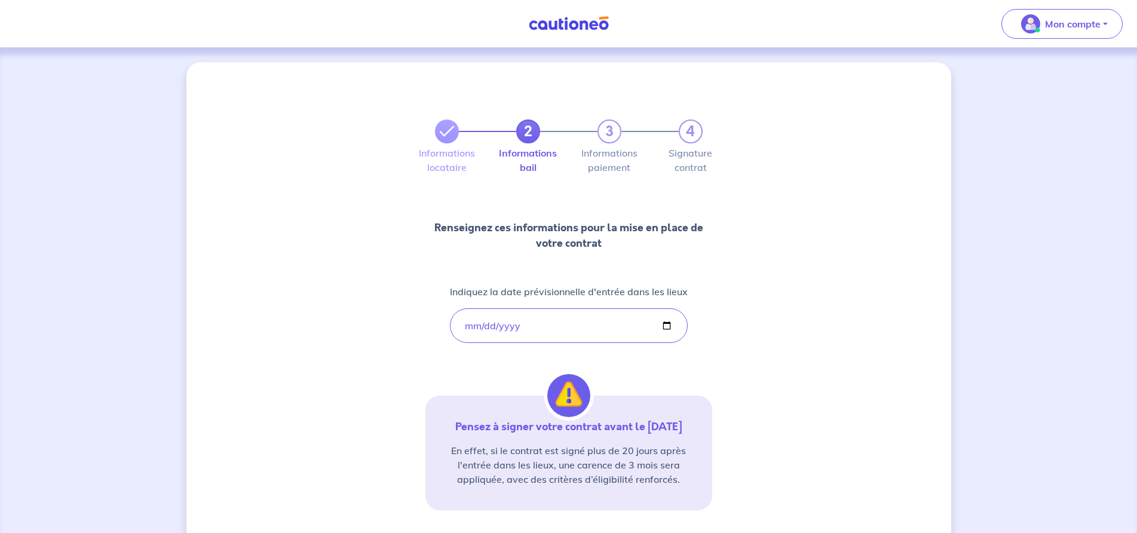
click at [489, 367] on div "2 3 4 Informations locataire Informations bail Informations paiement Signature …" at bounding box center [569, 349] width 287 height 516
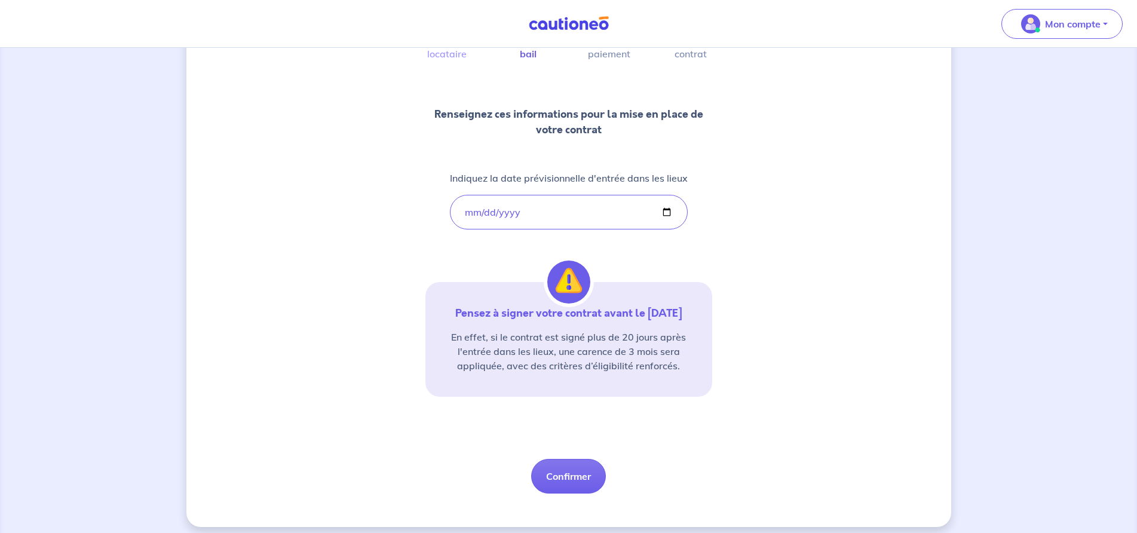
scroll to position [122, 0]
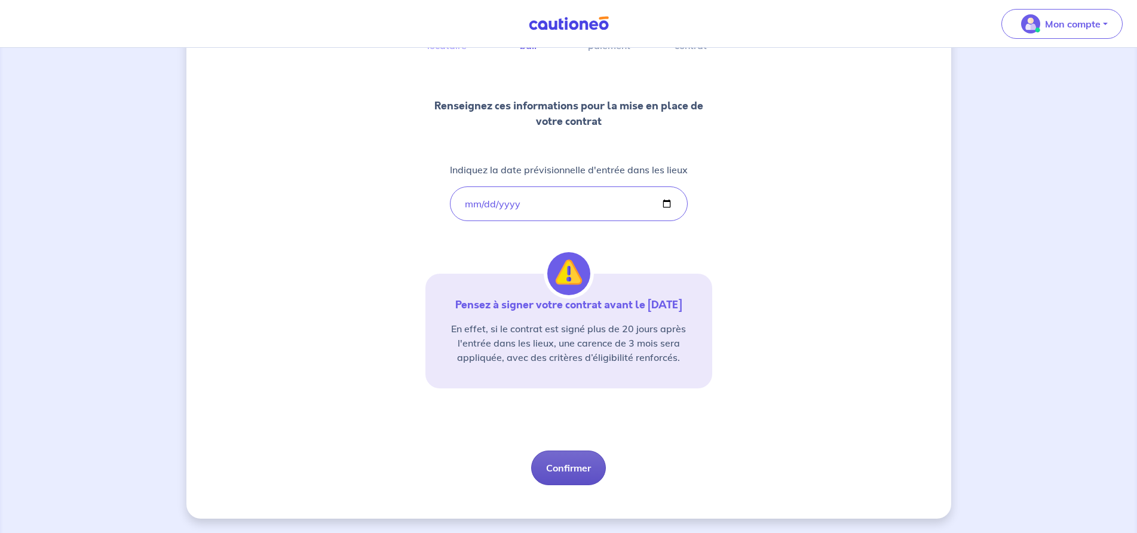
click at [567, 468] on button "Confirmer" at bounding box center [568, 468] width 75 height 35
select select "FR"
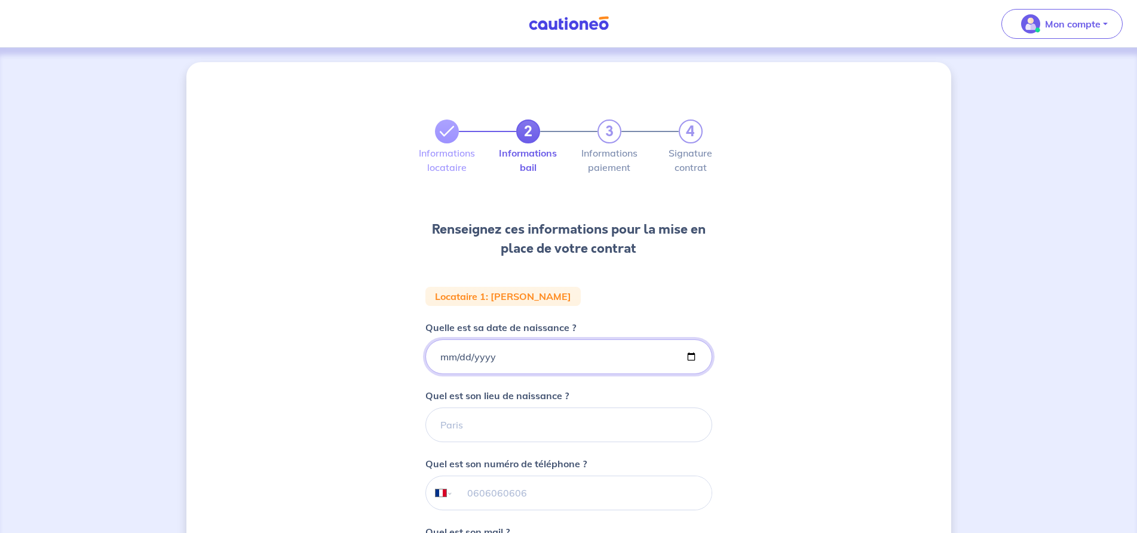
click at [442, 356] on input "Quelle est sa date de naissance ?" at bounding box center [569, 356] width 287 height 35
type input "2005-06-14"
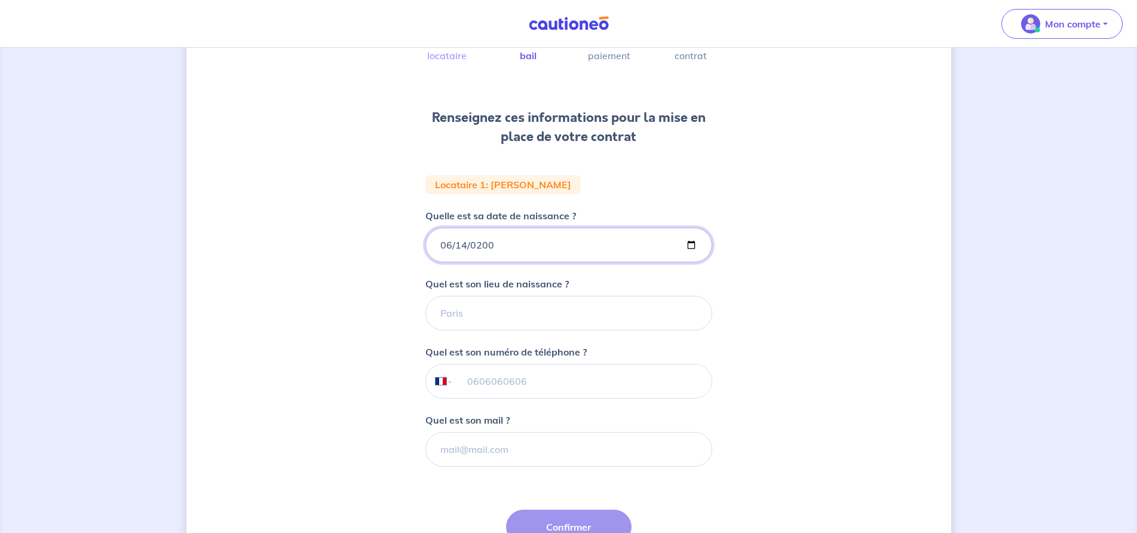
scroll to position [120, 0]
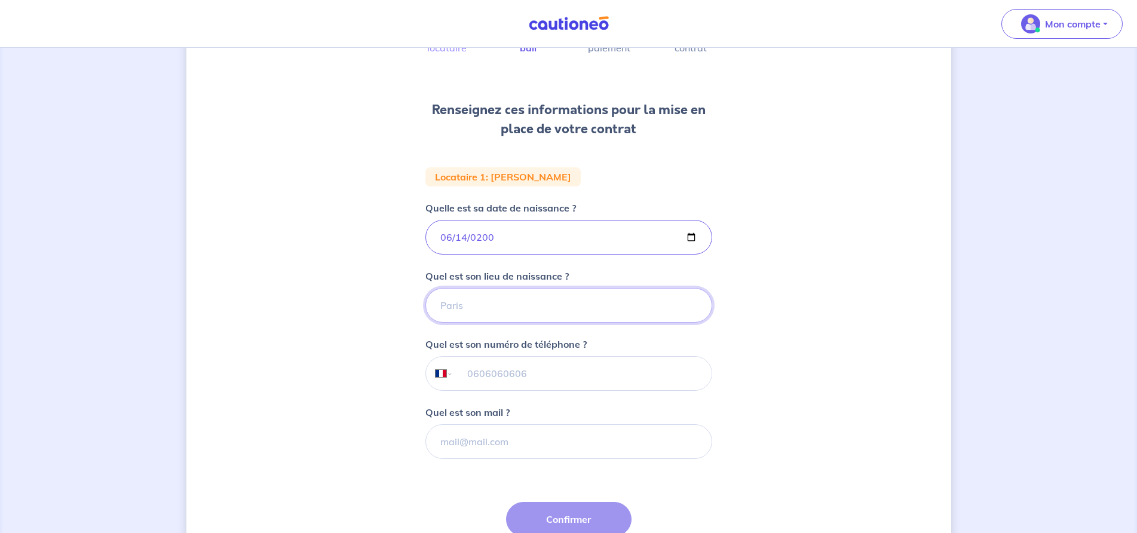
click at [455, 306] on input "Quel est son lieu de naissance ?" at bounding box center [569, 305] width 287 height 35
type input "avignon"
click at [478, 374] on input "tel" at bounding box center [582, 373] width 258 height 33
type input "06 11 19 48 76"
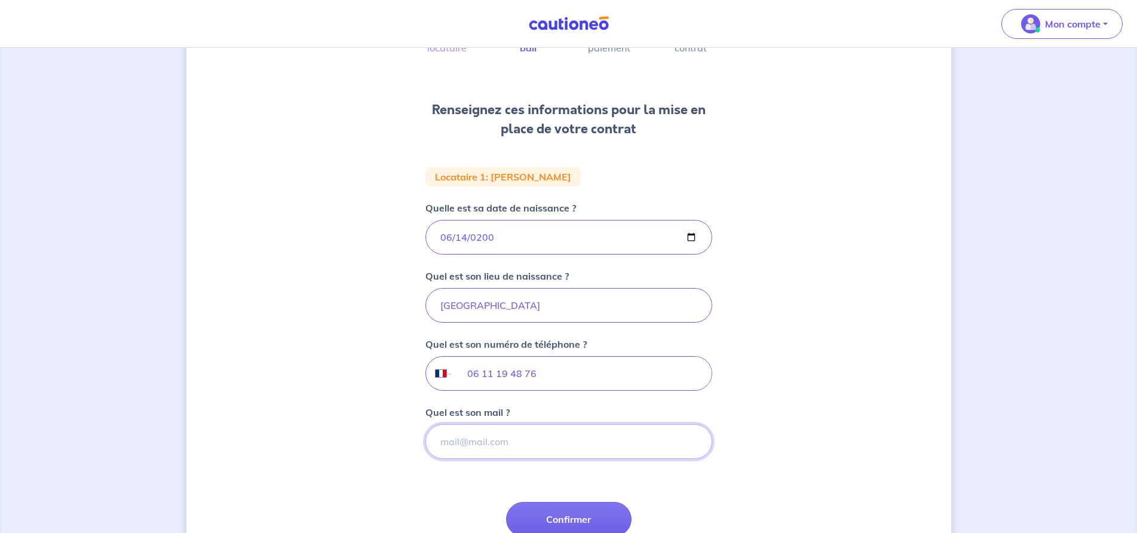
click at [484, 445] on input "Quel est son mail ?" at bounding box center [569, 441] width 287 height 35
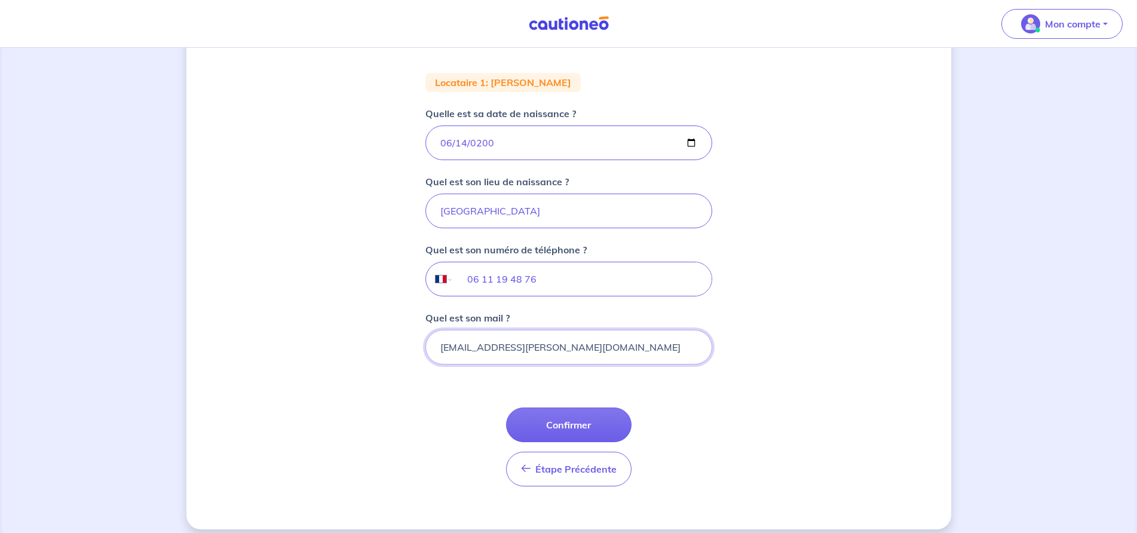
scroll to position [225, 0]
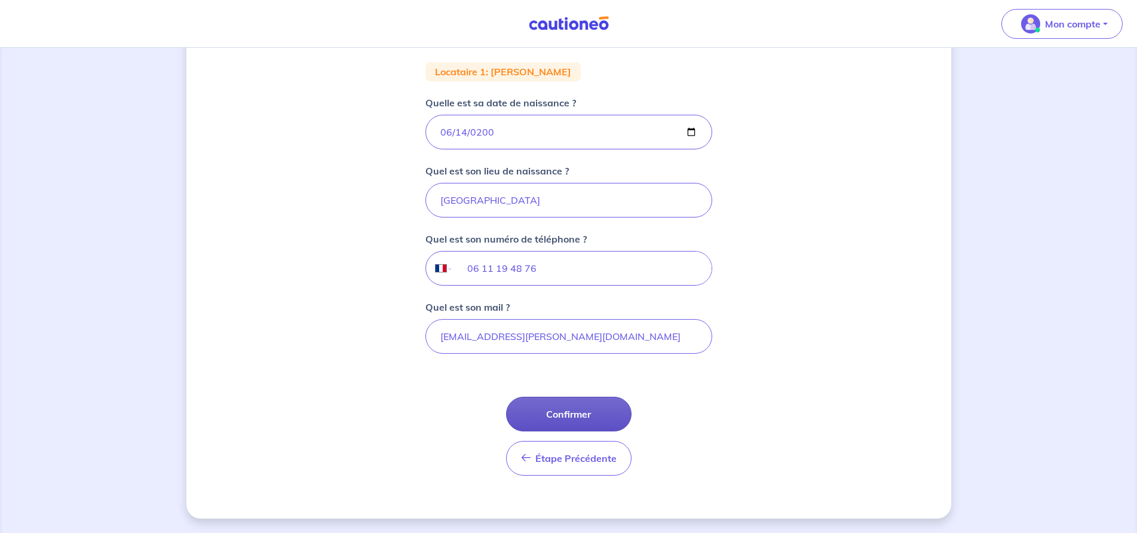
click at [579, 414] on button "Confirmer" at bounding box center [569, 414] width 126 height 35
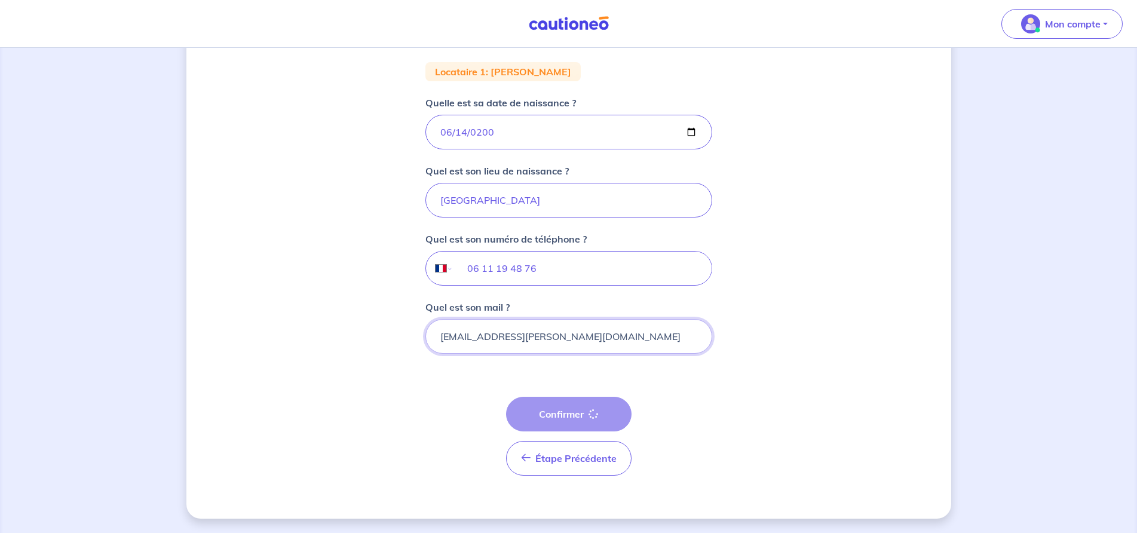
click at [496, 336] on input "ispizua.agnés@gmail.com" at bounding box center [569, 336] width 287 height 35
type input "ispizua.agnes@gmail.com"
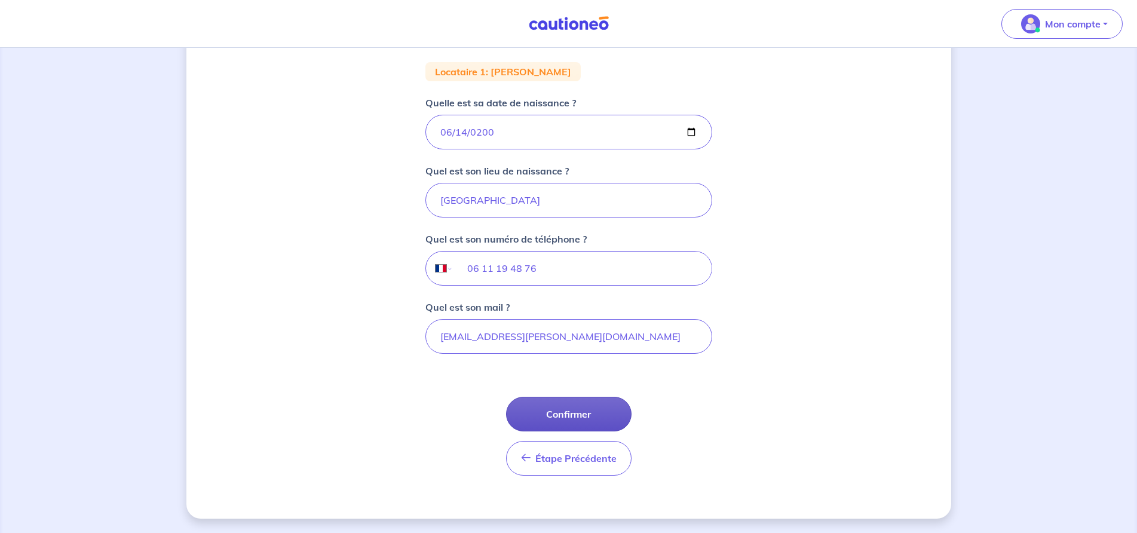
click at [535, 409] on button "Confirmer" at bounding box center [569, 414] width 126 height 35
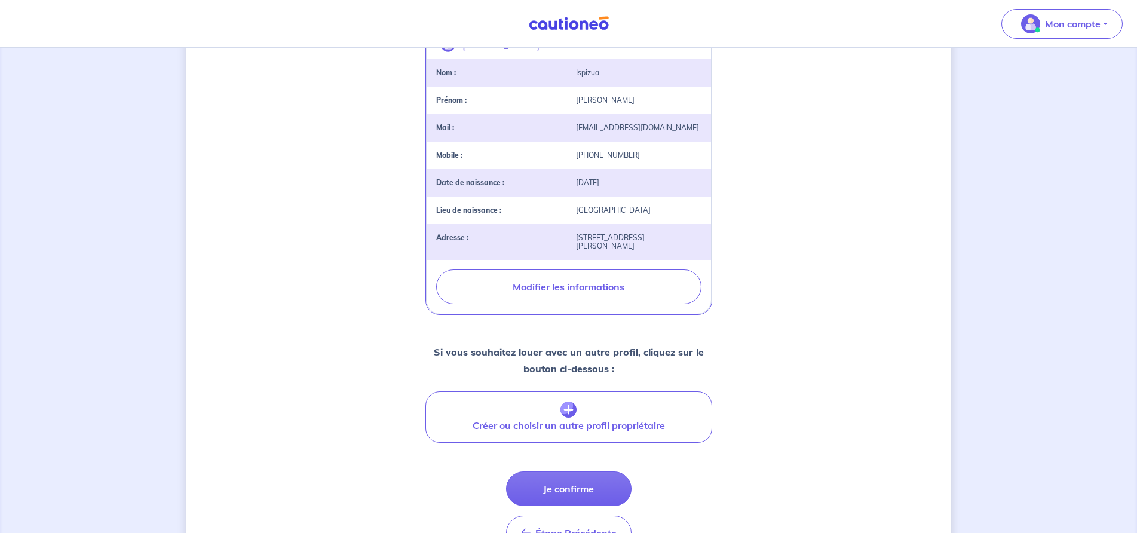
scroll to position [299, 0]
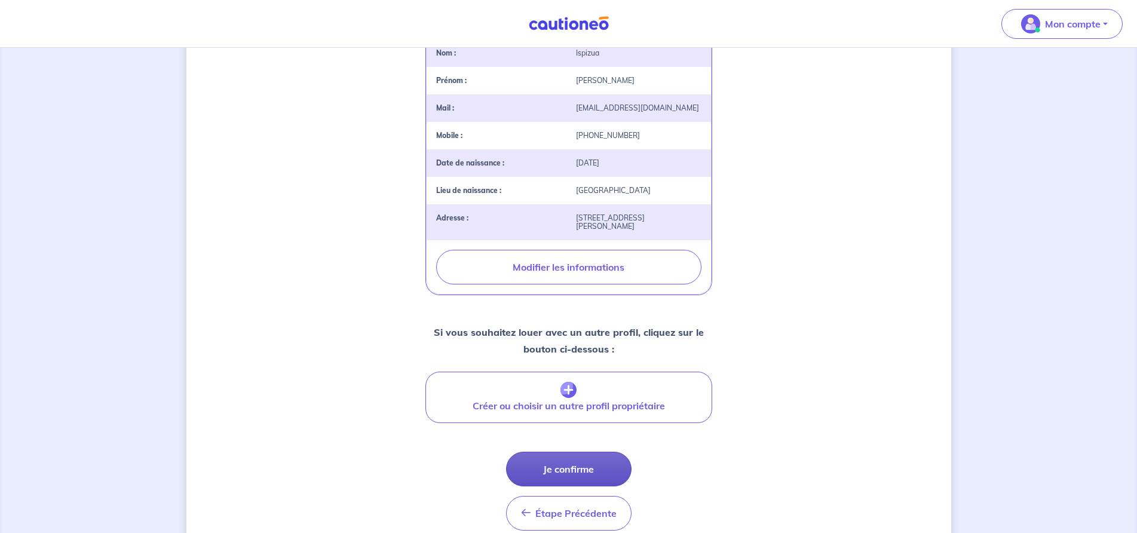
click at [529, 452] on button "Je confirme" at bounding box center [569, 469] width 126 height 35
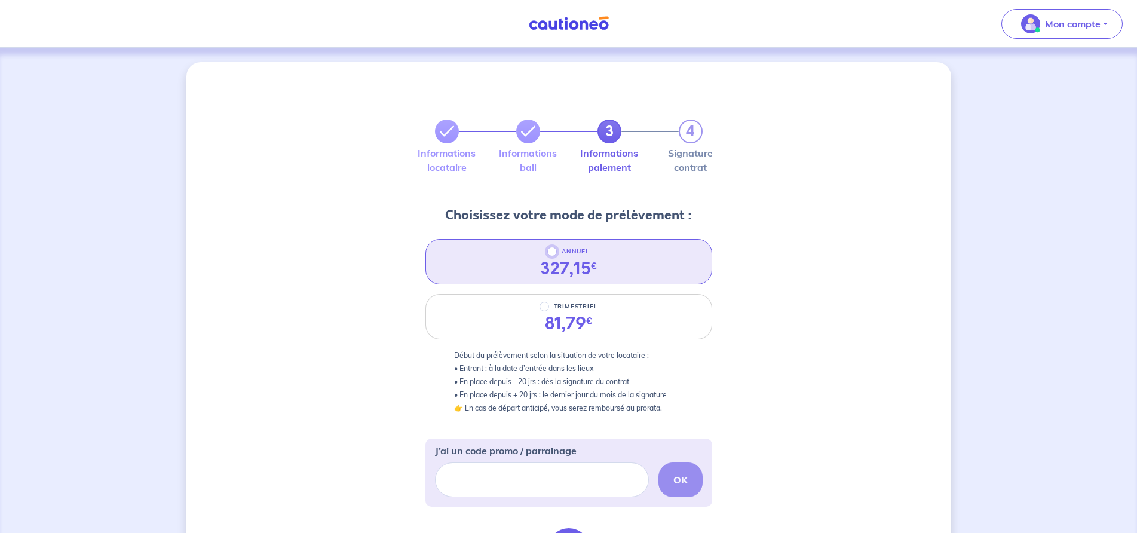
click at [552, 254] on input "ANNUEL" at bounding box center [552, 252] width 10 height 10
radio input "true"
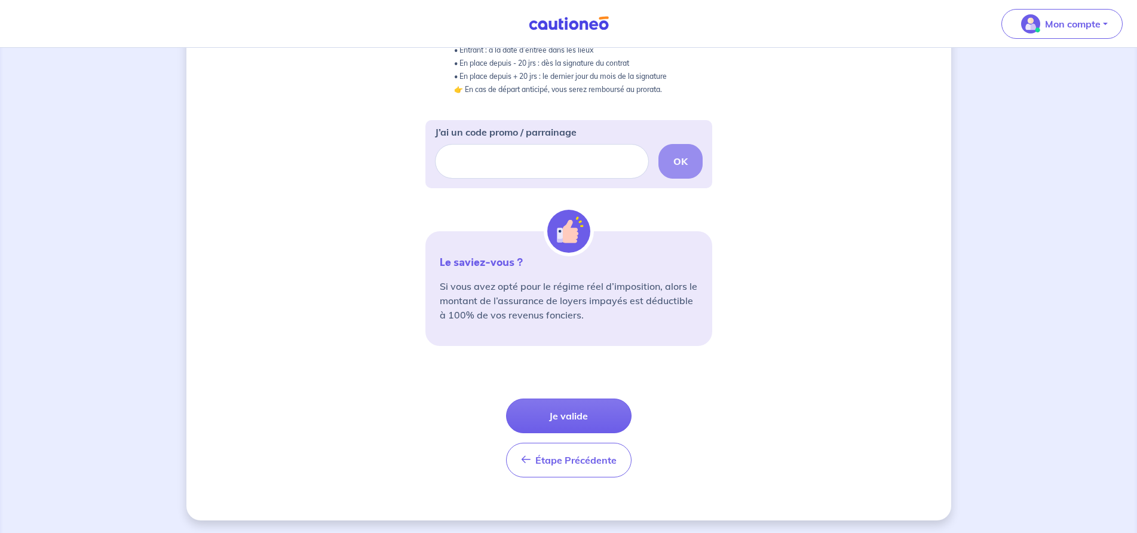
scroll to position [320, 0]
click at [540, 409] on button "Je valide" at bounding box center [569, 414] width 126 height 35
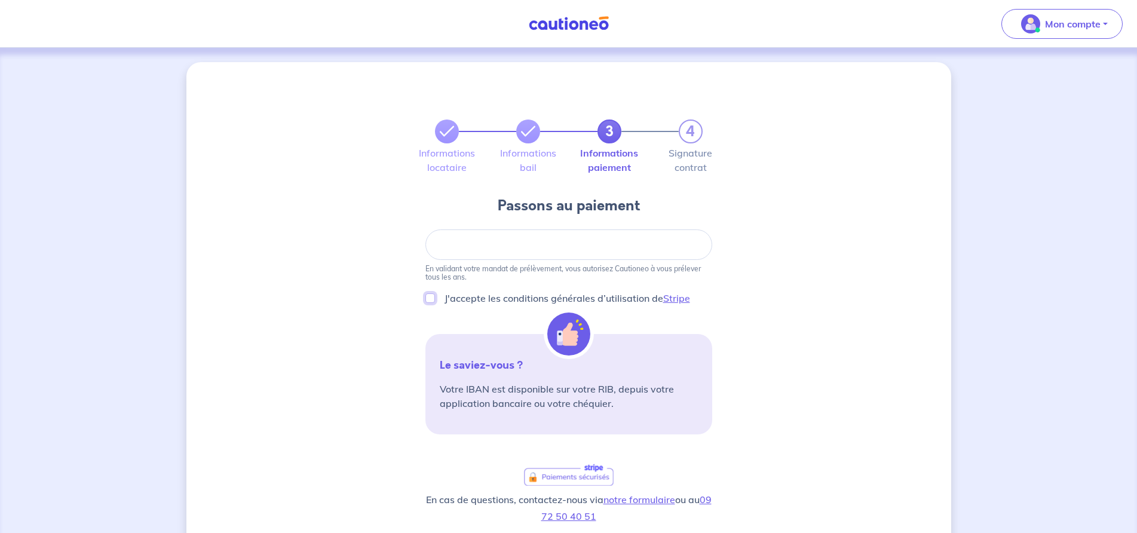
click at [430, 300] on input "J'accepte les conditions générales d’utilisation de Stripe" at bounding box center [431, 298] width 10 height 10
checkbox input "true"
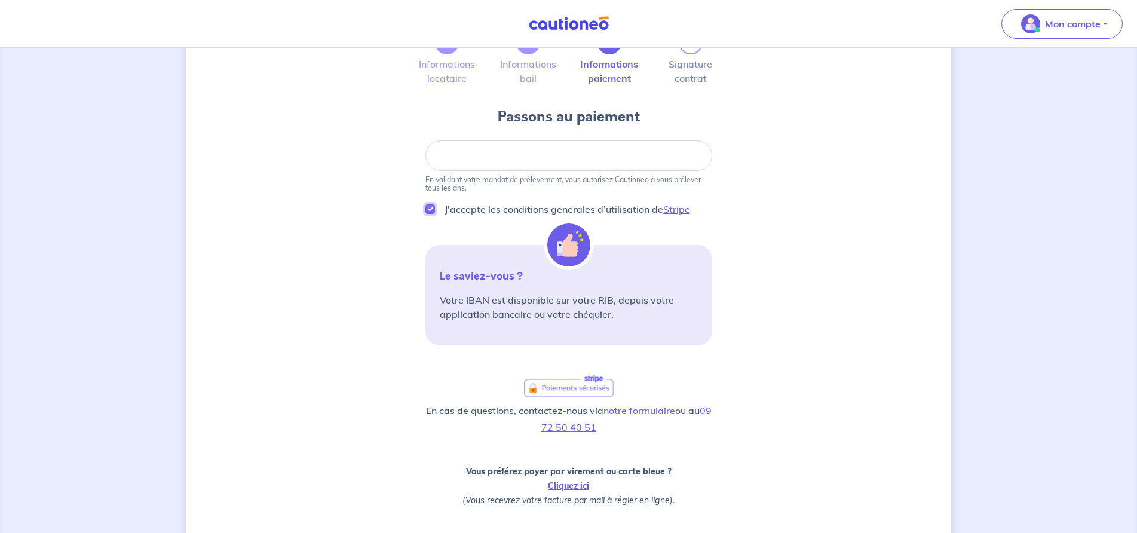
scroll to position [120, 0]
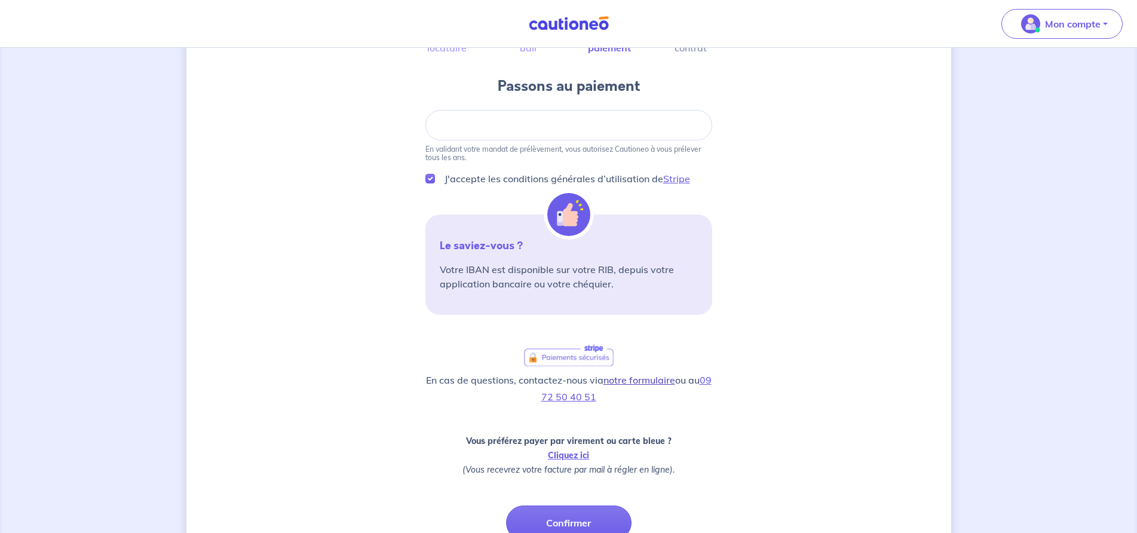
click at [651, 378] on link "notre formulaire" at bounding box center [640, 380] width 72 height 12
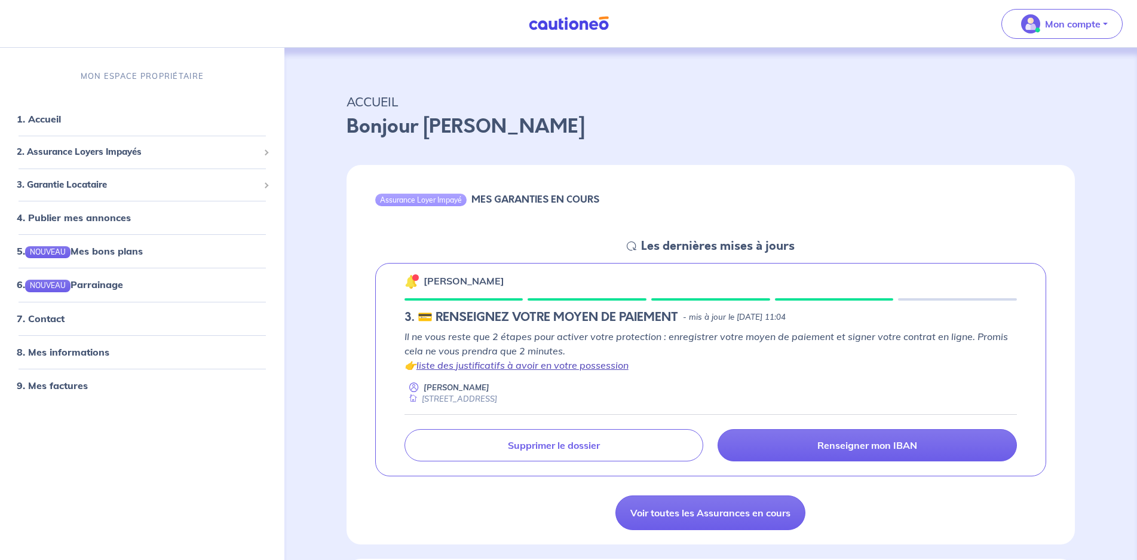
click at [560, 363] on link "liste des justificatifs à avoir en votre possession" at bounding box center [523, 365] width 212 height 12
